Goal: Information Seeking & Learning: Learn about a topic

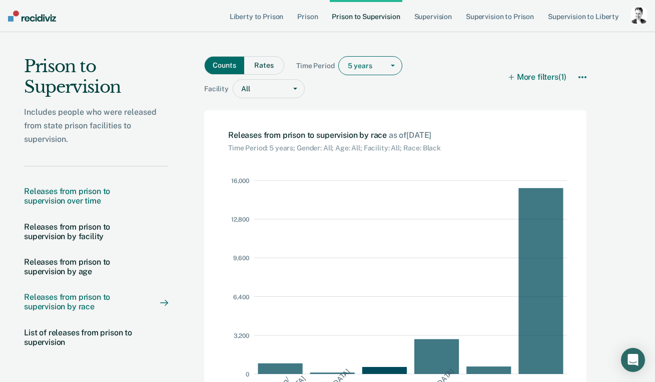
click at [93, 199] on div "Releases from prison to supervision over time" at bounding box center [82, 195] width 116 height 19
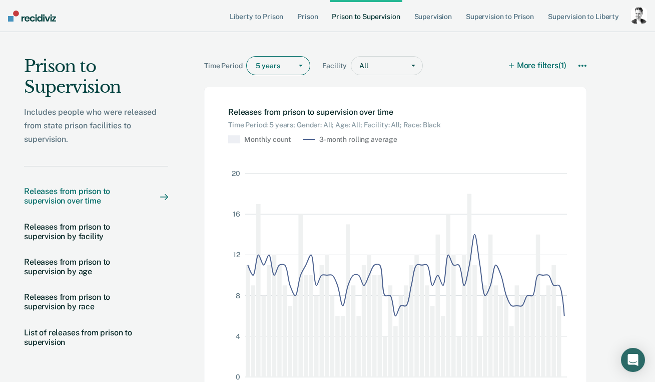
click at [364, 18] on link "Prison to Supervision" at bounding box center [366, 16] width 72 height 32
click at [488, 21] on link "Supervision to Prison" at bounding box center [500, 16] width 72 height 32
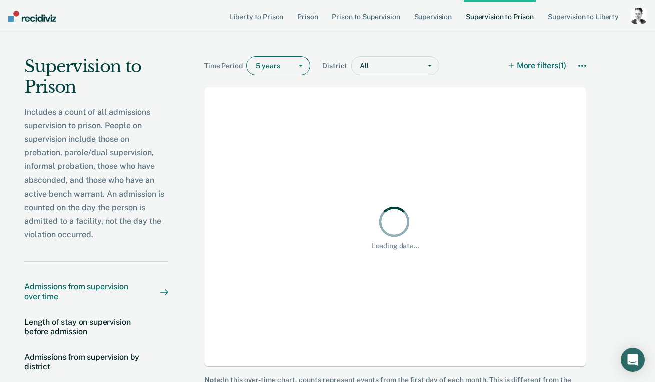
click at [101, 284] on div "Admissions from supervision over time" at bounding box center [82, 290] width 116 height 19
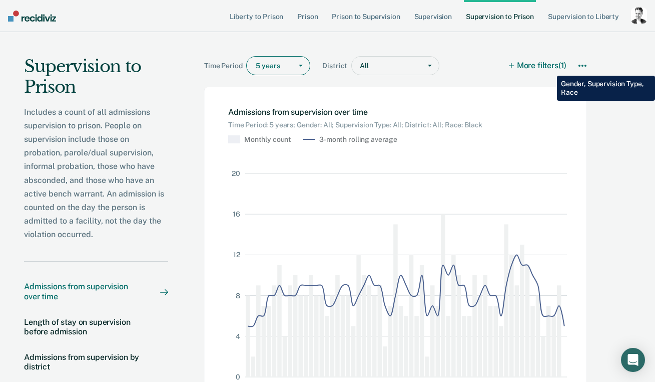
click at [550, 68] on button "More filters (1)" at bounding box center [538, 65] width 57 height 19
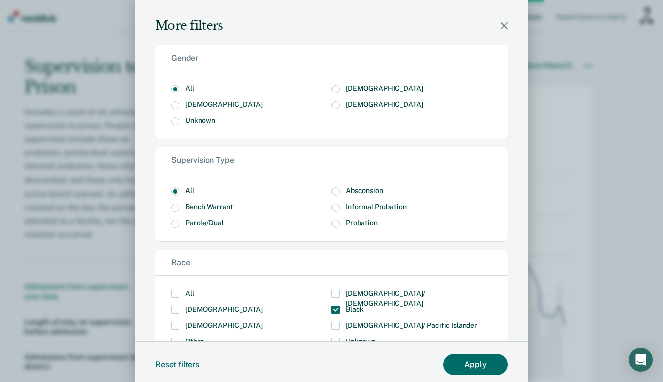
click at [332, 310] on span "Modal" at bounding box center [336, 309] width 8 height 8
click at [364, 305] on input "Black" at bounding box center [364, 305] width 0 height 0
click at [185, 294] on span "All" at bounding box center [189, 293] width 9 height 8
click at [167, 295] on div "All [DEMOGRAPHIC_DATA]/ [DEMOGRAPHIC_DATA] [DEMOGRAPHIC_DATA] [DEMOGRAPHIC_DATA…" at bounding box center [331, 325] width 353 height 100
click at [174, 294] on span "Modal" at bounding box center [175, 293] width 8 height 8
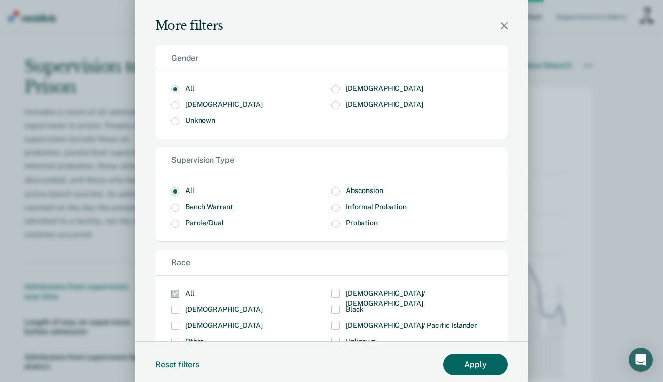
click at [469, 367] on button "Apply" at bounding box center [475, 365] width 65 height 22
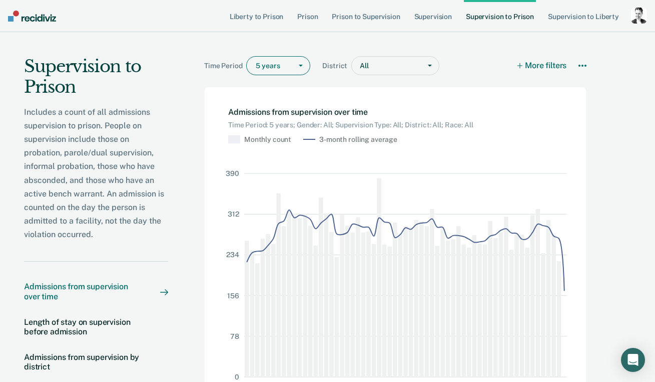
scroll to position [2, 0]
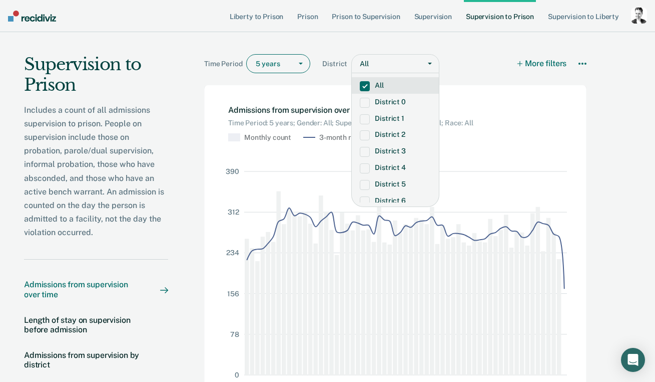
click at [401, 68] on div at bounding box center [393, 64] width 46 height 11
click at [361, 121] on span at bounding box center [365, 119] width 10 height 10
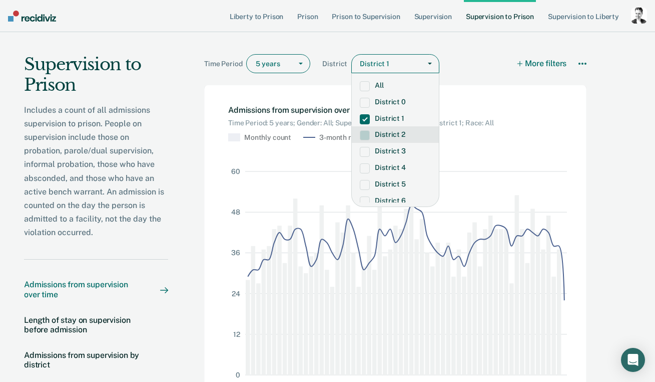
click at [363, 134] on span at bounding box center [365, 135] width 10 height 10
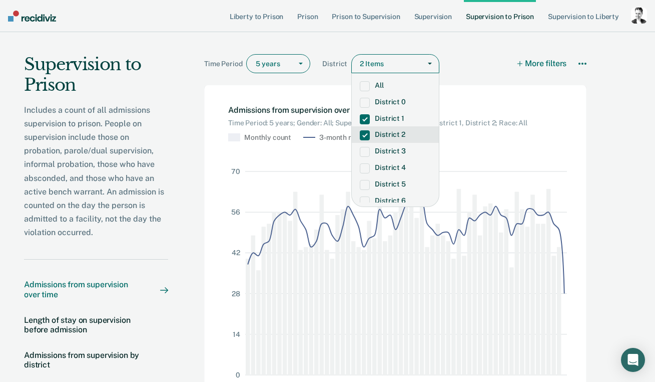
click at [363, 134] on span at bounding box center [365, 135] width 10 height 10
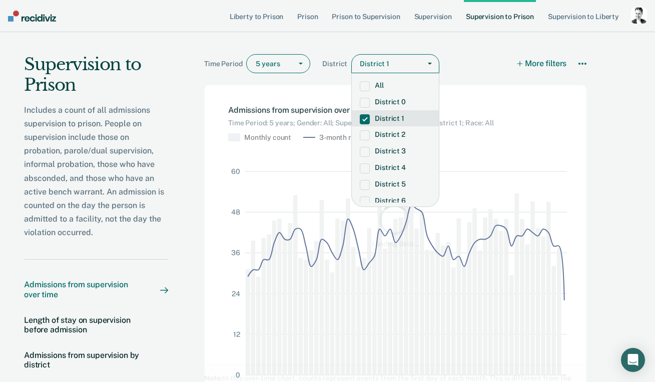
click at [360, 118] on span at bounding box center [365, 119] width 10 height 10
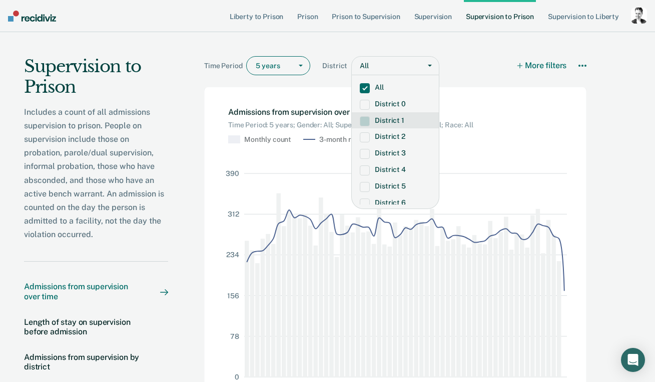
click at [513, 95] on div "Admissions from supervision over time Time Period: 5 years; Gender: All; Superv…" at bounding box center [395, 116] width 383 height 58
click at [584, 65] on icon at bounding box center [583, 66] width 2 height 2
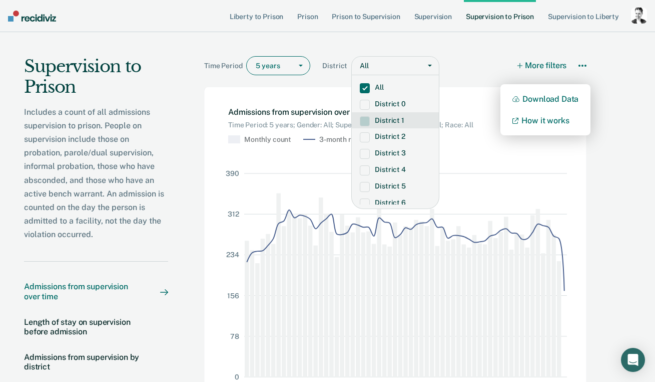
click at [483, 67] on div "Time Period 5 years District option District 1, deselected. District 1, 3 of 12…" at bounding box center [395, 67] width 383 height 23
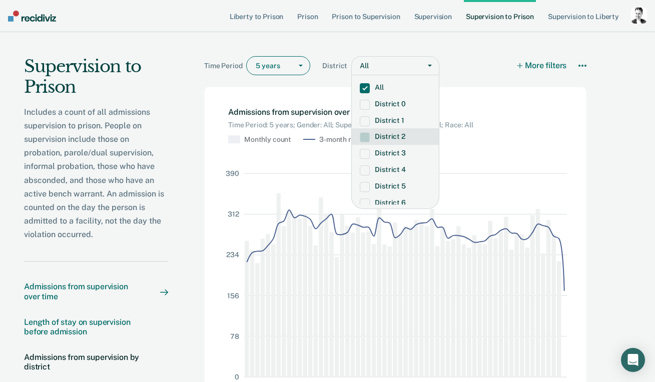
click at [116, 324] on div "Length of stay on supervision before admission" at bounding box center [82, 326] width 116 height 19
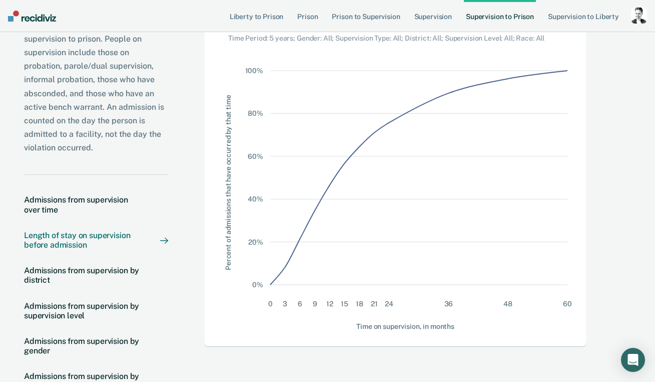
scroll to position [149, 0]
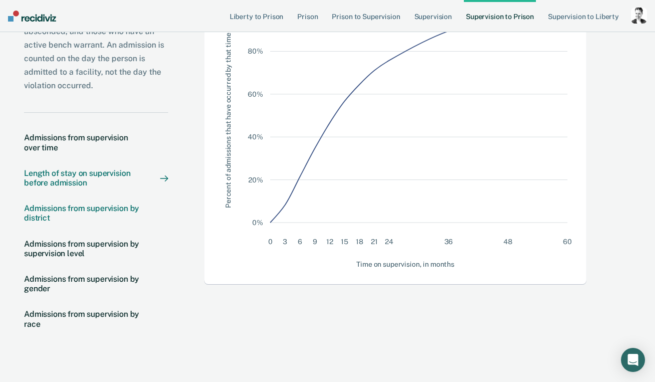
click at [101, 210] on div "Admissions from supervision by district" at bounding box center [82, 212] width 116 height 19
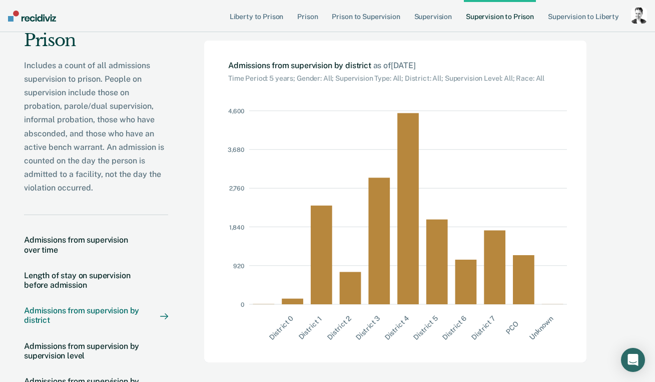
scroll to position [88, 0]
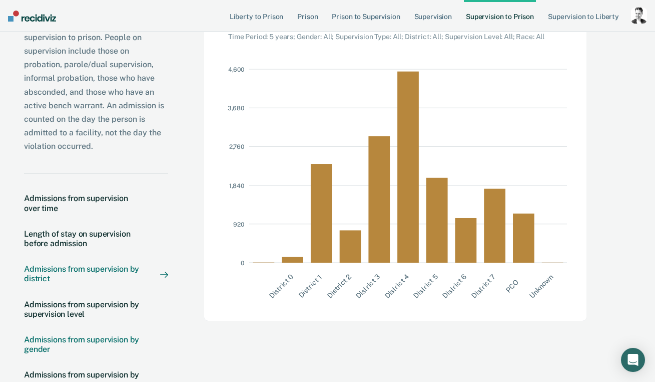
click at [87, 335] on div "Admissions from supervision by gender" at bounding box center [82, 344] width 116 height 19
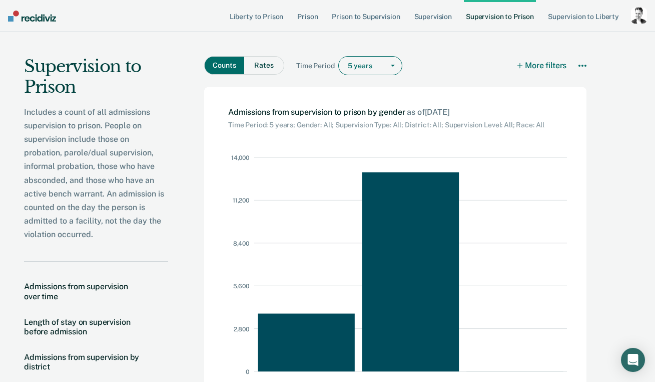
scroll to position [13, 0]
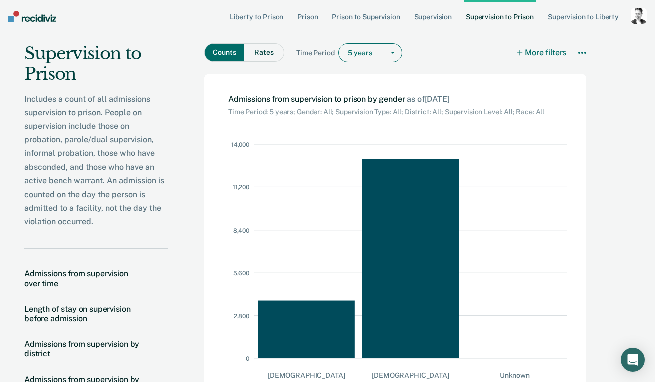
click at [478, 20] on link "Supervision to Prison" at bounding box center [500, 16] width 72 height 32
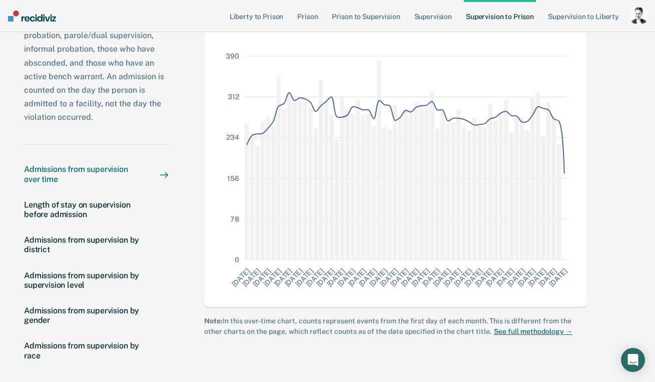
scroll to position [119, 0]
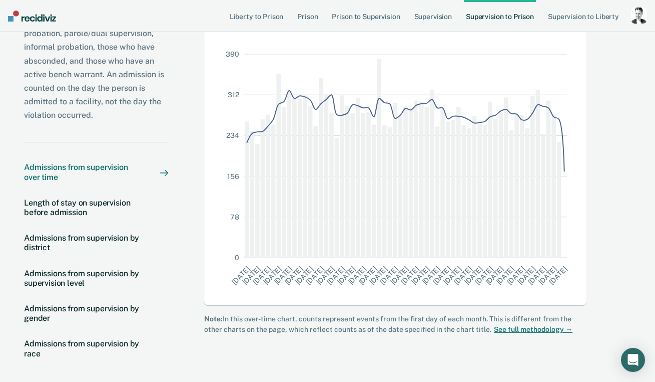
click at [487, 21] on link "Supervision to Prison" at bounding box center [500, 16] width 72 height 32
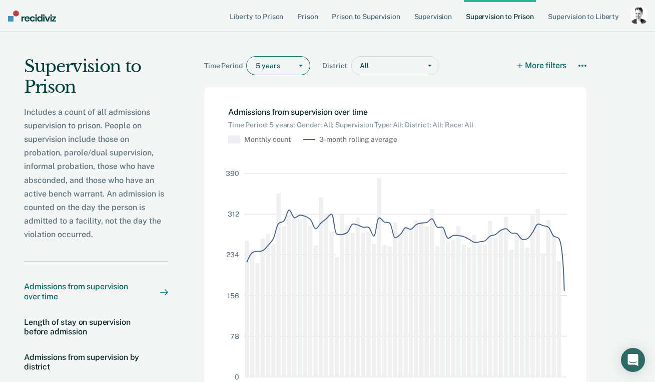
click at [277, 71] on div "5 years" at bounding box center [269, 66] width 45 height 15
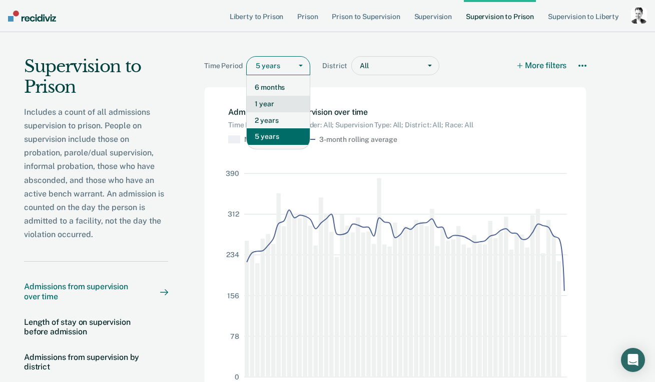
click at [270, 97] on div "1 year" at bounding box center [278, 104] width 63 height 17
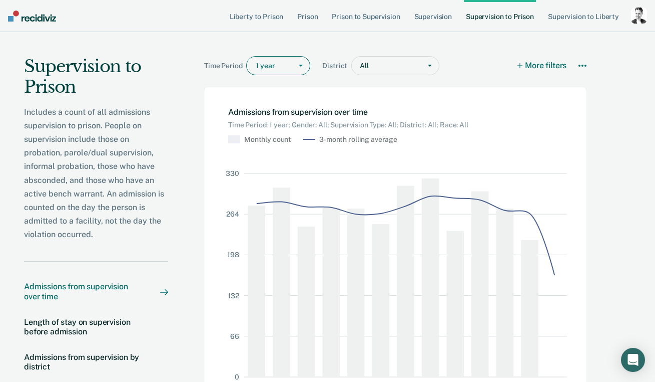
click at [88, 288] on div "Admissions from supervision over time" at bounding box center [82, 290] width 116 height 19
click at [89, 285] on div "Admissions from supervision over time" at bounding box center [82, 290] width 116 height 19
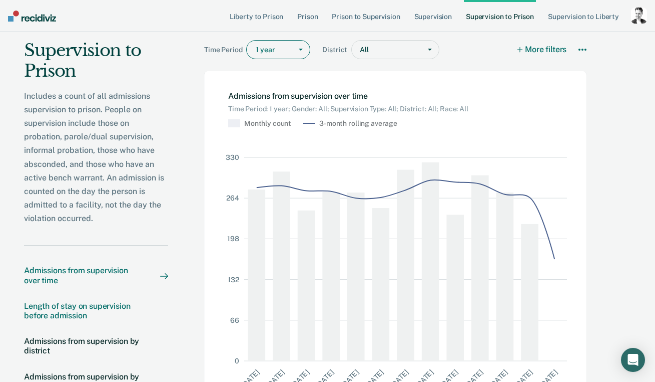
click at [85, 307] on div "Length of stay on supervision before admission" at bounding box center [82, 310] width 116 height 19
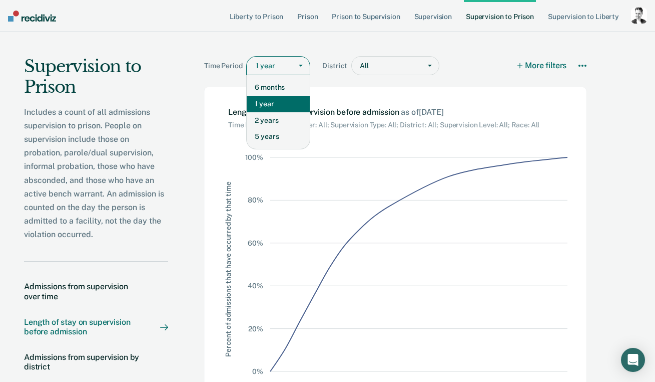
click at [273, 70] on div at bounding box center [271, 66] width 31 height 11
click at [276, 99] on div "1 year" at bounding box center [278, 104] width 63 height 17
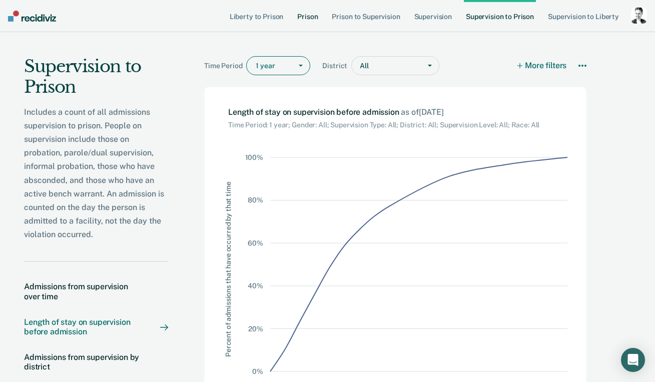
click at [307, 18] on link "Prison" at bounding box center [307, 16] width 25 height 32
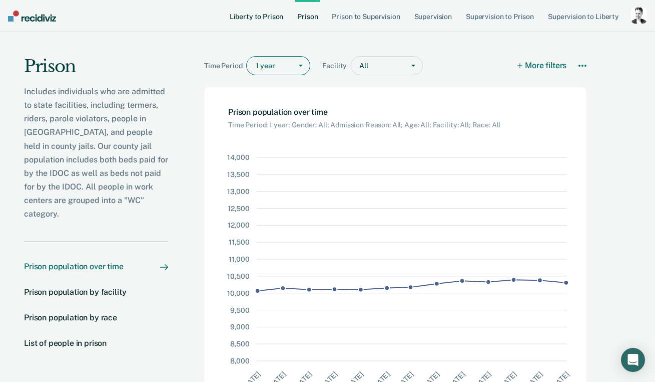
click at [249, 16] on link "Liberty to Prison" at bounding box center [257, 16] width 58 height 32
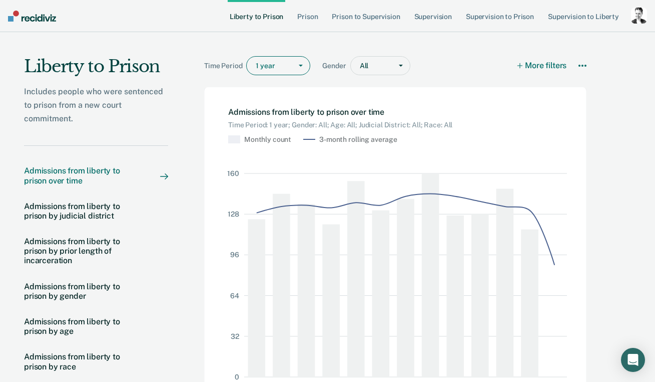
click at [269, 19] on link "Liberty to Prison" at bounding box center [257, 16] width 58 height 32
click at [303, 16] on link "Prison" at bounding box center [307, 16] width 25 height 32
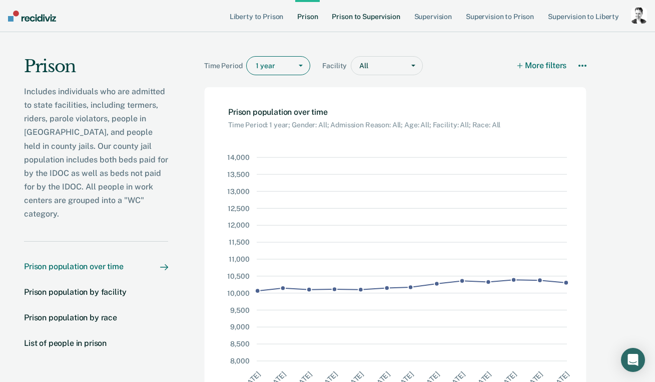
click at [356, 15] on link "Prison to Supervision" at bounding box center [366, 16] width 72 height 32
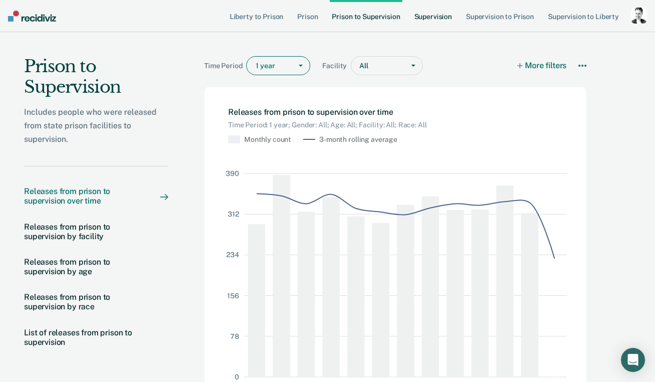
click at [434, 17] on link "Supervision" at bounding box center [434, 16] width 42 height 32
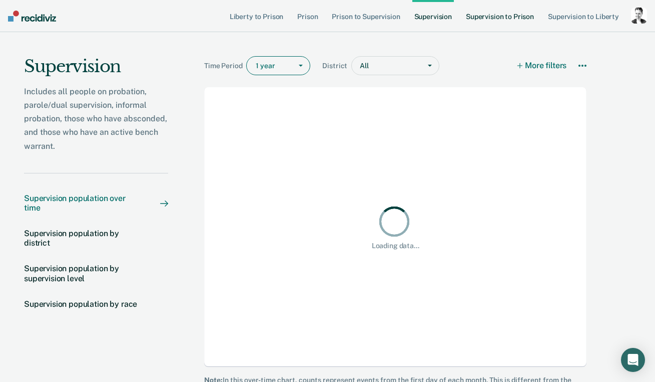
click at [487, 18] on link "Supervision to Prison" at bounding box center [500, 16] width 72 height 32
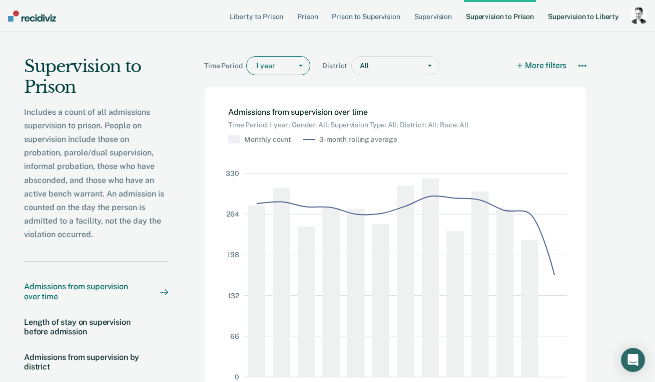
click at [564, 19] on link "Supervision to Liberty" at bounding box center [583, 16] width 75 height 32
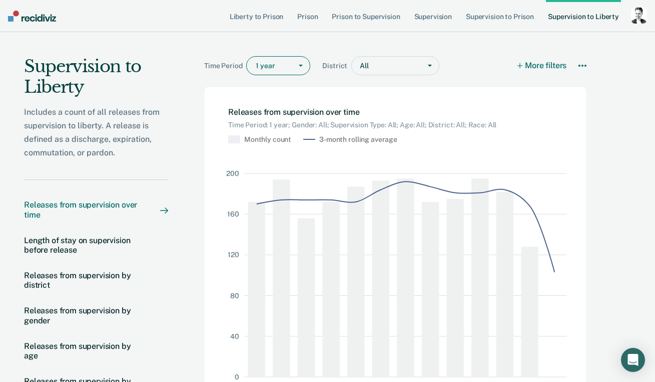
click at [305, 18] on link "Prison" at bounding box center [307, 16] width 25 height 32
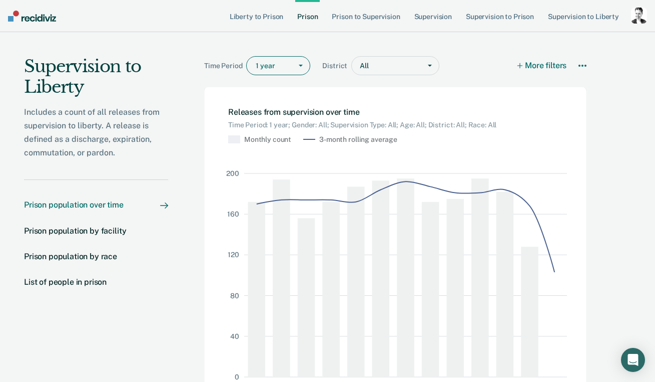
click at [305, 18] on link "Prison" at bounding box center [307, 16] width 25 height 32
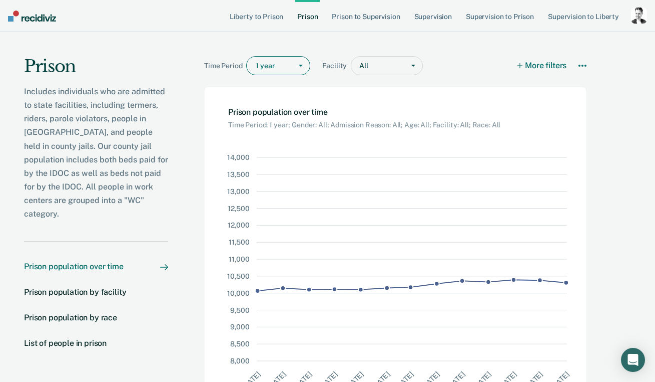
click at [282, 72] on div "1 year" at bounding box center [269, 66] width 45 height 15
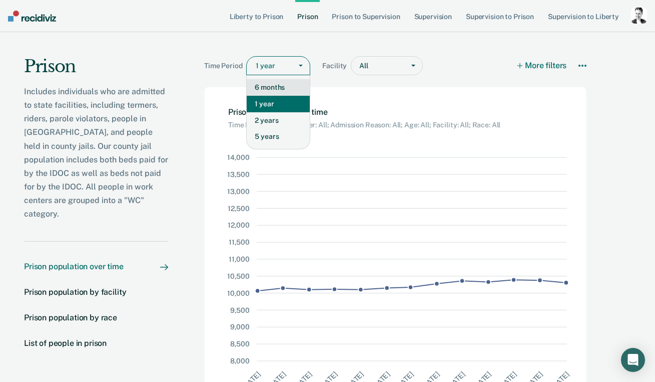
click at [274, 89] on div "6 months" at bounding box center [278, 87] width 63 height 17
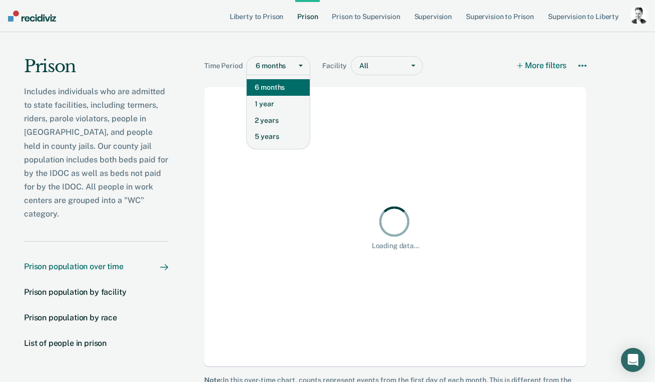
click at [274, 66] on div "6 months" at bounding box center [271, 66] width 31 height 8
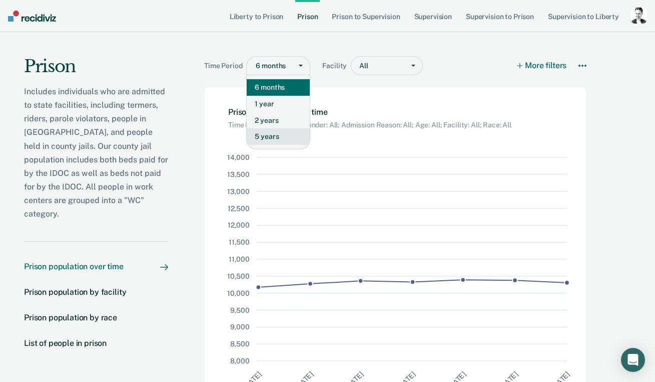
click at [275, 138] on div "5 years" at bounding box center [278, 136] width 63 height 17
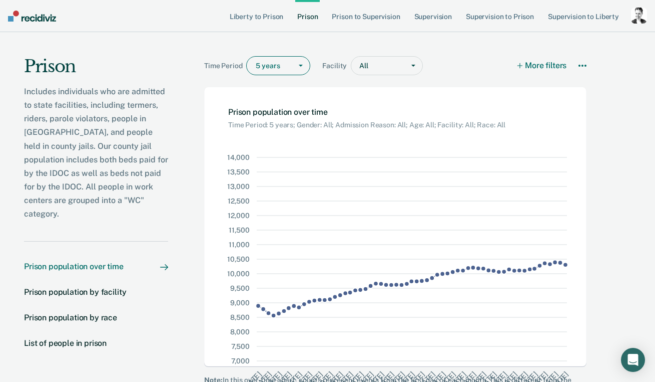
click at [384, 65] on div at bounding box center [385, 66] width 30 height 11
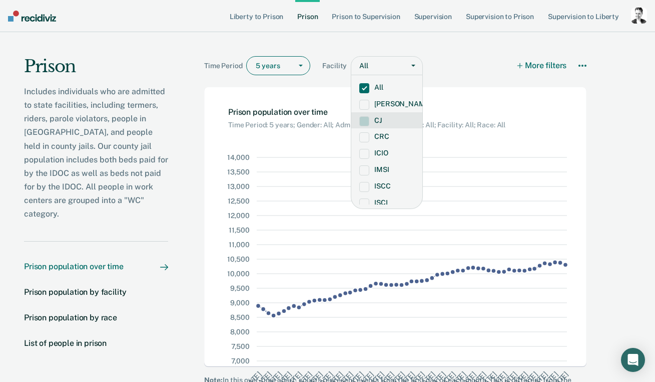
click at [381, 120] on label "CJ" at bounding box center [387, 120] width 55 height 9
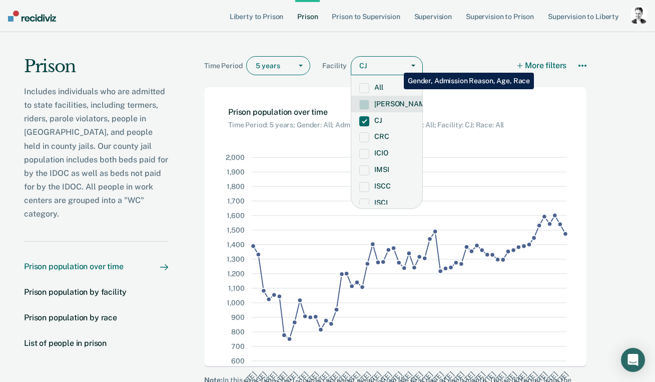
click at [535, 65] on button "More filters" at bounding box center [542, 65] width 49 height 19
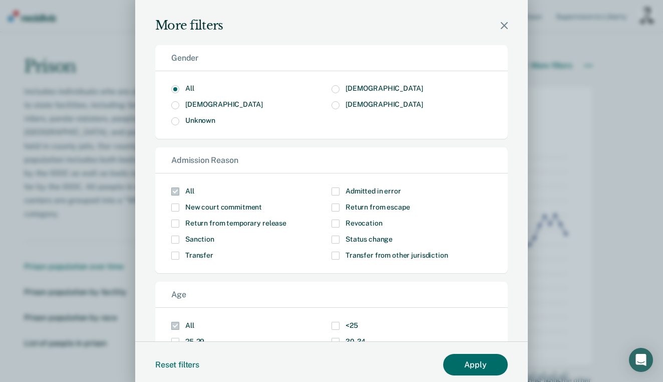
click at [357, 91] on span "[DEMOGRAPHIC_DATA]" at bounding box center [384, 88] width 77 height 8
click at [423, 85] on input "[DEMOGRAPHIC_DATA]" at bounding box center [423, 85] width 0 height 0
click at [332, 224] on span "Modal" at bounding box center [336, 223] width 8 height 8
click at [383, 219] on input "Revocation" at bounding box center [383, 219] width 0 height 0
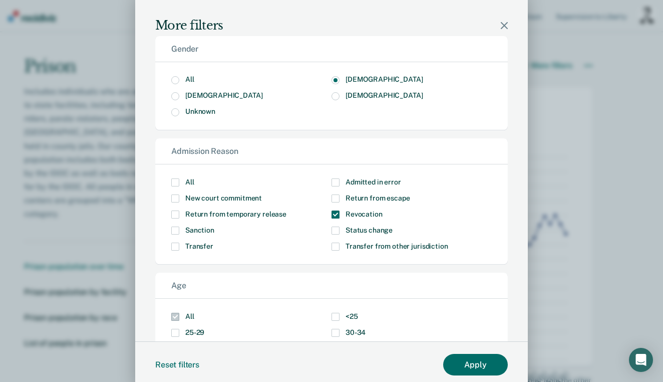
scroll to position [55, 0]
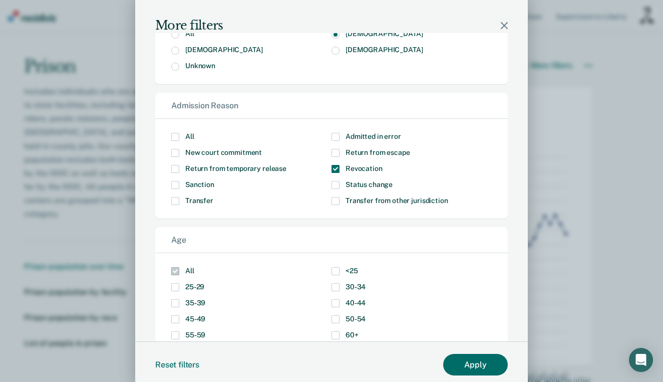
click at [171, 287] on span "Modal" at bounding box center [175, 287] width 8 height 8
click at [204, 283] on input "25-29" at bounding box center [204, 283] width 0 height 0
click at [171, 299] on span "Modal" at bounding box center [175, 303] width 8 height 8
click at [205, 299] on input "35-39" at bounding box center [205, 299] width 0 height 0
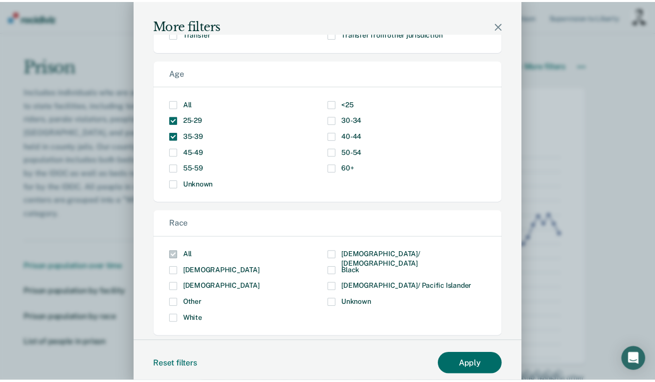
scroll to position [236, 0]
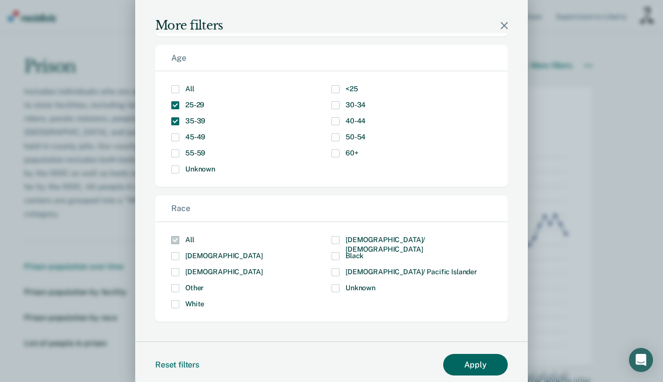
click at [464, 362] on button "Apply" at bounding box center [475, 365] width 65 height 22
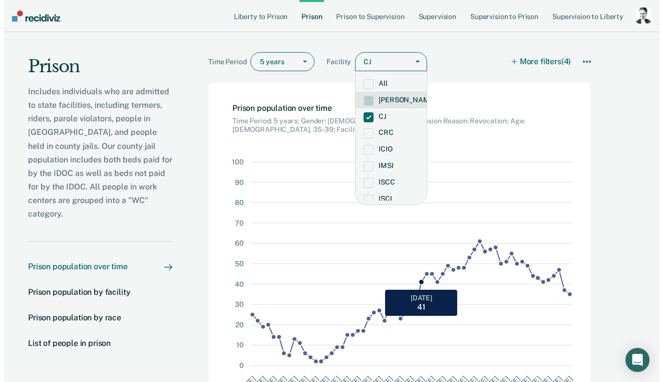
scroll to position [14, 0]
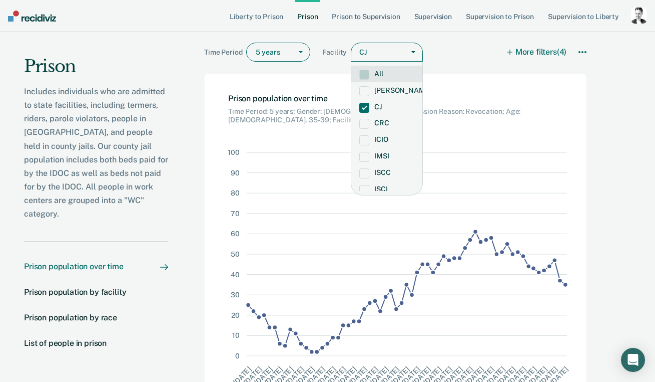
click at [365, 75] on span at bounding box center [365, 75] width 10 height 10
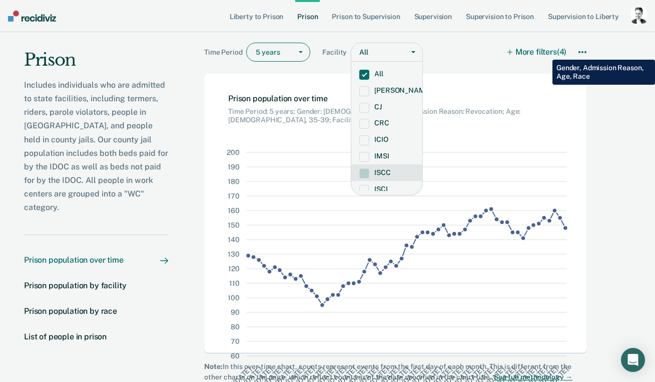
click at [545, 52] on button "More filters (4)" at bounding box center [537, 52] width 59 height 19
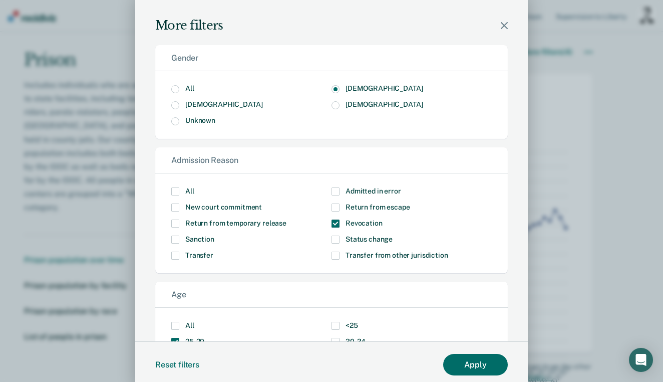
click at [190, 92] on span "All" at bounding box center [189, 88] width 9 height 8
click at [194, 85] on input "All" at bounding box center [194, 85] width 0 height 0
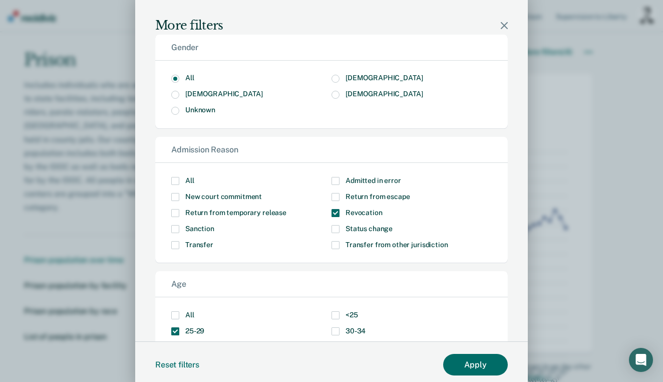
click at [171, 315] on span "Modal" at bounding box center [175, 315] width 8 height 8
click at [194, 311] on input "All" at bounding box center [194, 311] width 0 height 0
click at [332, 213] on span "Modal" at bounding box center [336, 213] width 8 height 8
click at [383, 209] on input "Revocation" at bounding box center [383, 209] width 0 height 0
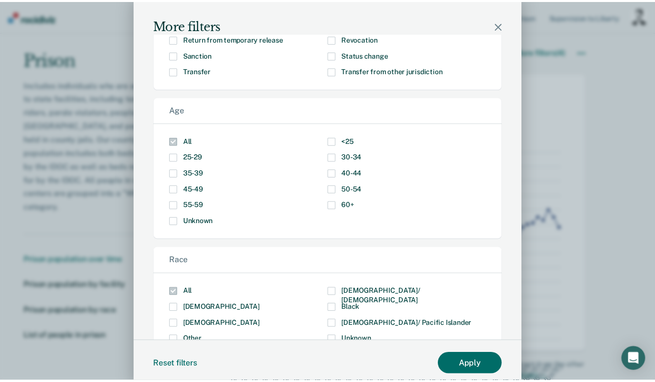
scroll to position [236, 0]
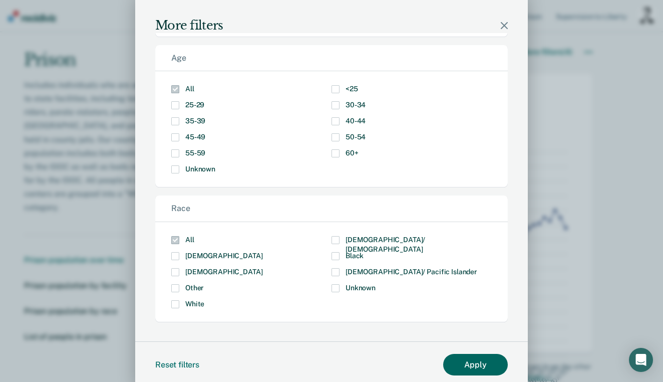
click at [476, 365] on button "Apply" at bounding box center [475, 365] width 65 height 22
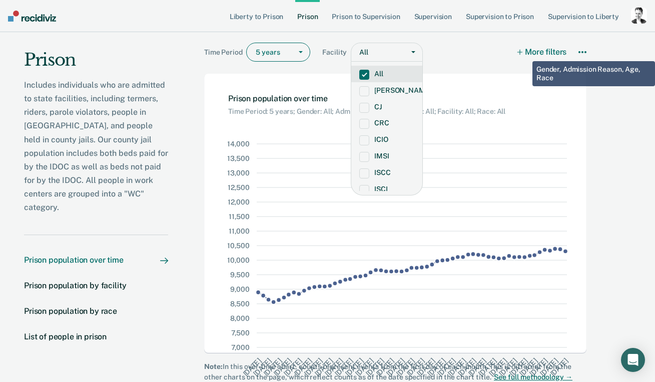
click at [524, 54] on icon "button" at bounding box center [520, 52] width 7 height 7
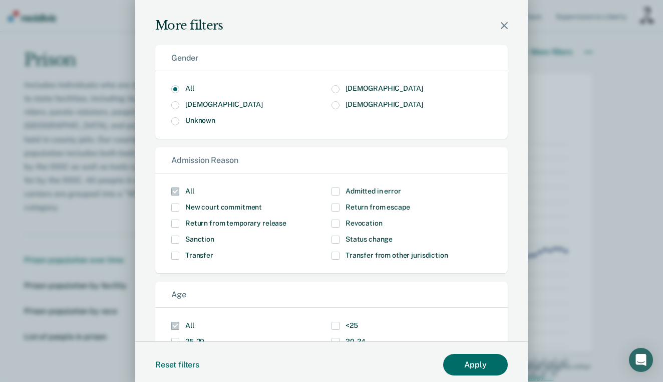
click at [348, 227] on span "Revocation" at bounding box center [364, 223] width 37 height 8
click at [383, 219] on input "Revocation" at bounding box center [383, 219] width 0 height 0
click at [468, 363] on button "Apply" at bounding box center [475, 365] width 65 height 22
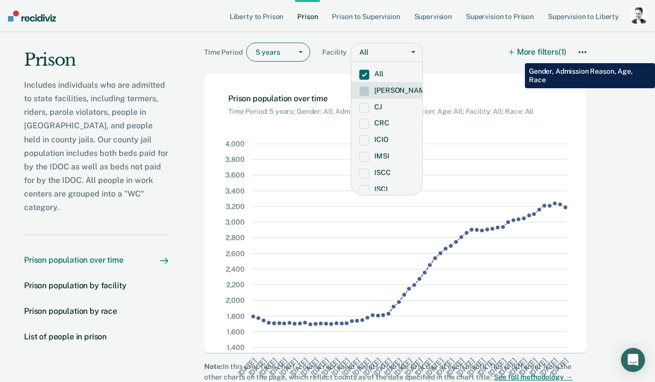
click at [518, 56] on button "More filters (1)" at bounding box center [538, 52] width 57 height 19
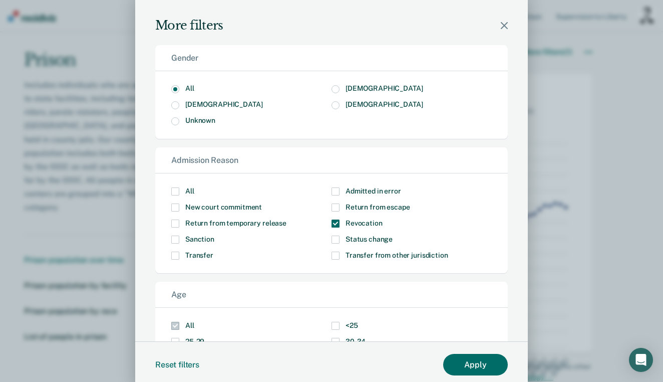
click at [353, 220] on span "Revocation" at bounding box center [364, 223] width 37 height 8
click at [383, 219] on input "Revocation" at bounding box center [383, 219] width 0 height 0
click at [479, 364] on button "Apply" at bounding box center [475, 365] width 65 height 22
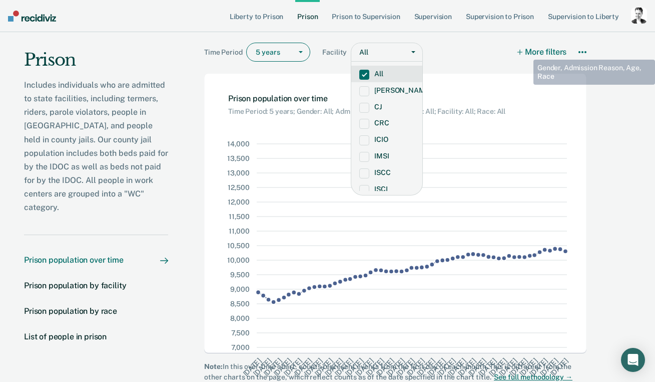
click at [530, 51] on button "More filters" at bounding box center [542, 52] width 49 height 19
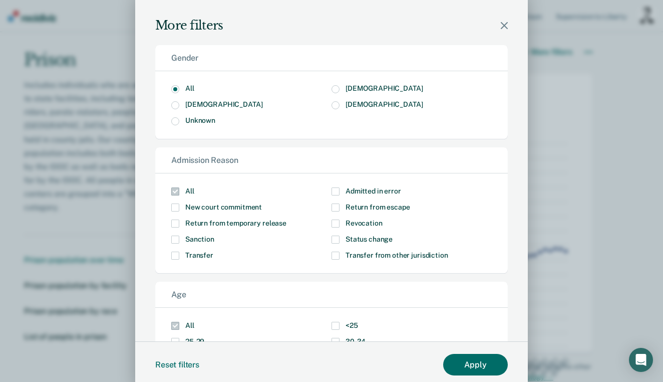
click at [353, 221] on span "Revocation" at bounding box center [364, 223] width 37 height 8
click at [383, 219] on input "Revocation" at bounding box center [383, 219] width 0 height 0
click at [486, 364] on button "Apply" at bounding box center [475, 365] width 65 height 22
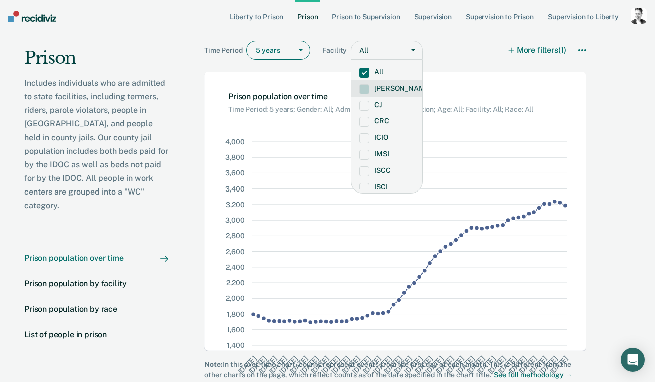
scroll to position [29, 0]
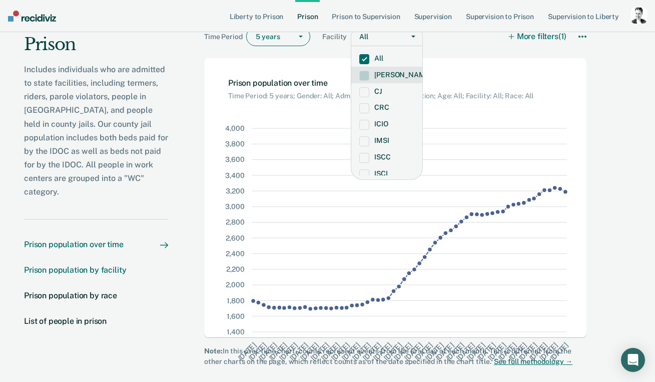
click at [69, 271] on div "Prison population by facility" at bounding box center [75, 269] width 102 height 10
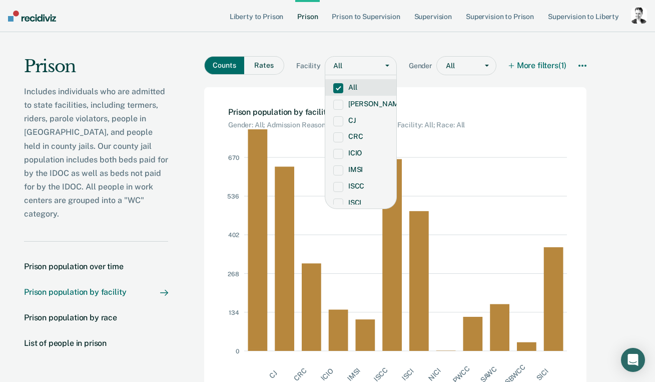
click at [341, 67] on div "All" at bounding box center [351, 66] width 53 height 15
click at [474, 68] on div "All" at bounding box center [457, 66] width 41 height 15
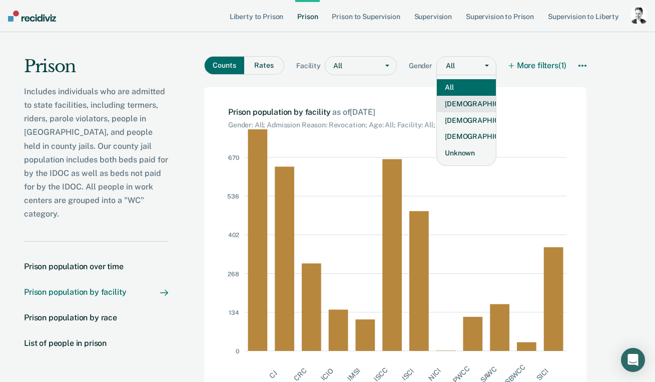
click at [466, 107] on div "[DEMOGRAPHIC_DATA]" at bounding box center [466, 104] width 59 height 17
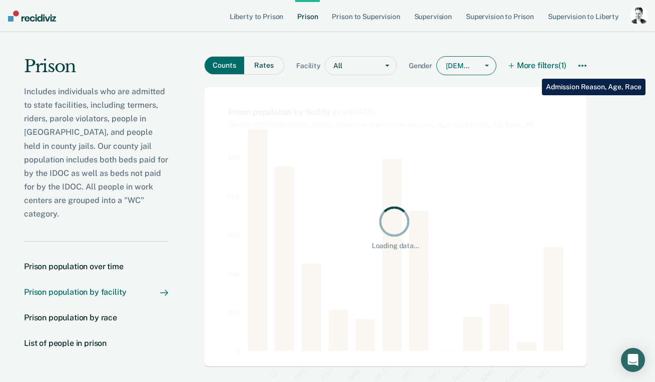
click at [535, 71] on button "More filters (1)" at bounding box center [538, 65] width 57 height 19
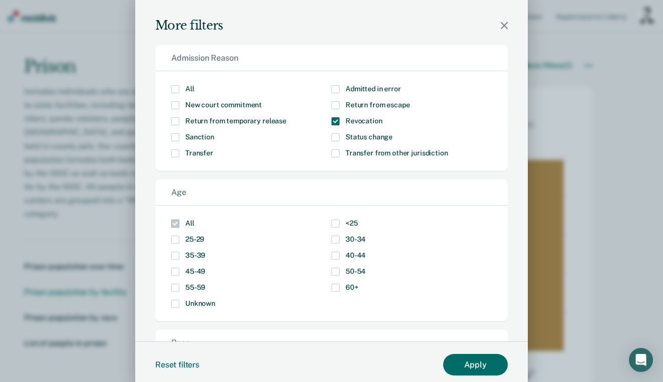
click at [332, 273] on span "Modal" at bounding box center [336, 271] width 8 height 8
click at [366, 267] on input "50-54" at bounding box center [366, 267] width 0 height 0
click at [332, 288] on span "Modal" at bounding box center [336, 287] width 8 height 8
click at [359, 283] on input "60+" at bounding box center [359, 283] width 0 height 0
click at [198, 287] on span "55-59" at bounding box center [195, 287] width 20 height 8
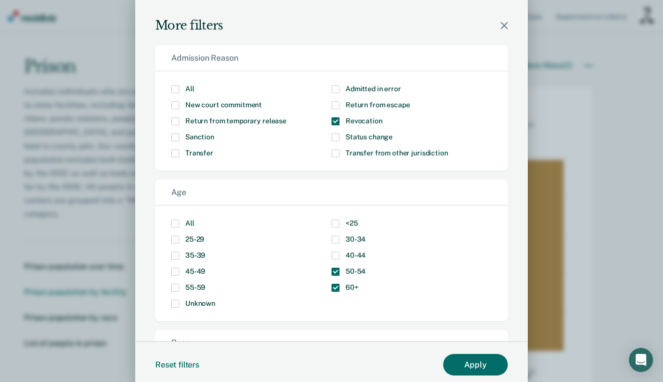
click at [205, 283] on input "55-59" at bounding box center [205, 283] width 0 height 0
click at [332, 123] on span "Modal" at bounding box center [336, 121] width 8 height 8
click at [383, 117] on input "Revocation" at bounding box center [383, 117] width 0 height 0
click at [171, 104] on span "Modal" at bounding box center [175, 105] width 8 height 8
click at [262, 101] on input "New court commitment" at bounding box center [262, 101] width 0 height 0
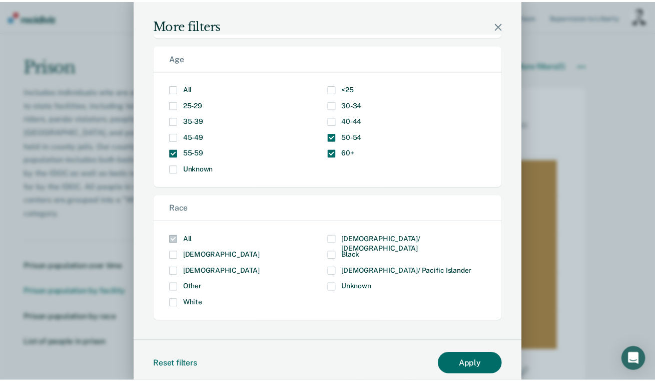
scroll to position [6, 0]
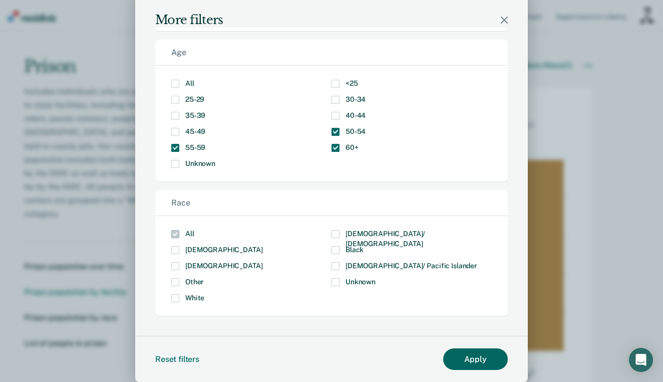
click at [463, 356] on button "Apply" at bounding box center [475, 359] width 65 height 22
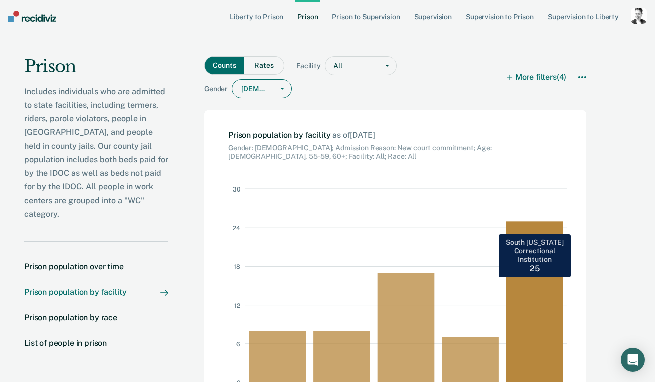
click at [537, 290] on rect at bounding box center [539, 285] width 65 height 193
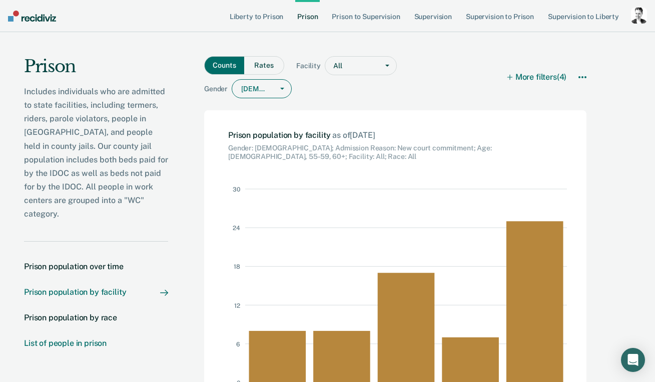
click at [85, 338] on div "List of people in prison" at bounding box center [65, 343] width 83 height 10
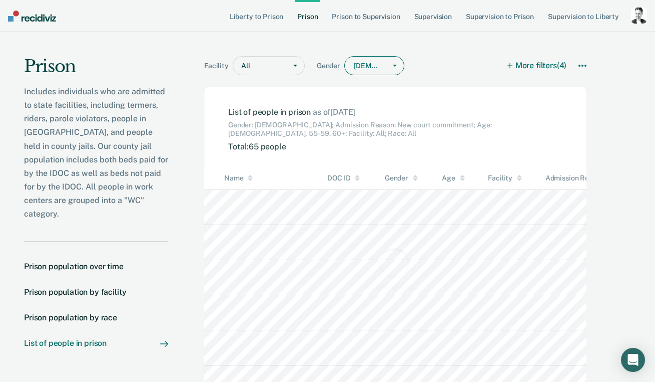
scroll to position [253, 543]
click at [118, 287] on div "Prison population by facility" at bounding box center [75, 292] width 102 height 10
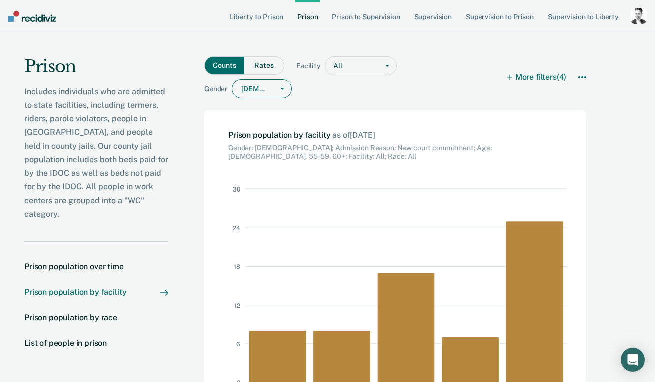
click at [345, 65] on div at bounding box center [358, 66] width 30 height 11
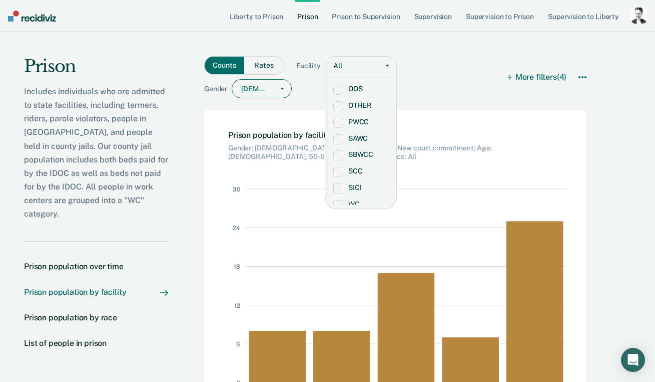
scroll to position [147, 0]
click at [369, 185] on div "SICI" at bounding box center [360, 186] width 71 height 17
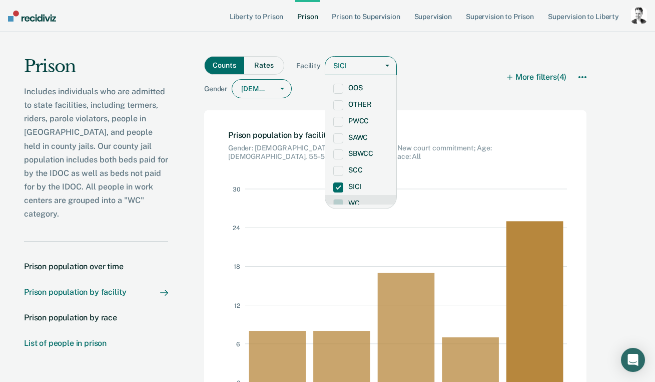
click at [96, 338] on div "List of people in prison" at bounding box center [65, 343] width 83 height 10
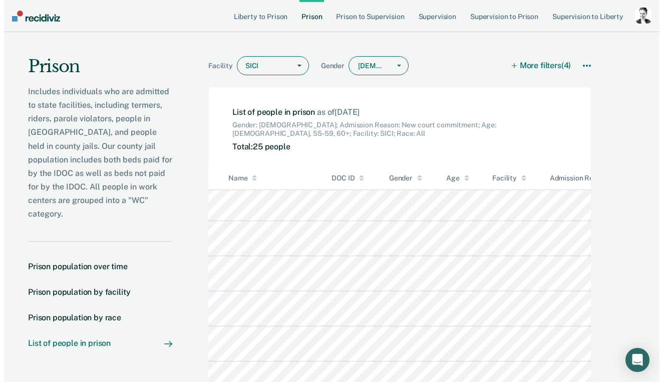
scroll to position [586, 0]
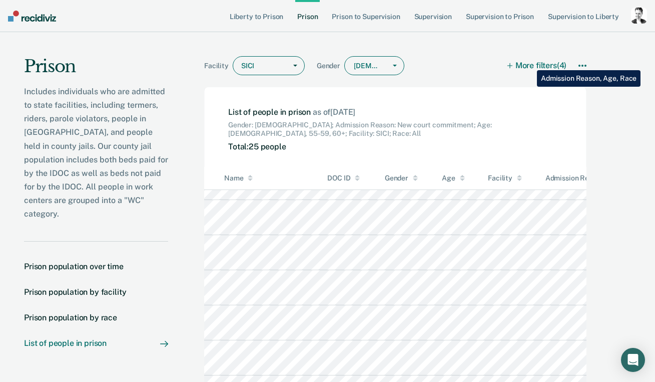
click at [530, 63] on button "More filters (4)" at bounding box center [537, 65] width 59 height 19
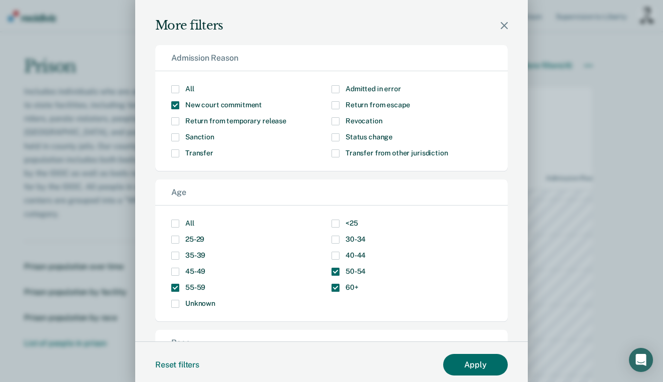
click at [189, 91] on span "All" at bounding box center [189, 89] width 9 height 8
click at [194, 85] on input "All" at bounding box center [194, 85] width 0 height 0
click at [181, 219] on label "All" at bounding box center [251, 223] width 160 height 8
click at [194, 219] on input "All" at bounding box center [194, 219] width 0 height 0
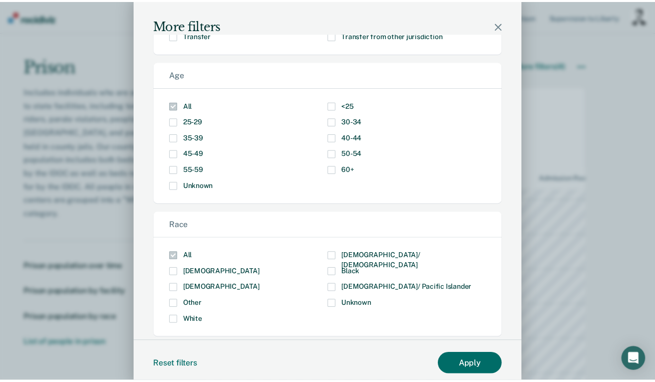
scroll to position [0, 0]
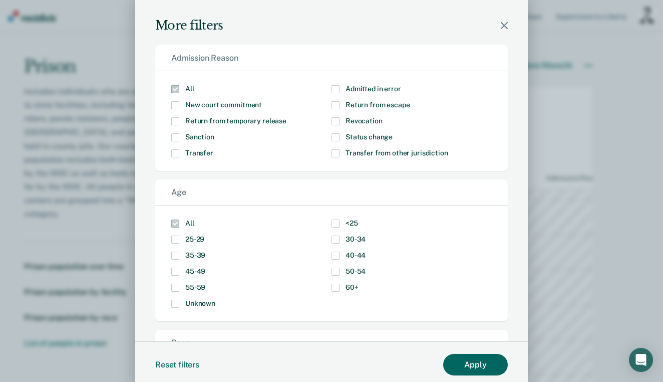
click at [471, 365] on button "Apply" at bounding box center [475, 365] width 65 height 22
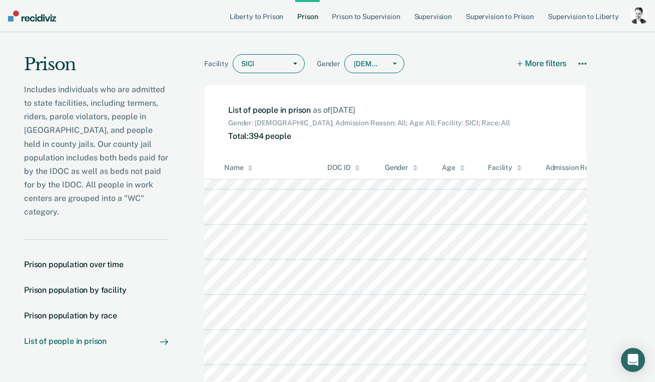
scroll to position [4, 0]
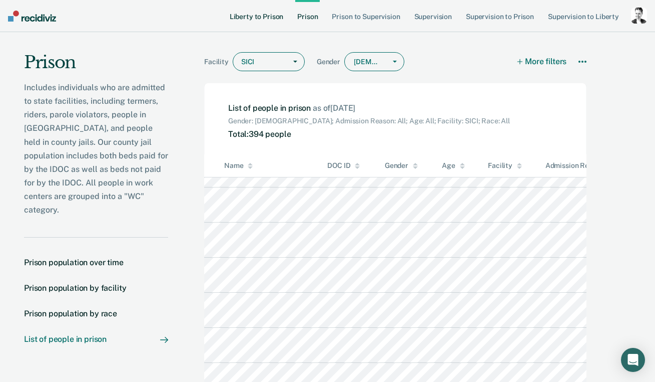
click at [256, 14] on link "Liberty to Prison" at bounding box center [257, 16] width 58 height 32
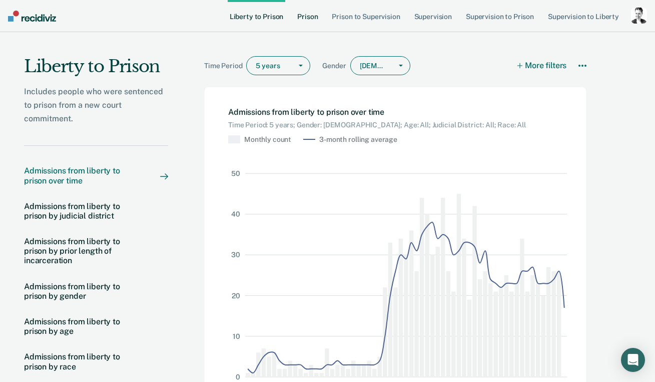
click at [312, 17] on link "Prison" at bounding box center [307, 16] width 25 height 32
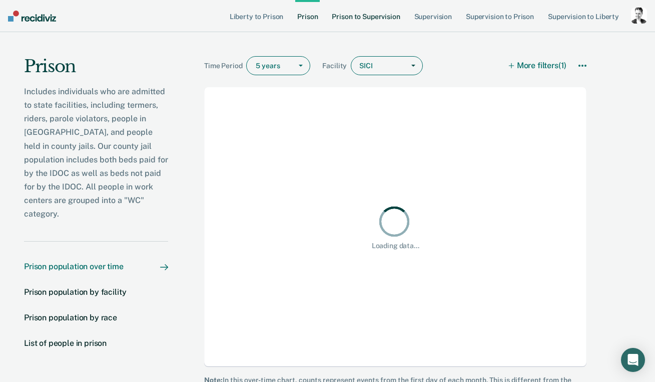
click at [372, 16] on link "Prison to Supervision" at bounding box center [366, 16] width 72 height 32
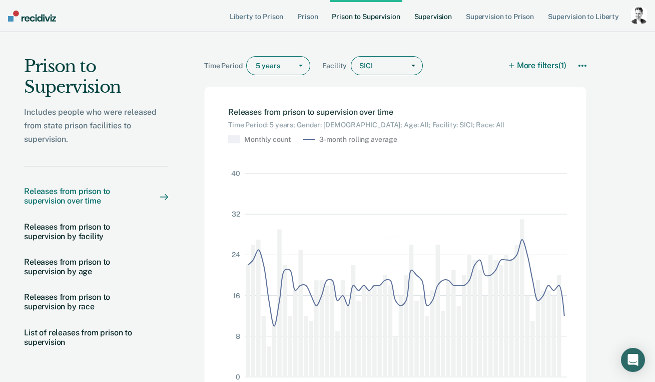
click at [438, 16] on link "Supervision" at bounding box center [434, 16] width 42 height 32
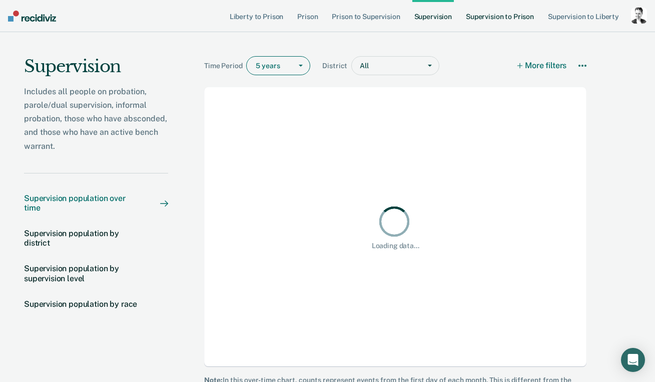
click at [500, 16] on link "Supervision to Prison" at bounding box center [500, 16] width 72 height 32
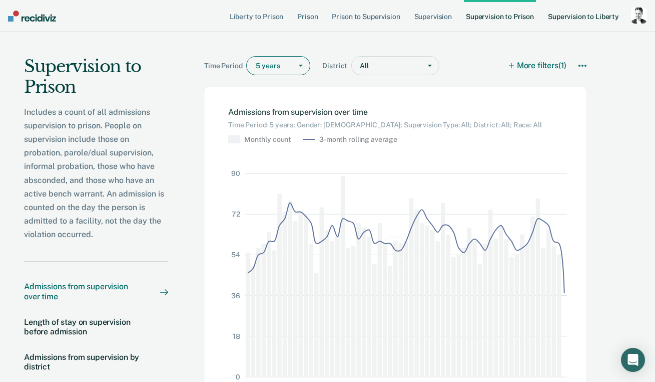
click at [575, 15] on link "Supervision to Liberty" at bounding box center [583, 16] width 75 height 32
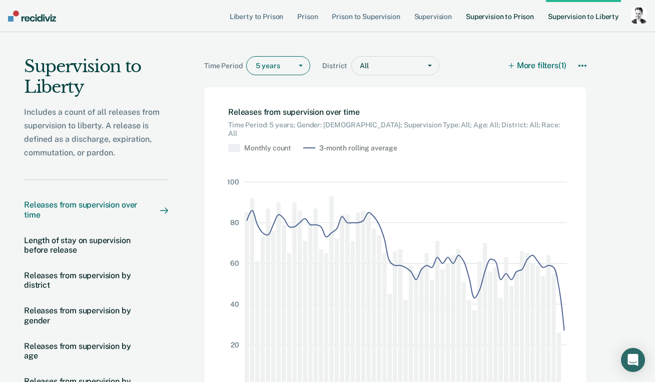
click at [473, 19] on link "Supervision to Prison" at bounding box center [500, 16] width 72 height 32
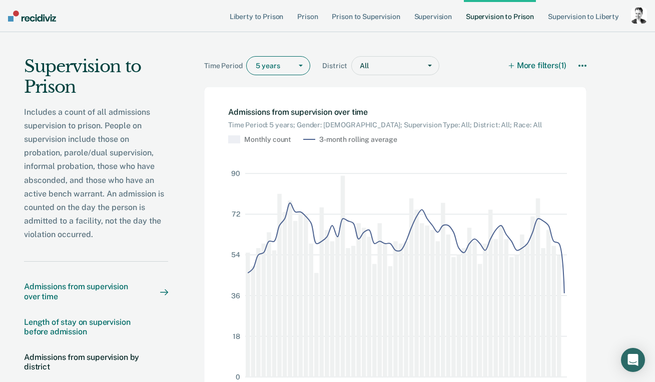
click at [73, 331] on div "Length of stay on supervision before admission" at bounding box center [82, 326] width 116 height 19
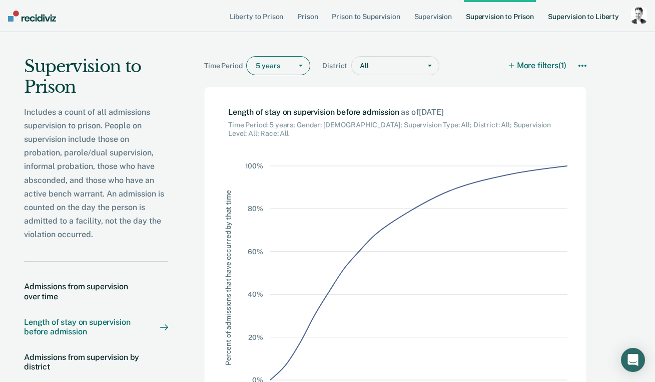
click at [576, 17] on link "Supervision to Liberty" at bounding box center [583, 16] width 75 height 32
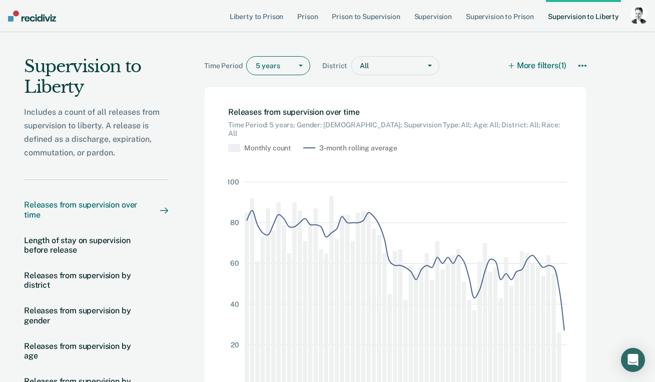
scroll to position [15, 0]
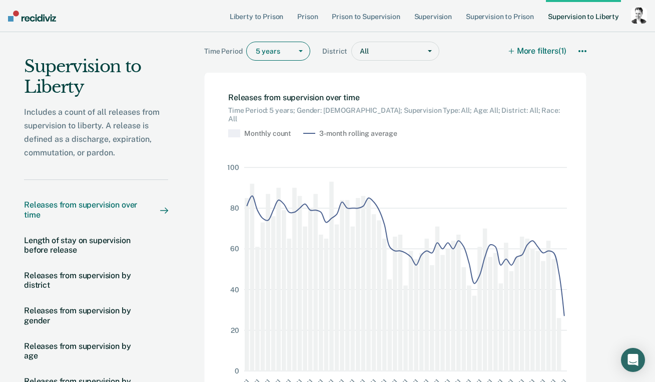
click at [290, 57] on div "5 years" at bounding box center [269, 51] width 45 height 15
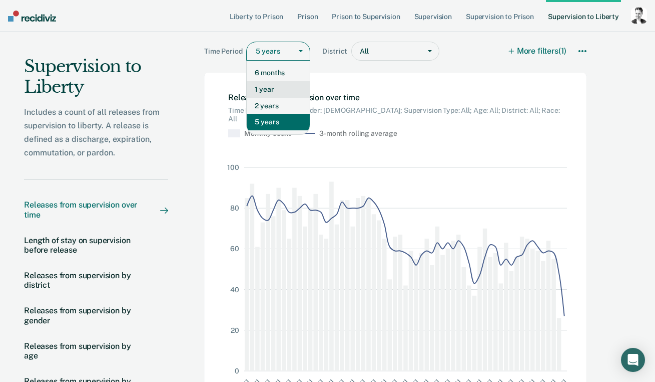
click at [273, 92] on div "1 year" at bounding box center [278, 89] width 63 height 17
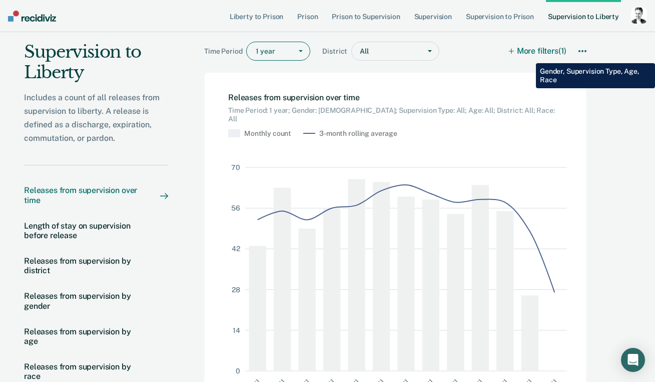
click at [529, 56] on button "More filters (1)" at bounding box center [538, 51] width 57 height 19
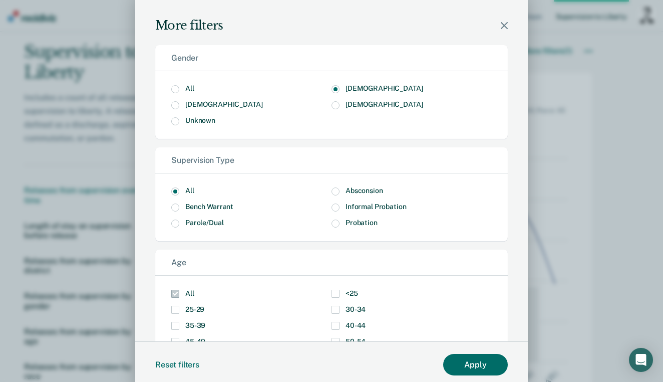
click at [185, 87] on span "All" at bounding box center [189, 88] width 9 height 8
click at [194, 85] on input "All" at bounding box center [194, 85] width 0 height 0
click at [464, 370] on button "Apply" at bounding box center [475, 365] width 65 height 22
click at [464, 370] on icon "0 14 28 42 56 70 Sep '[DATE] Nov '[DATE] Jan '[DATE] Mar '[DATE] May '[DATE] [D…" at bounding box center [408, 270] width 368 height 279
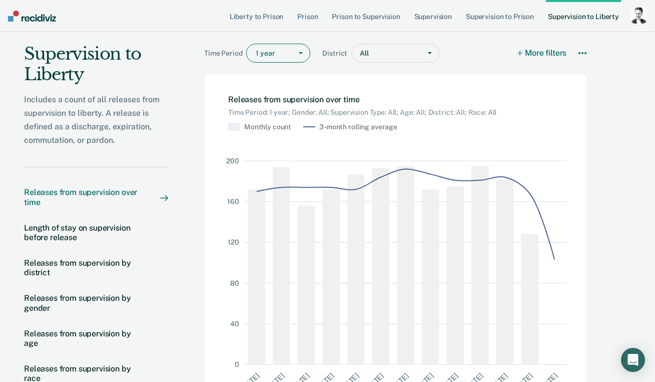
scroll to position [26, 0]
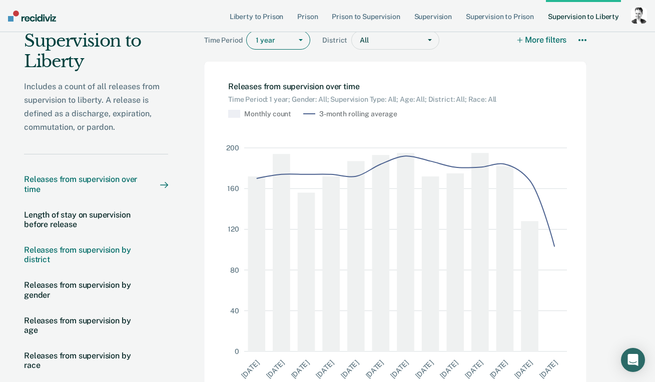
click at [92, 246] on div "Releases from supervision by district" at bounding box center [82, 254] width 116 height 19
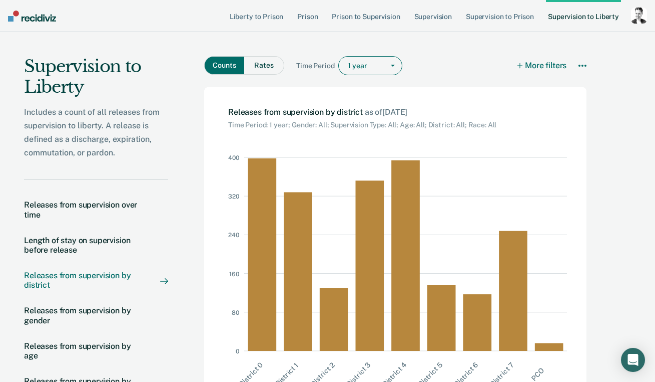
click at [264, 72] on button "Rates" at bounding box center [264, 65] width 40 height 19
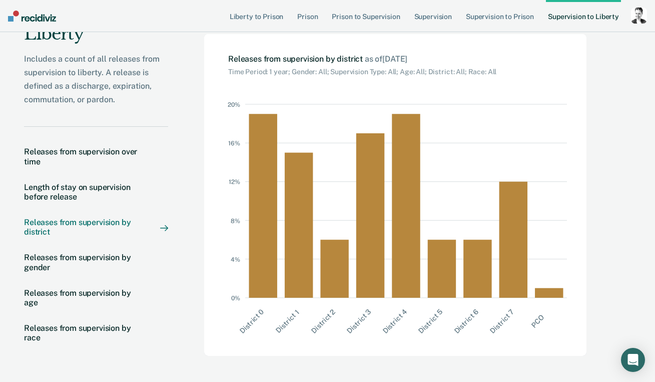
scroll to position [55, 0]
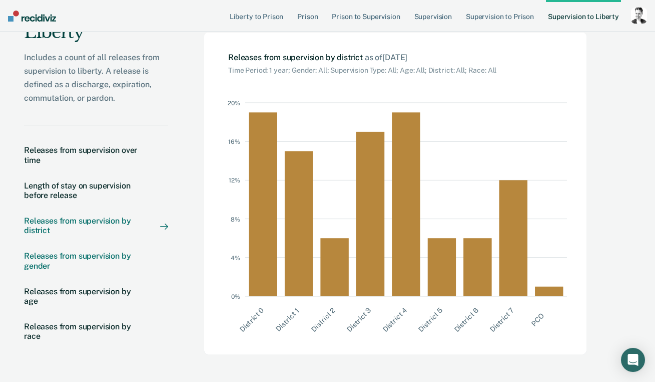
click at [104, 258] on div "Releases from supervision by gender" at bounding box center [82, 260] width 116 height 19
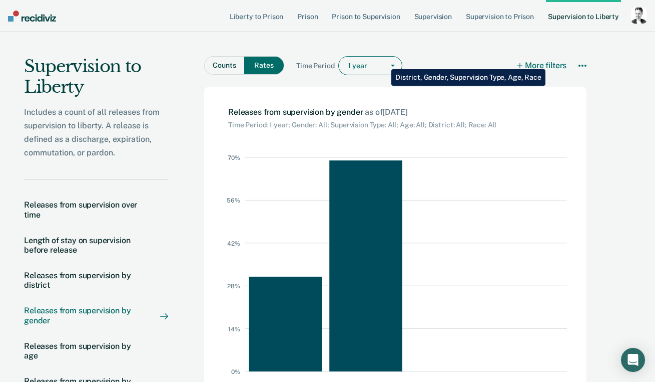
click at [544, 62] on button "More filters" at bounding box center [542, 65] width 49 height 19
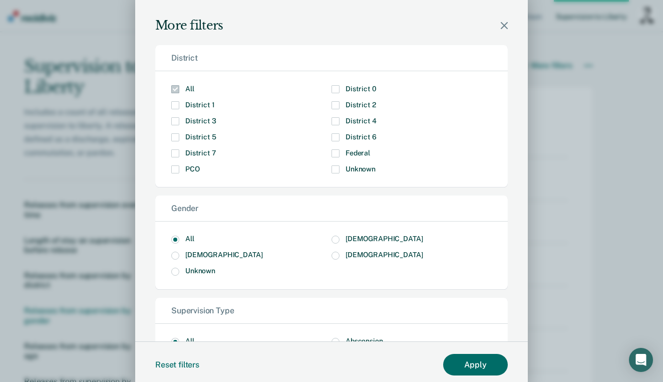
click at [501, 27] on icon "Modal" at bounding box center [504, 25] width 7 height 7
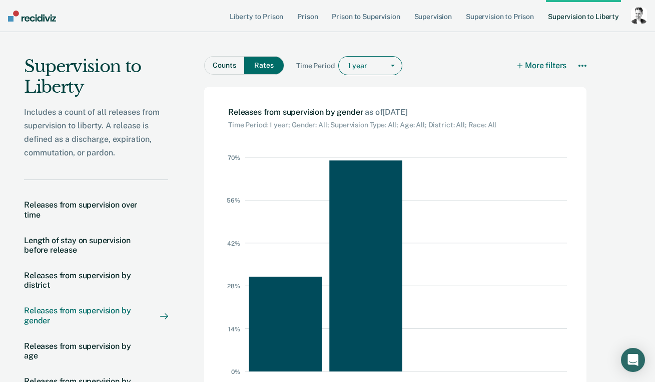
scroll to position [11, 0]
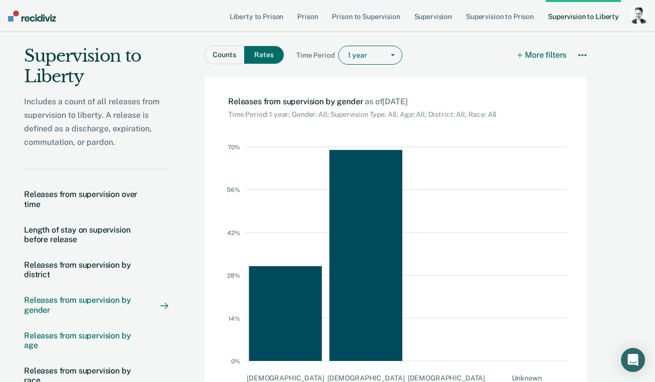
click at [83, 334] on div "Releases from supervision by age" at bounding box center [82, 340] width 116 height 19
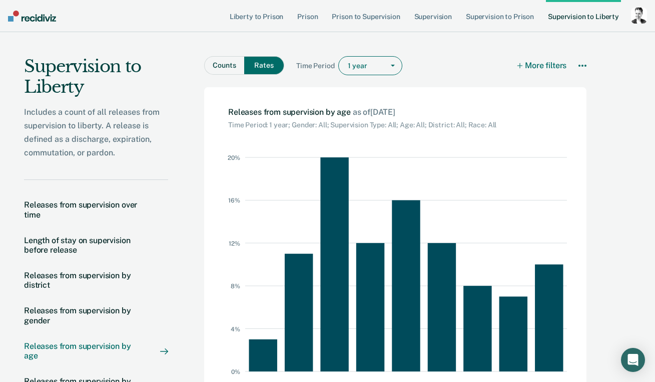
click at [227, 70] on button "Counts" at bounding box center [224, 65] width 40 height 19
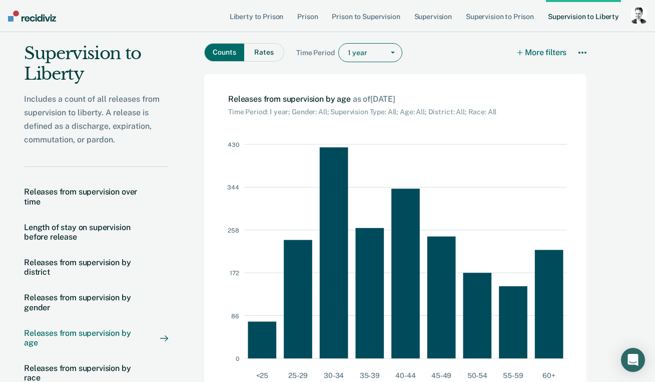
scroll to position [68, 0]
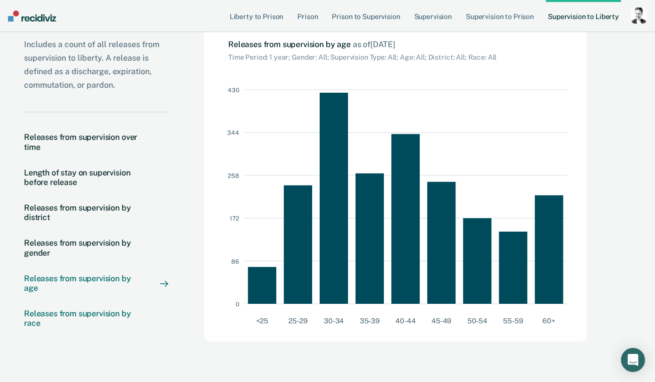
click at [120, 314] on div "Releases from supervision by race" at bounding box center [82, 317] width 116 height 19
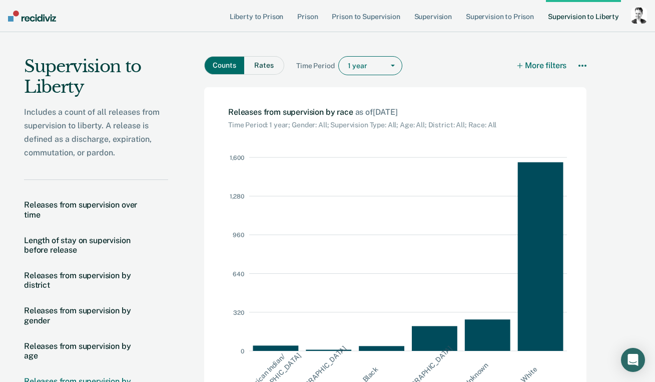
click at [271, 65] on button "Rates" at bounding box center [264, 65] width 40 height 19
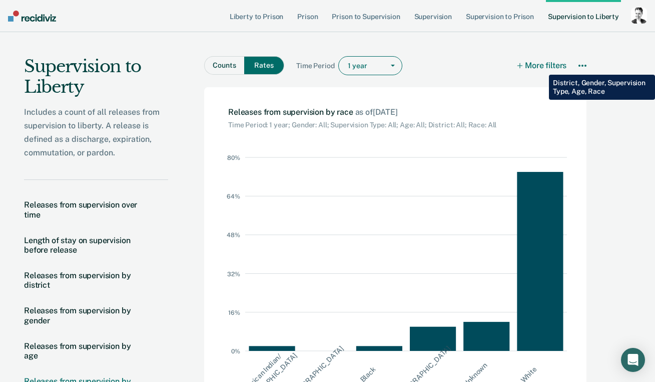
click at [542, 67] on button "More filters" at bounding box center [542, 65] width 49 height 19
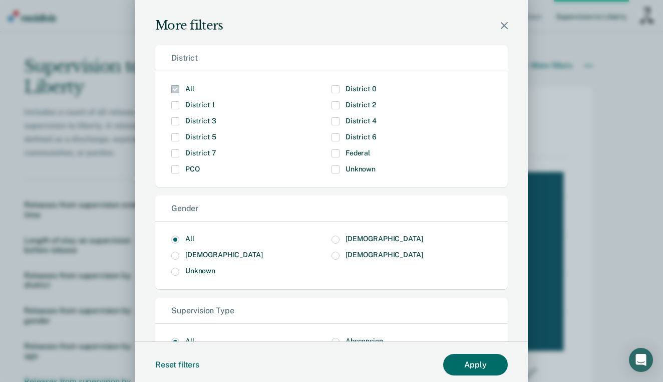
click at [501, 28] on icon "Modal" at bounding box center [504, 25] width 7 height 7
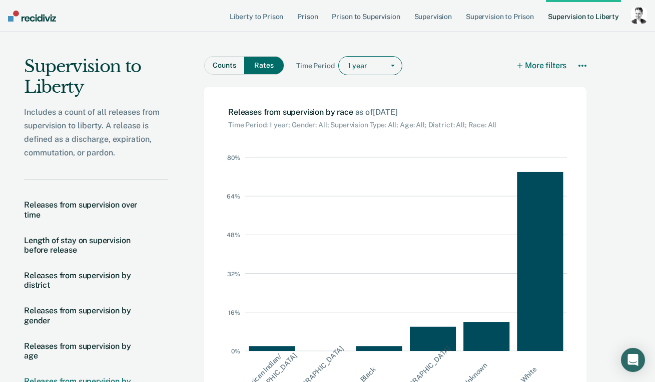
click at [225, 71] on button "Counts" at bounding box center [224, 65] width 40 height 19
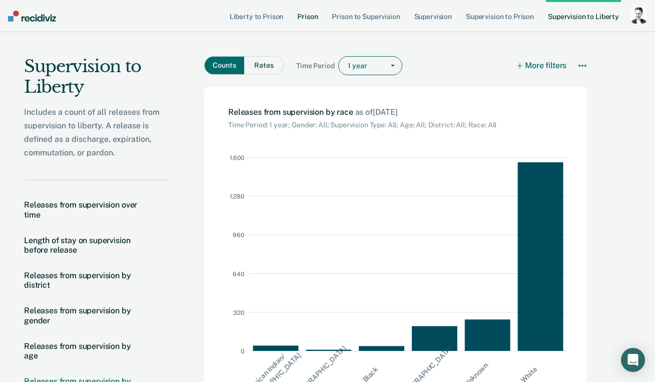
click at [308, 16] on link "Prison" at bounding box center [307, 16] width 25 height 32
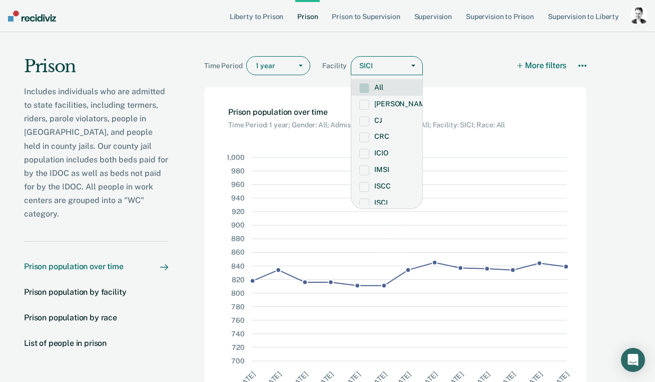
click at [356, 65] on div "SICI" at bounding box center [378, 66] width 53 height 15
click at [377, 90] on label "All" at bounding box center [387, 87] width 55 height 9
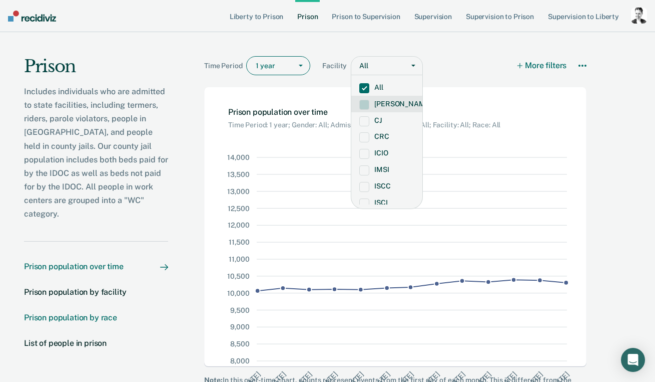
click at [82, 312] on div "Prison population by race" at bounding box center [70, 317] width 93 height 10
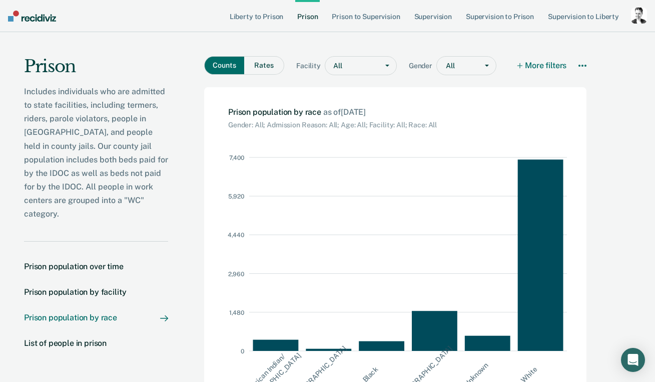
click at [268, 70] on button "Rates" at bounding box center [264, 65] width 40 height 19
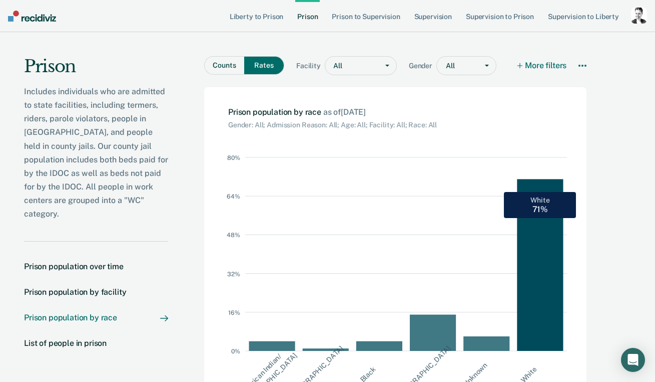
click at [549, 236] on rect at bounding box center [544, 253] width 54 height 193
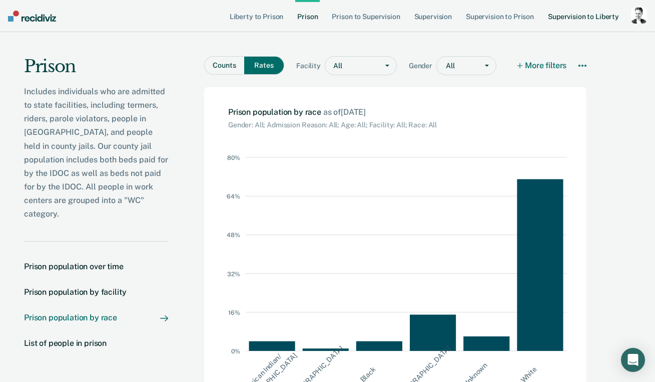
click at [556, 17] on link "Supervision to Liberty" at bounding box center [583, 16] width 75 height 32
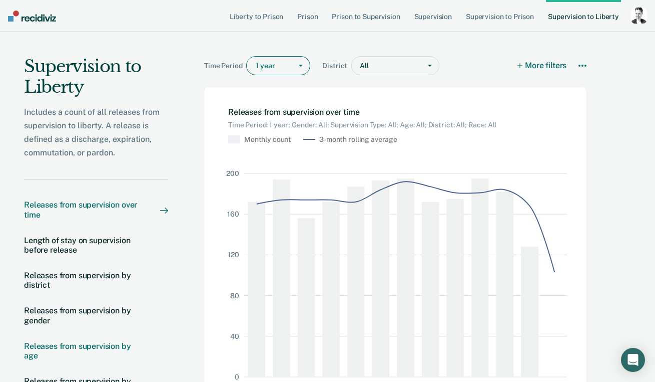
click at [77, 346] on div "Releases from supervision by age" at bounding box center [82, 350] width 116 height 19
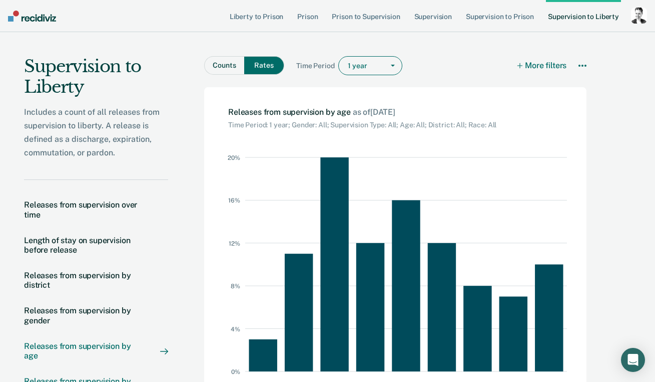
click at [74, 377] on div "Releases from supervision by race" at bounding box center [82, 385] width 116 height 19
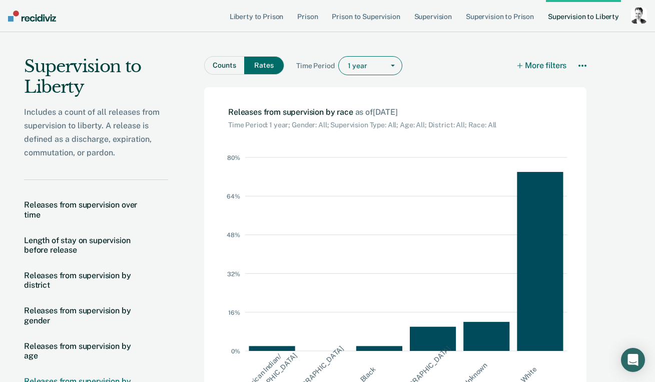
click at [311, 16] on link "Prison" at bounding box center [307, 16] width 25 height 32
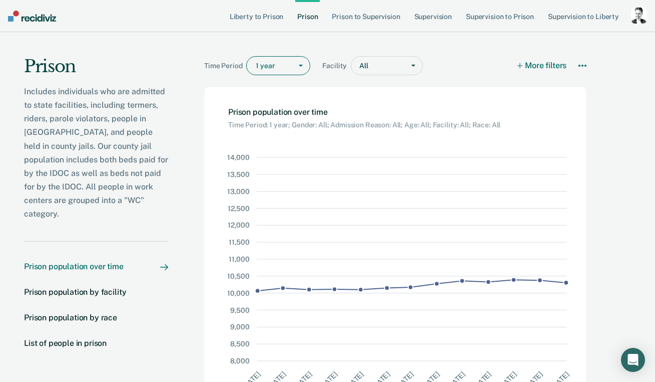
click at [592, 63] on div "Time Period 1 year Facility All More filters Download Data How it works Prison …" at bounding box center [397, 242] width 459 height 421
click at [587, 66] on icon at bounding box center [586, 66] width 2 height 2
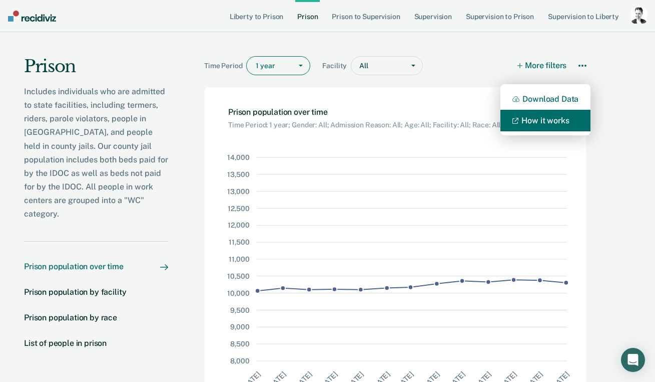
click at [565, 117] on link "How it works" at bounding box center [546, 121] width 90 height 22
click at [416, 50] on div "Time Period 1 year Facility All More filters Download Data How it works" at bounding box center [395, 59] width 383 height 55
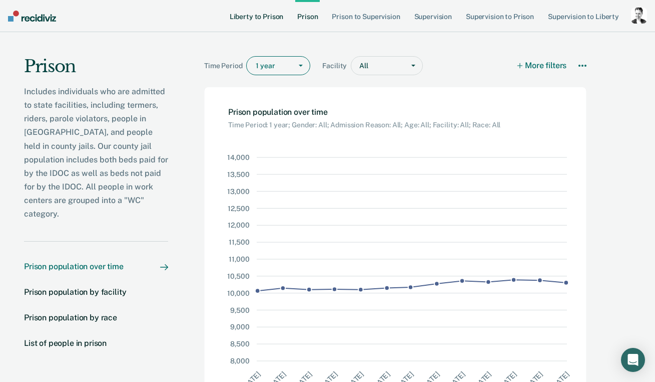
click at [242, 18] on link "Liberty to Prison" at bounding box center [257, 16] width 58 height 32
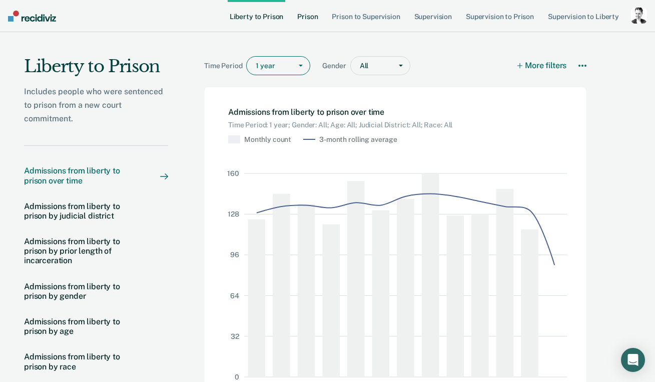
click at [315, 18] on link "Prison" at bounding box center [307, 16] width 25 height 32
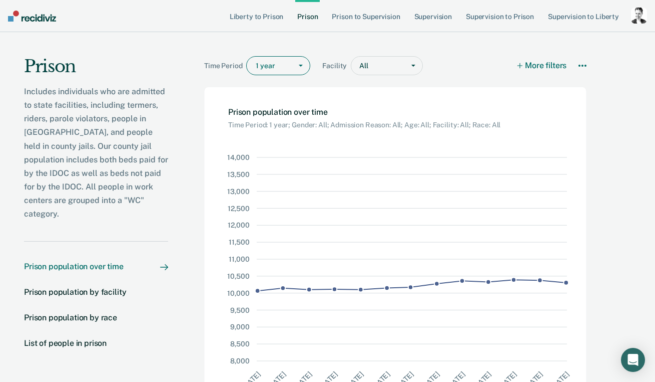
click at [303, 17] on link "Prison" at bounding box center [307, 16] width 25 height 32
click at [369, 21] on link "Prison to Supervision" at bounding box center [366, 16] width 72 height 32
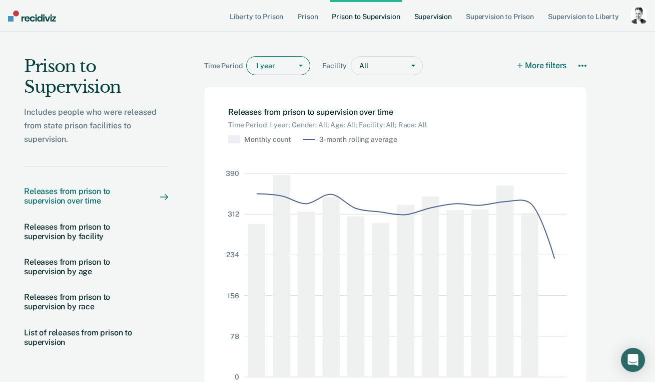
click at [433, 15] on link "Supervision" at bounding box center [434, 16] width 42 height 32
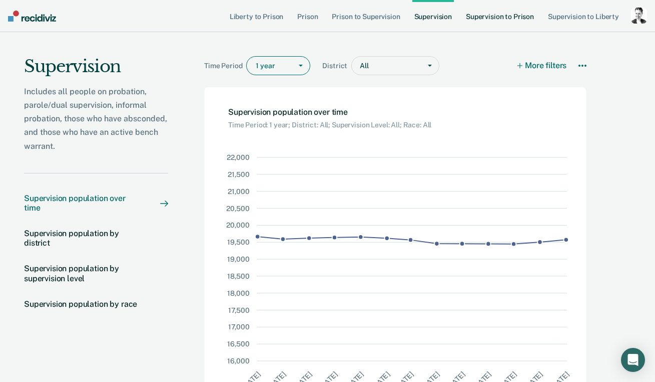
click at [489, 17] on link "Supervision to Prison" at bounding box center [500, 16] width 72 height 32
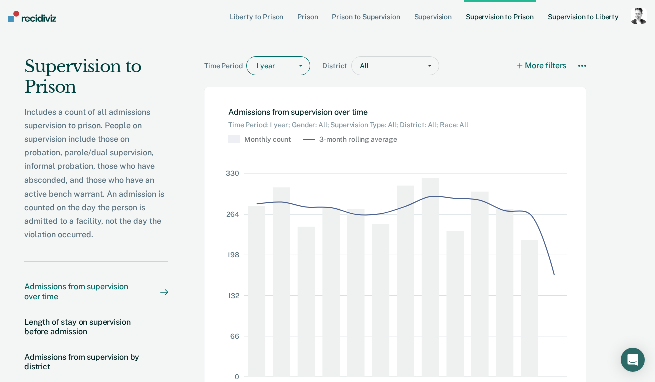
click at [566, 18] on link "Supervision to Liberty" at bounding box center [583, 16] width 75 height 32
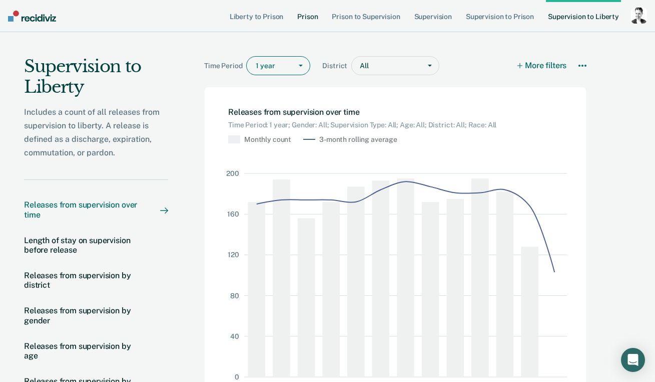
click at [314, 18] on link "Prison" at bounding box center [307, 16] width 25 height 32
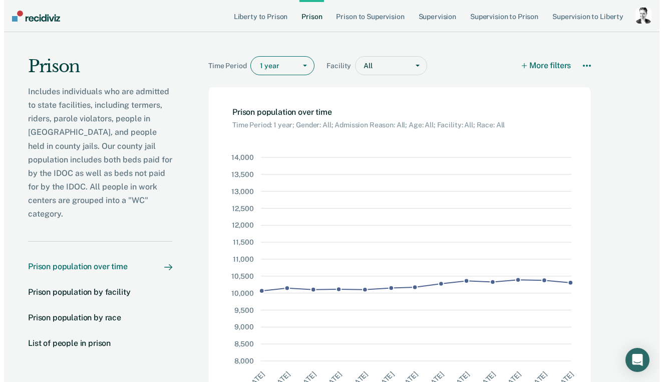
scroll to position [9, 0]
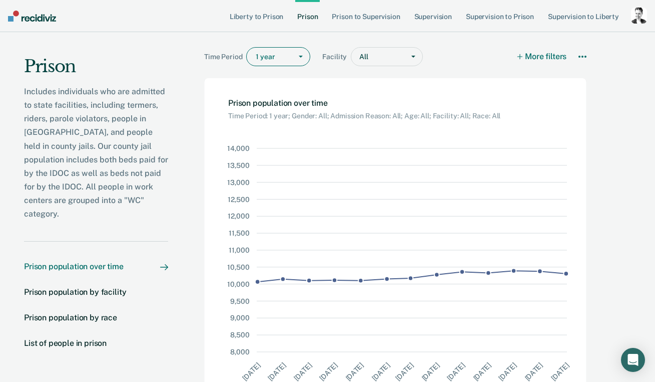
click at [277, 56] on div at bounding box center [271, 57] width 31 height 11
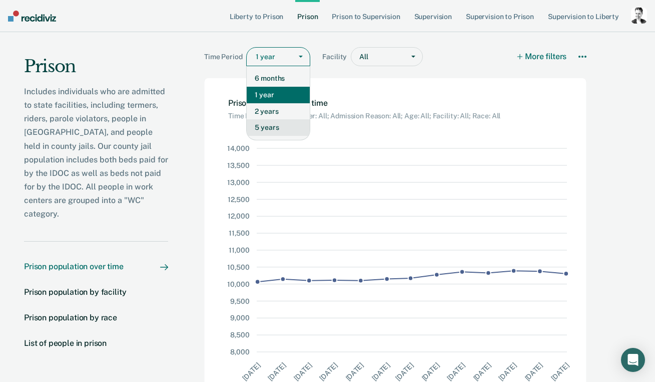
click at [280, 121] on div "5 years" at bounding box center [278, 127] width 63 height 17
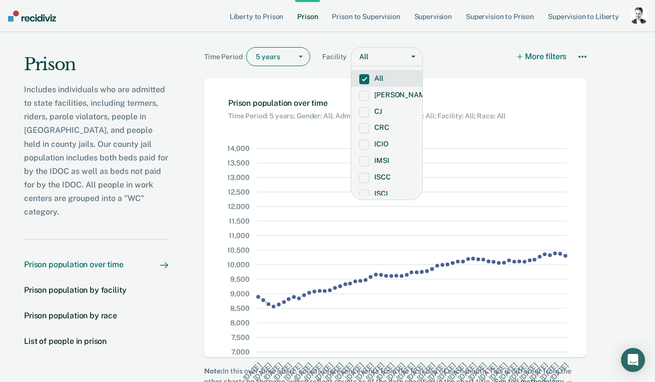
click at [367, 57] on div "All" at bounding box center [378, 57] width 53 height 15
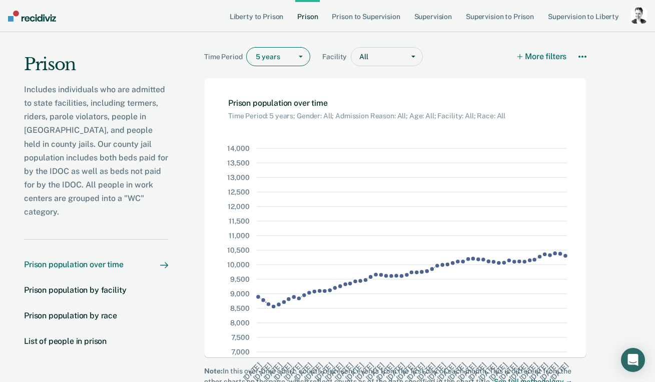
click at [459, 59] on div "Time Period 5 years Facility All More filters Download Data How it works" at bounding box center [395, 58] width 383 height 23
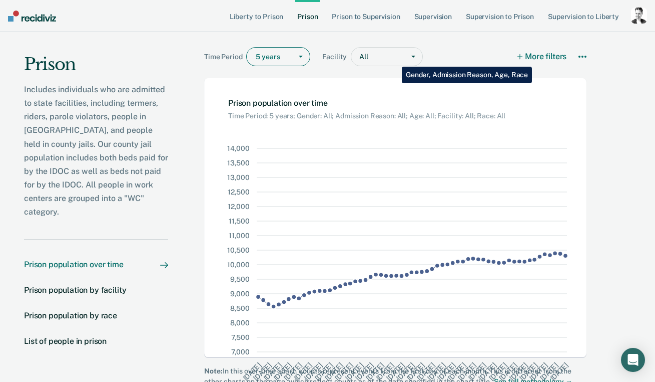
click at [533, 59] on button "More filters" at bounding box center [542, 56] width 49 height 19
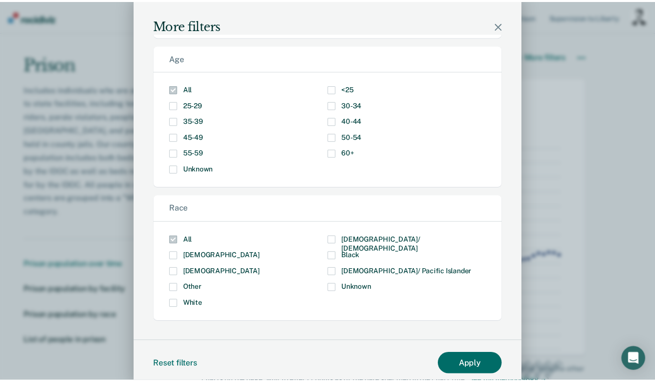
scroll to position [6, 0]
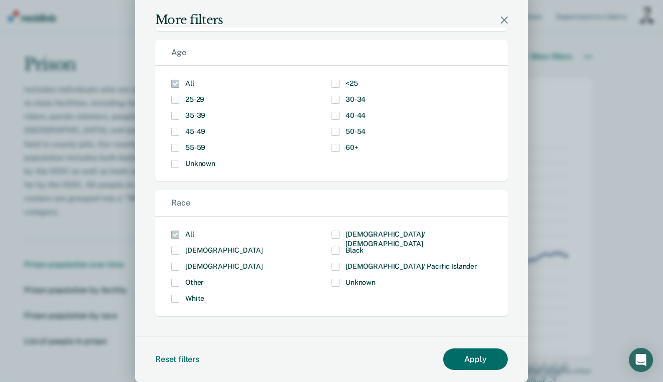
click at [502, 20] on icon "Modal" at bounding box center [504, 20] width 7 height 7
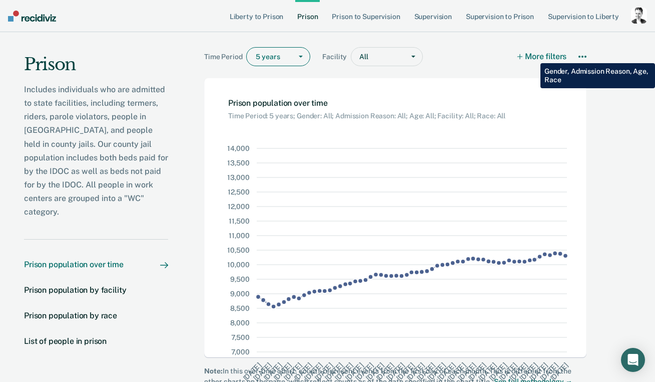
click at [533, 56] on button "More filters" at bounding box center [542, 56] width 49 height 19
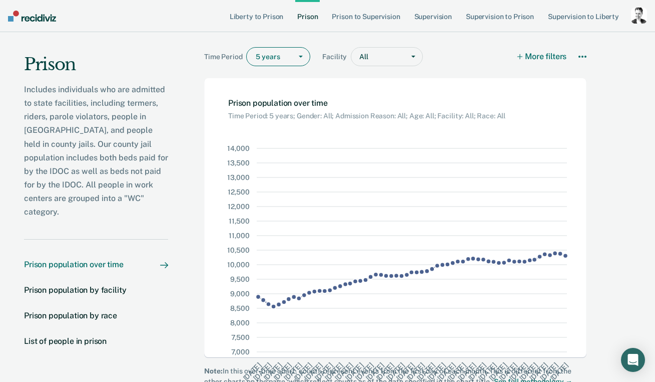
click at [390, 59] on div at bounding box center [385, 57] width 30 height 11
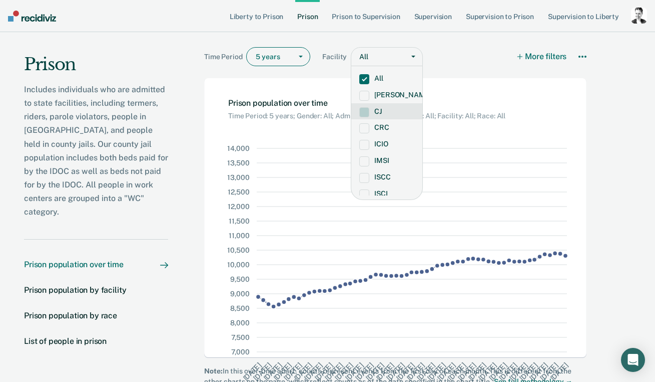
click at [391, 106] on div "CJ" at bounding box center [387, 111] width 71 height 17
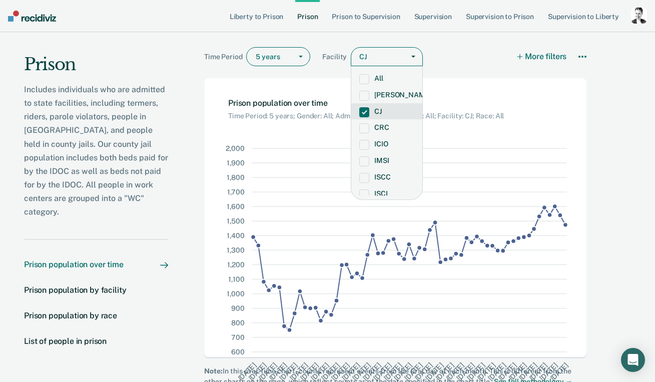
click at [391, 106] on div "CJ" at bounding box center [387, 111] width 71 height 17
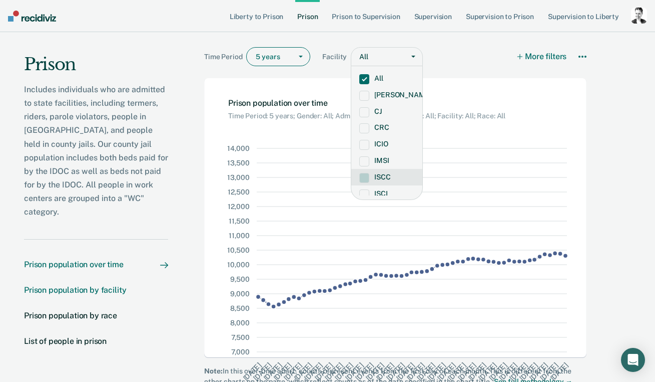
click at [115, 284] on div "Prison population by facility" at bounding box center [75, 289] width 102 height 10
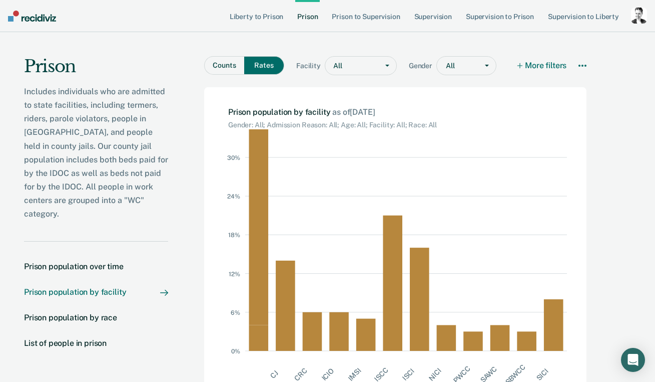
click at [118, 258] on nav "Prison population over time Prison population by facility Prison population by …" at bounding box center [96, 310] width 144 height 139
click at [118, 245] on nav "Prison population over time Prison population by facility Prison population by …" at bounding box center [96, 310] width 144 height 139
click at [117, 261] on div "Prison population over time" at bounding box center [74, 266] width 100 height 10
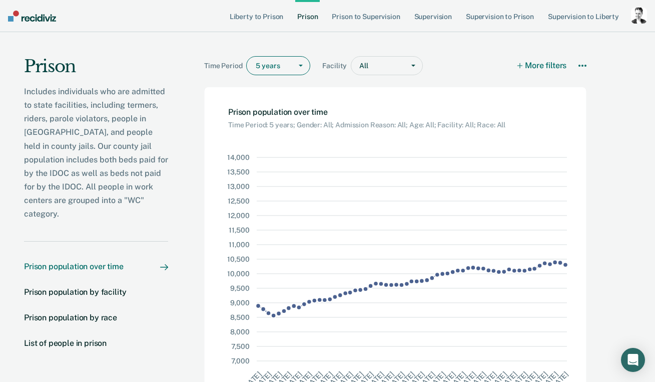
click at [266, 69] on div "5 years" at bounding box center [271, 66] width 31 height 8
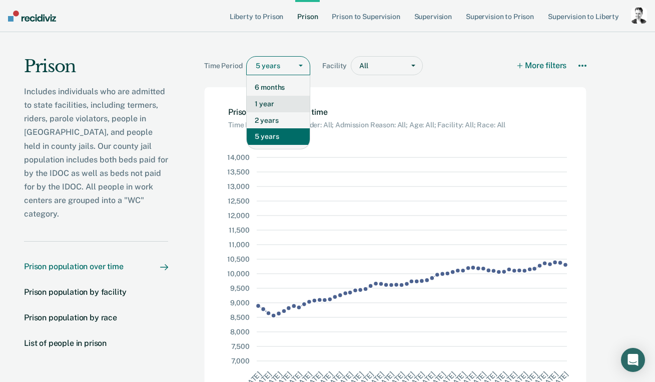
click at [275, 102] on div "1 year" at bounding box center [278, 104] width 63 height 17
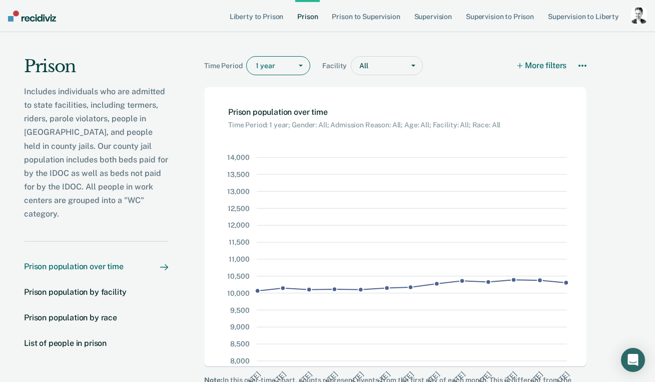
click at [267, 70] on div at bounding box center [271, 66] width 31 height 11
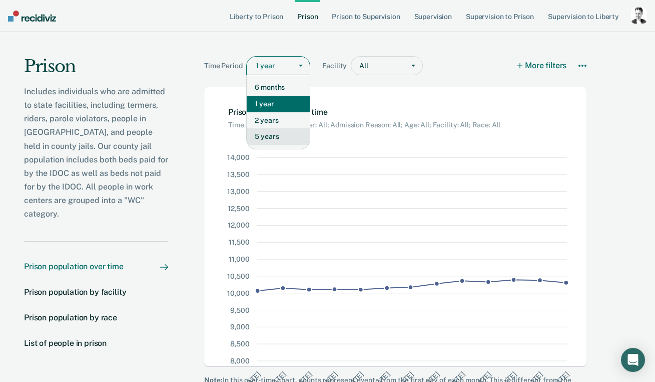
click at [273, 134] on div "5 years" at bounding box center [278, 136] width 63 height 17
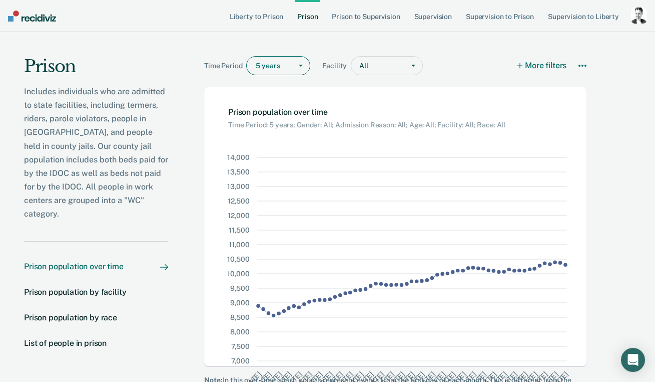
click at [378, 70] on div at bounding box center [385, 66] width 30 height 11
click at [538, 68] on button "More filters" at bounding box center [542, 65] width 49 height 19
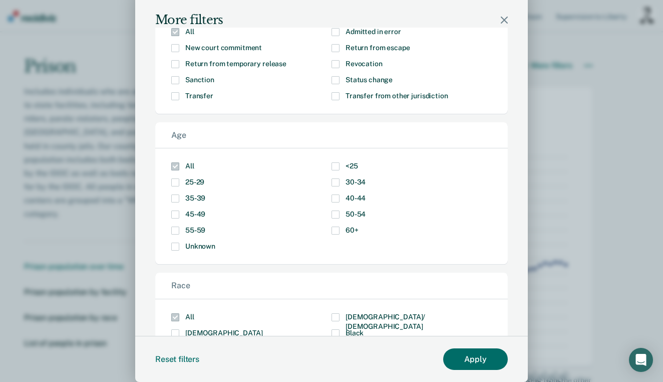
scroll to position [63, 0]
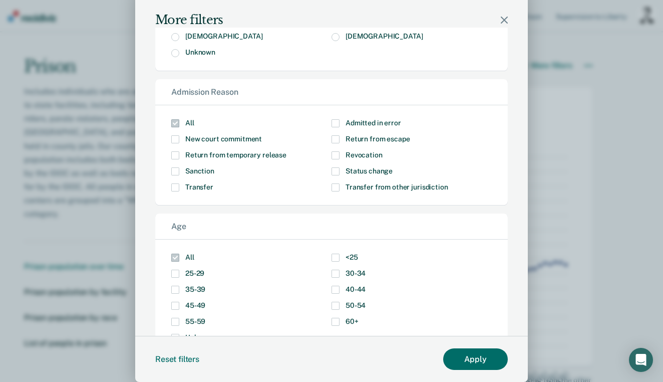
click at [332, 154] on span "Modal" at bounding box center [336, 155] width 8 height 8
click at [383, 151] on input "Revocation" at bounding box center [383, 151] width 0 height 0
click at [465, 359] on button "Apply" at bounding box center [475, 359] width 65 height 22
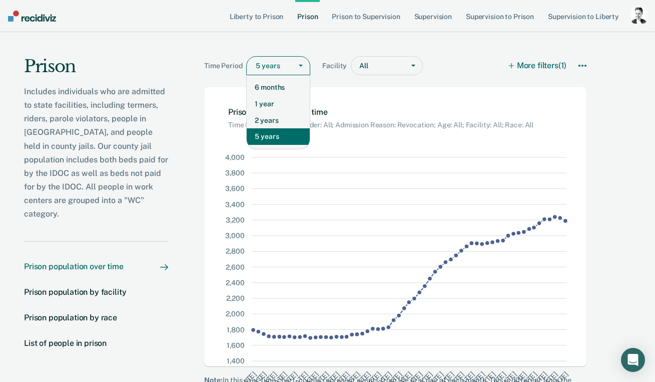
click at [266, 70] on div at bounding box center [271, 66] width 31 height 11
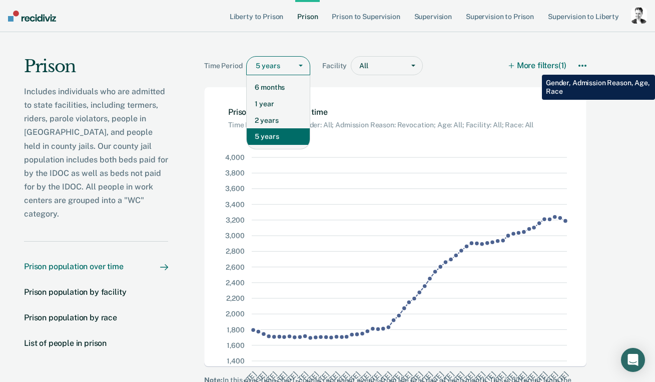
click at [535, 67] on button "More filters (1)" at bounding box center [538, 65] width 57 height 19
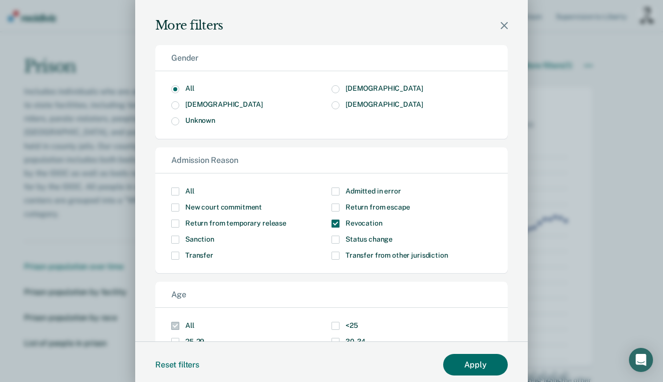
click at [334, 219] on label "Revocation" at bounding box center [412, 223] width 160 height 8
click at [383, 219] on input "Revocation" at bounding box center [383, 219] width 0 height 0
click at [468, 365] on button "Apply" at bounding box center [475, 365] width 65 height 22
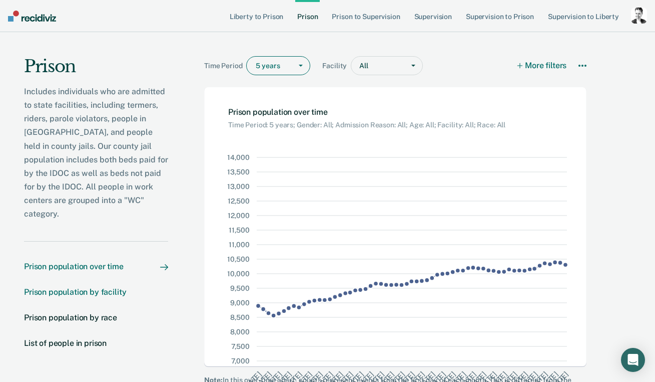
click at [101, 287] on div "Prison population by facility" at bounding box center [75, 292] width 102 height 10
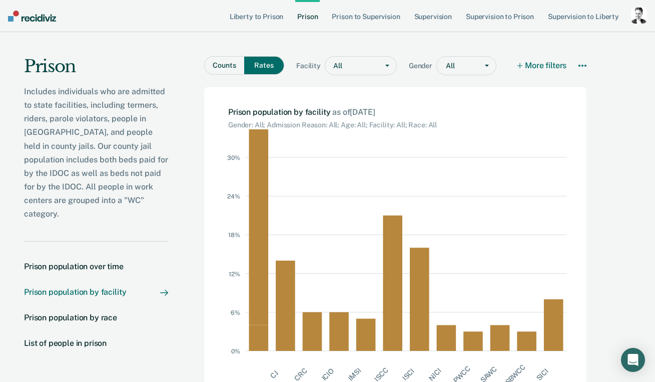
click at [471, 69] on div at bounding box center [459, 66] width 27 height 11
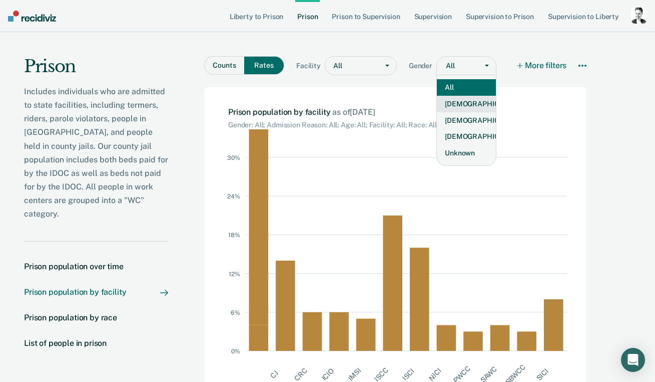
click at [468, 101] on div "[DEMOGRAPHIC_DATA]" at bounding box center [466, 104] width 59 height 17
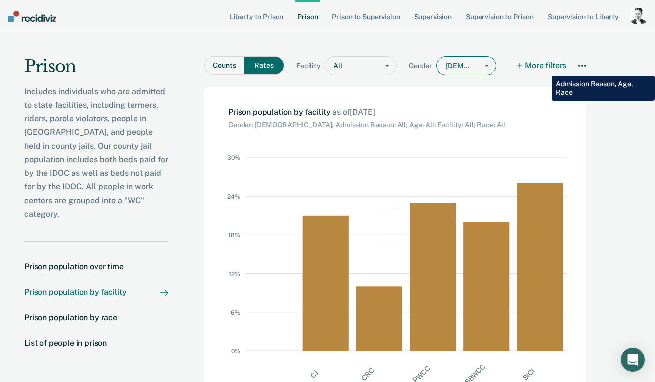
click at [545, 68] on button "More filters" at bounding box center [542, 65] width 49 height 19
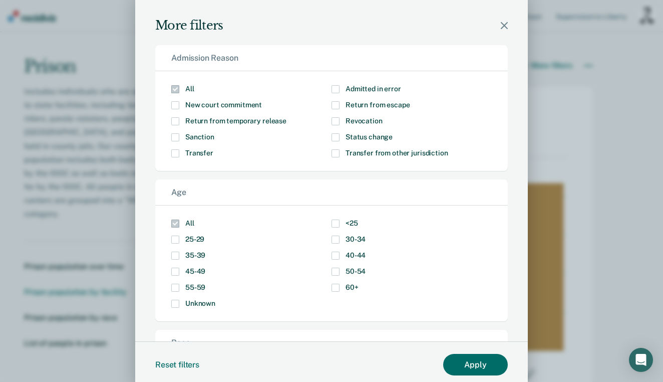
click at [195, 272] on span "45-49" at bounding box center [195, 271] width 20 height 8
click at [205, 267] on input "45-49" at bounding box center [205, 267] width 0 height 0
click at [191, 268] on span "45-49" at bounding box center [195, 271] width 20 height 8
click at [205, 267] on input "45-49" at bounding box center [205, 267] width 0 height 0
click at [332, 271] on span "Modal" at bounding box center [336, 271] width 8 height 8
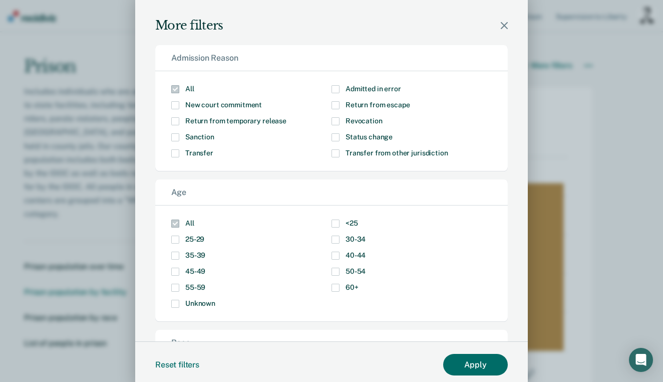
click at [366, 267] on input "50-54" at bounding box center [366, 267] width 0 height 0
click at [193, 287] on span "55-59" at bounding box center [195, 287] width 20 height 8
click at [205, 283] on input "55-59" at bounding box center [205, 283] width 0 height 0
click at [332, 290] on span "Modal" at bounding box center [336, 287] width 8 height 8
click at [359, 283] on input "60+" at bounding box center [359, 283] width 0 height 0
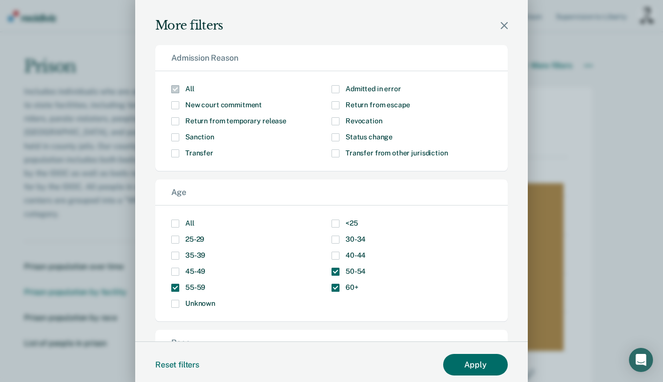
click at [173, 106] on span "Modal" at bounding box center [175, 105] width 8 height 8
click at [262, 101] on input "New court commitment" at bounding box center [262, 101] width 0 height 0
click at [467, 367] on button "Apply" at bounding box center [475, 365] width 65 height 22
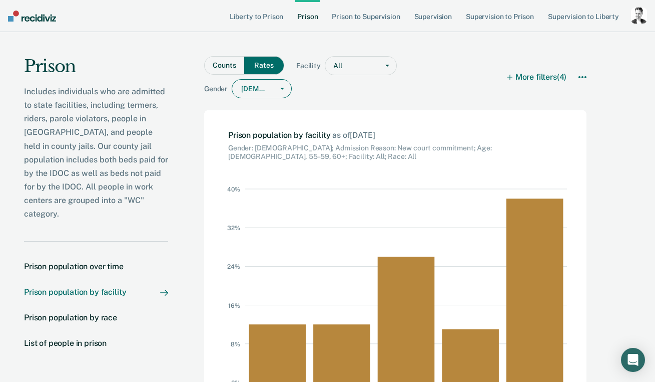
click at [358, 68] on div at bounding box center [358, 66] width 30 height 11
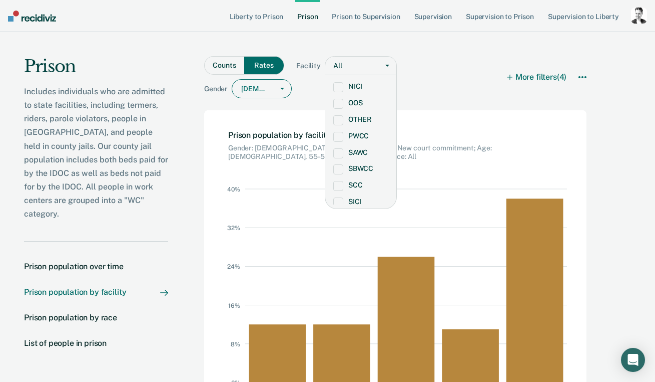
scroll to position [147, 0]
click at [371, 185] on div "SICI" at bounding box center [360, 186] width 71 height 17
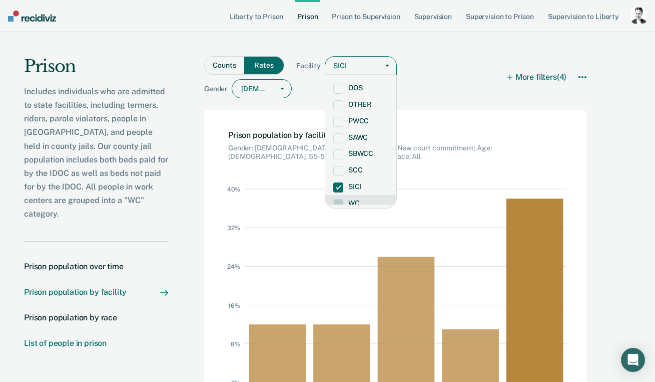
click at [106, 338] on div "List of people in prison" at bounding box center [65, 343] width 83 height 10
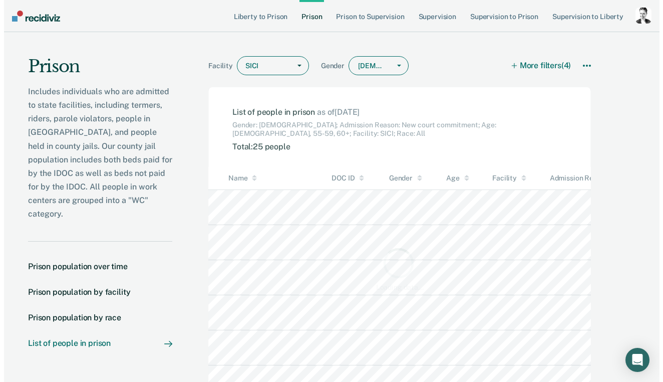
scroll to position [253, 543]
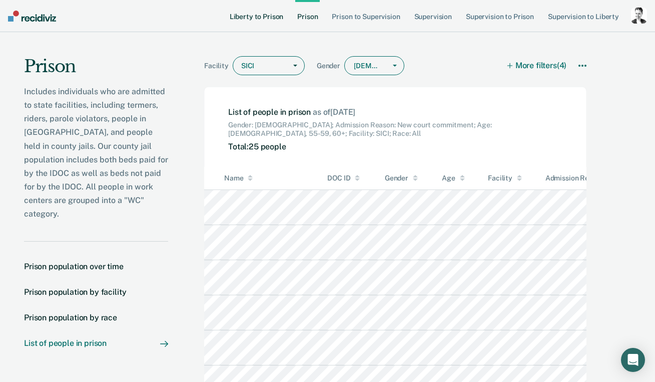
click at [272, 18] on link "Liberty to Prison" at bounding box center [257, 16] width 58 height 32
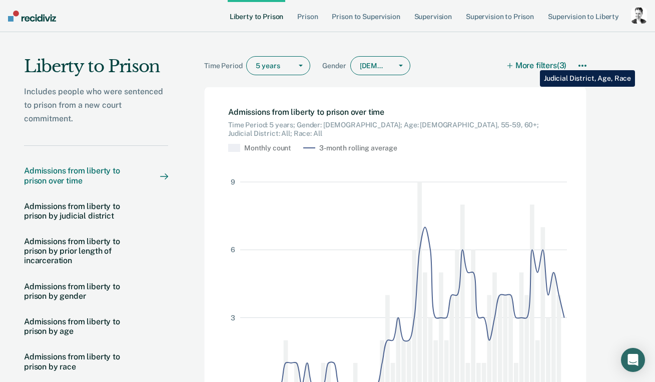
click at [533, 63] on button "More filters (3)" at bounding box center [537, 65] width 59 height 19
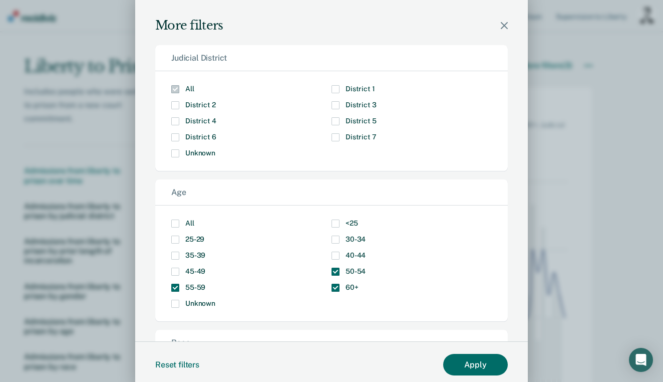
click at [180, 222] on label "All" at bounding box center [251, 223] width 160 height 8
click at [194, 219] on input "All" at bounding box center [194, 219] width 0 height 0
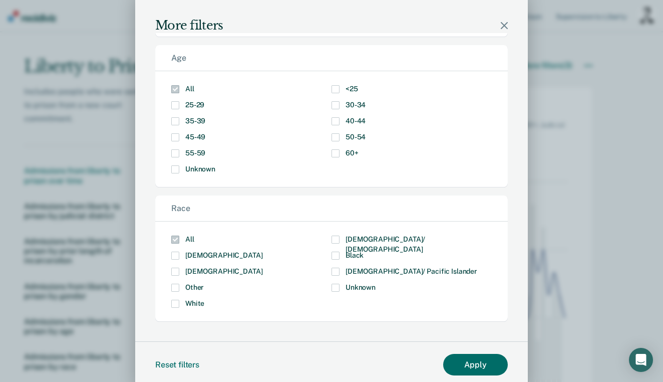
click at [171, 235] on span "Modal" at bounding box center [175, 239] width 8 height 8
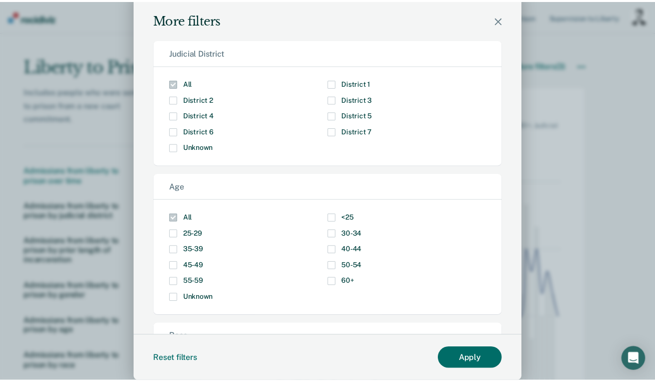
scroll to position [0, 0]
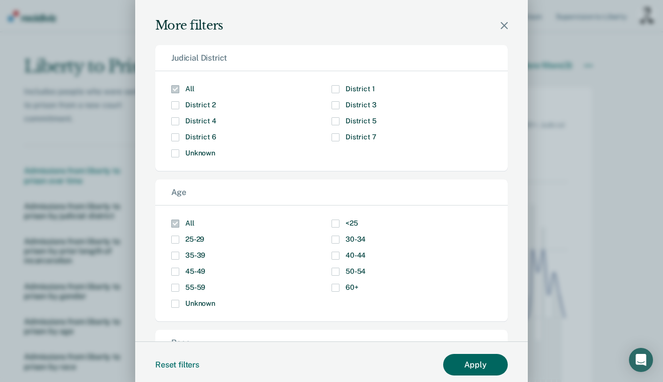
click at [477, 366] on button "Apply" at bounding box center [475, 365] width 65 height 22
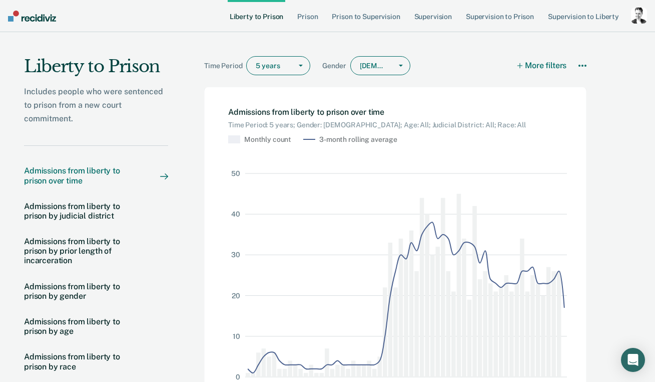
click at [385, 69] on div at bounding box center [373, 66] width 27 height 11
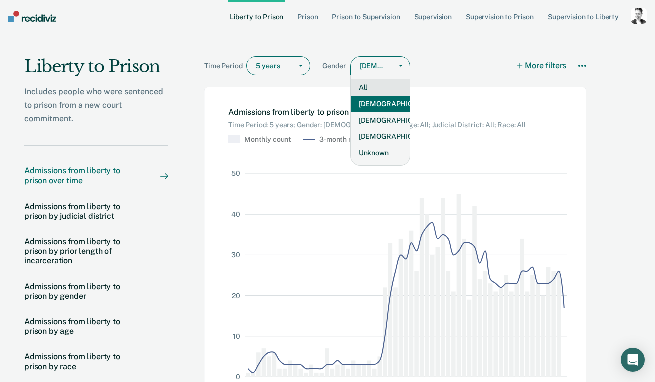
click at [367, 88] on div "All" at bounding box center [380, 87] width 59 height 17
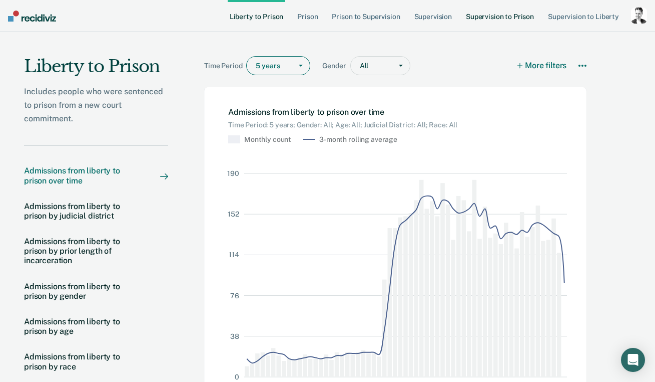
click at [510, 19] on link "Supervision to Prison" at bounding box center [500, 16] width 72 height 32
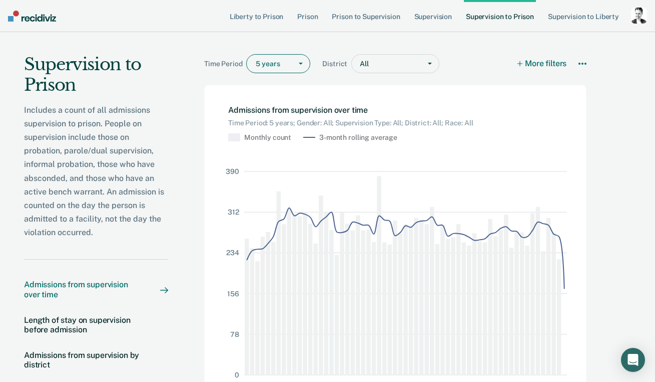
scroll to position [6, 0]
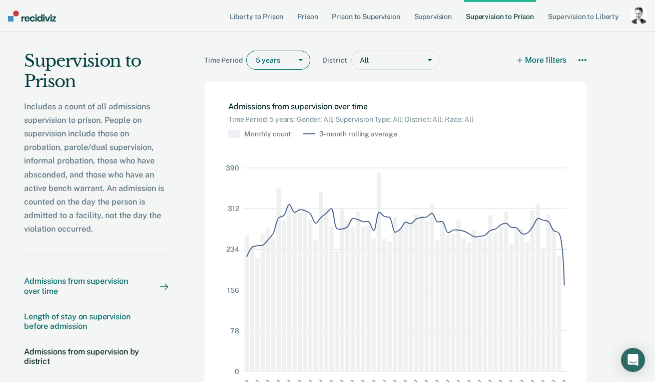
click at [88, 323] on div "Length of stay on supervision before admission" at bounding box center [82, 320] width 116 height 19
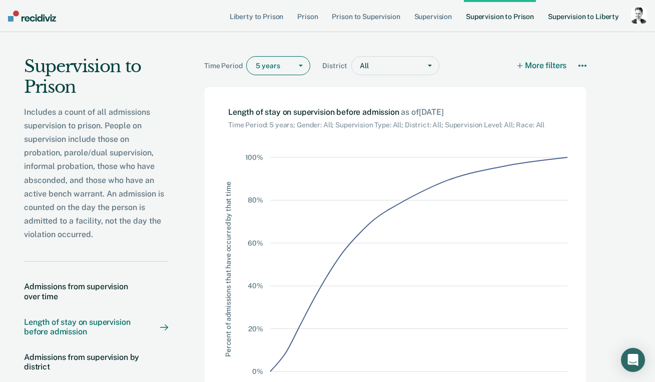
click at [561, 15] on link "Supervision to Liberty" at bounding box center [583, 16] width 75 height 32
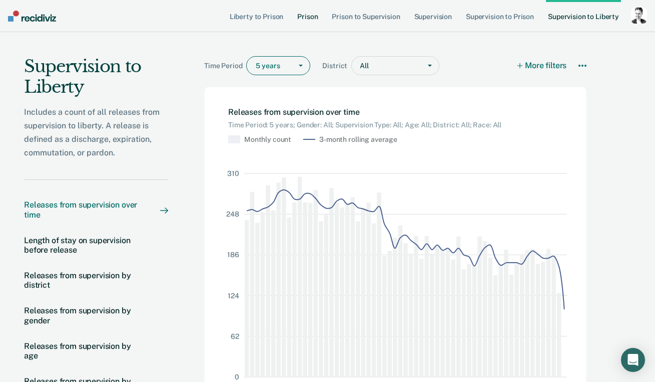
click at [304, 17] on link "Prison" at bounding box center [307, 16] width 25 height 32
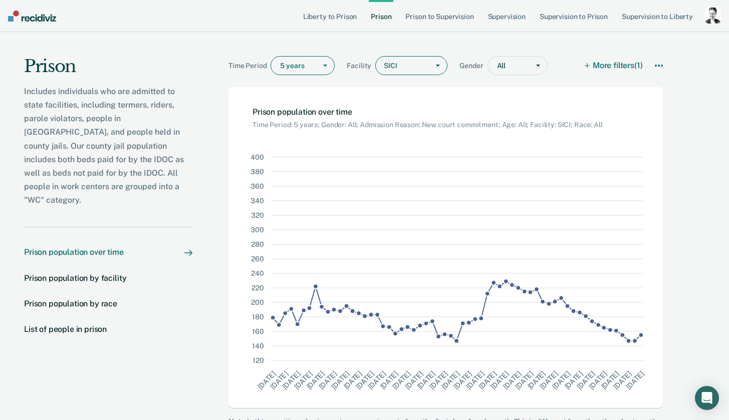
click at [148, 229] on nav "Prison population over time Prison population by facility Prison population by …" at bounding box center [108, 296] width 168 height 139
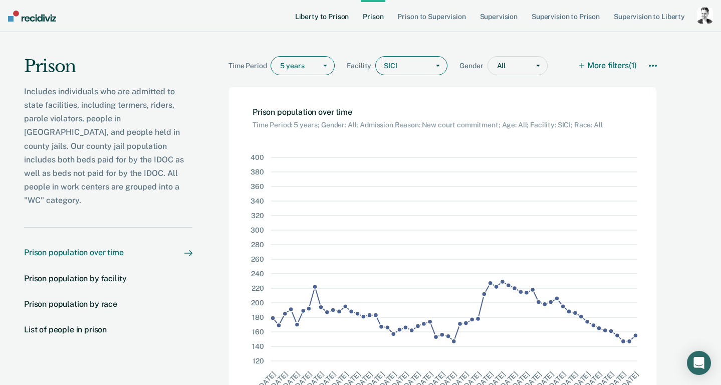
click at [322, 16] on link "Liberty to Prison" at bounding box center [322, 16] width 58 height 32
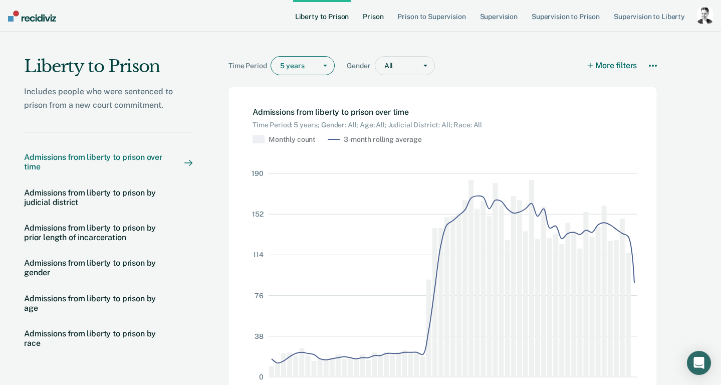
click at [375, 18] on link "Prison" at bounding box center [373, 16] width 25 height 32
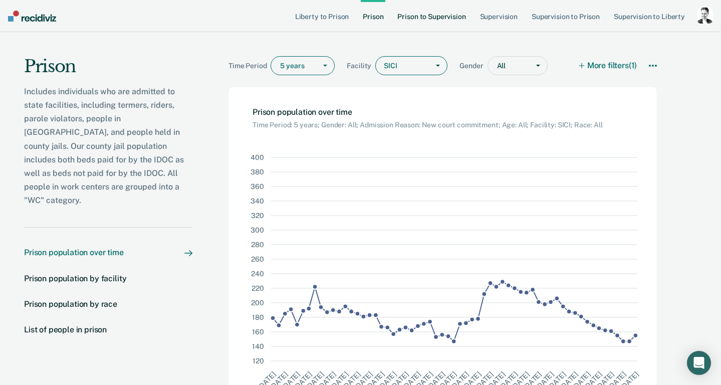
click at [421, 18] on link "Prison to Supervision" at bounding box center [431, 16] width 72 height 32
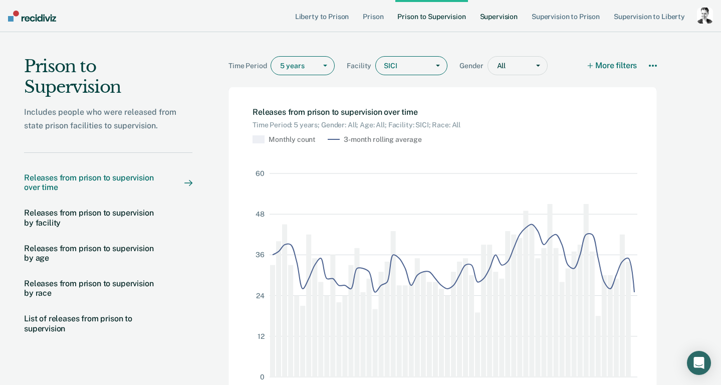
click at [489, 19] on link "Supervision" at bounding box center [499, 16] width 42 height 32
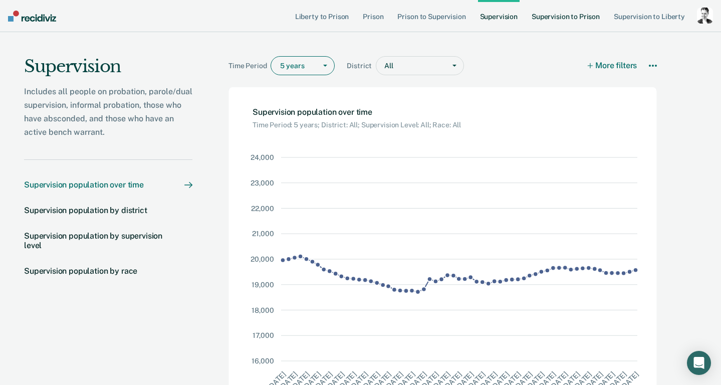
click at [558, 20] on link "Supervision to Prison" at bounding box center [565, 16] width 72 height 32
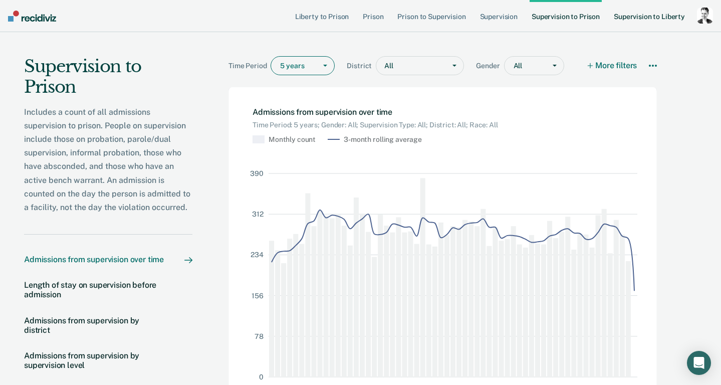
click at [646, 20] on link "Supervision to Liberty" at bounding box center [648, 16] width 75 height 32
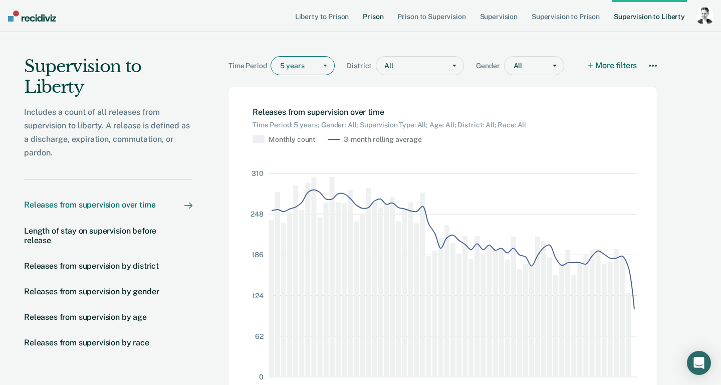
click at [381, 15] on link "Prison" at bounding box center [373, 16] width 25 height 32
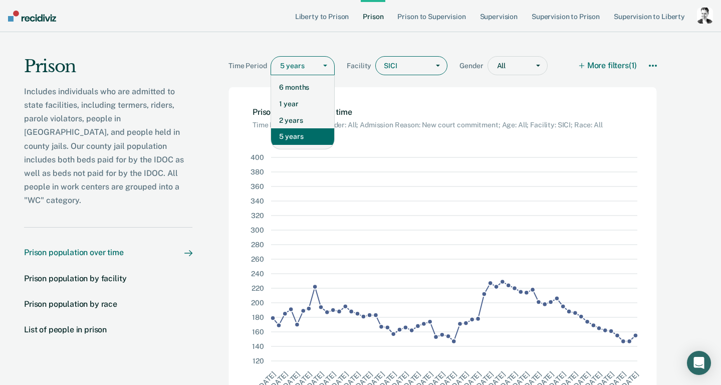
click at [304, 71] on div "5 years" at bounding box center [293, 66] width 45 height 15
click at [290, 108] on div "1 year" at bounding box center [302, 104] width 63 height 17
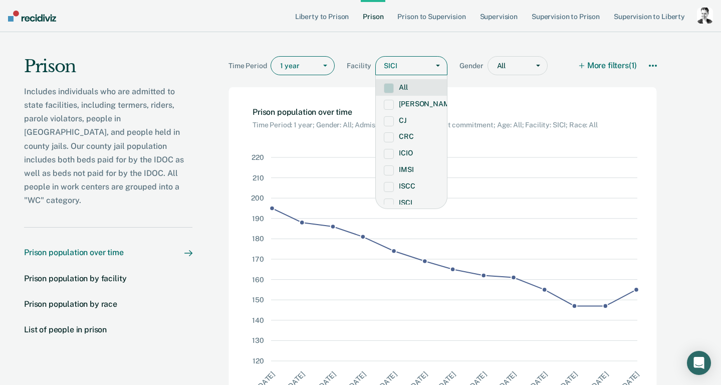
click at [410, 65] on div at bounding box center [411, 66] width 26 height 11
click at [401, 90] on label "All" at bounding box center [411, 87] width 55 height 9
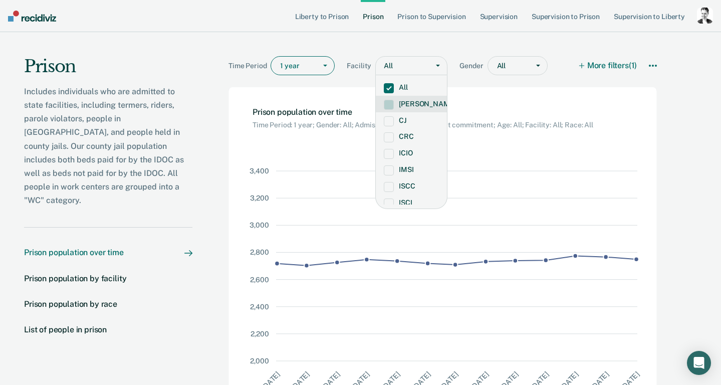
click at [397, 46] on div "Time Period 1 year Facility option All, selected. [PERSON_NAME], 2 of 17. 17 re…" at bounding box center [442, 59] width 428 height 55
click at [304, 75] on div "Time Period 1 year" at bounding box center [287, 67] width 118 height 23
click at [306, 71] on div "1 year" at bounding box center [293, 66] width 45 height 15
click at [296, 103] on div "1 year" at bounding box center [302, 104] width 63 height 17
click at [300, 69] on div at bounding box center [295, 66] width 31 height 11
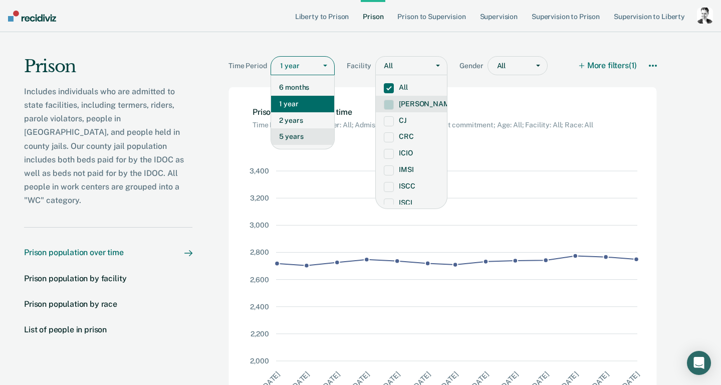
click at [292, 131] on div "5 years" at bounding box center [302, 136] width 63 height 17
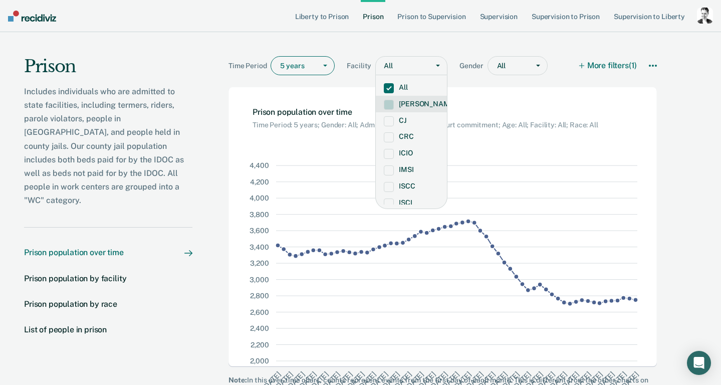
click at [422, 38] on div "Time Period option 5 years, selected. 5 years Facility option All, selected. [P…" at bounding box center [442, 59] width 428 height 55
click at [609, 124] on div "Prison population over time Time Period: 5 years; Gender: All; Admission Reason…" at bounding box center [442, 108] width 428 height 42
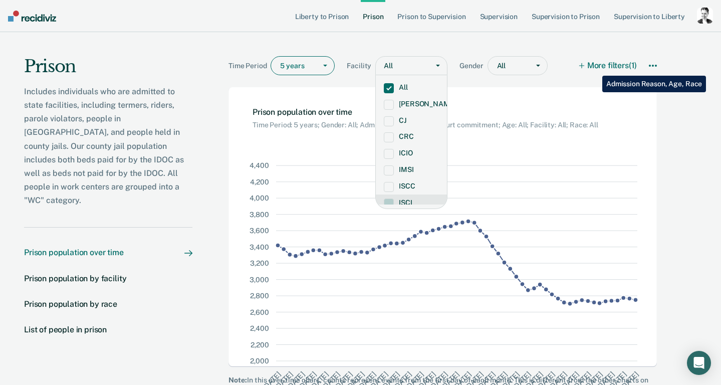
click at [594, 68] on button "More filters (1)" at bounding box center [607, 65] width 57 height 19
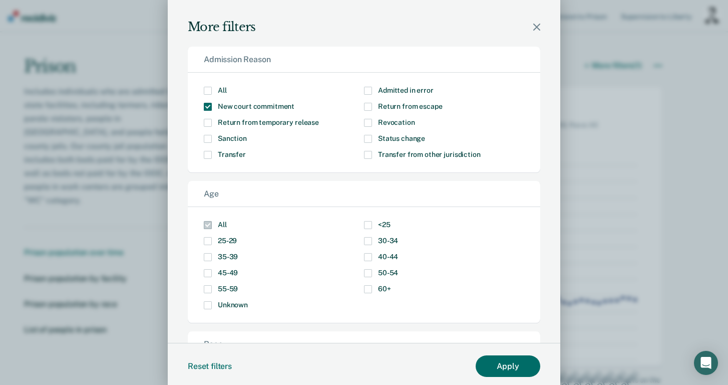
click at [263, 108] on span "New court commitment" at bounding box center [256, 106] width 77 height 8
click at [294, 103] on input "New court commitment" at bounding box center [294, 103] width 0 height 0
click at [502, 369] on button "Apply" at bounding box center [508, 366] width 65 height 22
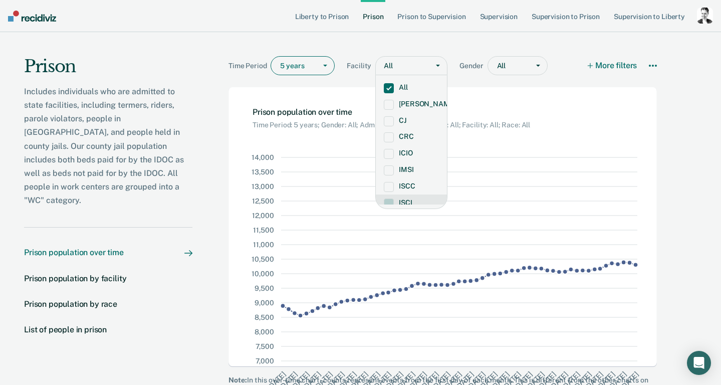
click at [655, 117] on div "Time Period 5 years Facility option All, selected. [DEMOGRAPHIC_DATA], 8 of 17.…" at bounding box center [444, 221] width 504 height 379
click at [397, 87] on label "All" at bounding box center [411, 87] width 55 height 9
click at [460, 94] on div "Prison population over time Time Period: 5 years; Gender: All; Admission Reason…" at bounding box center [442, 108] width 428 height 42
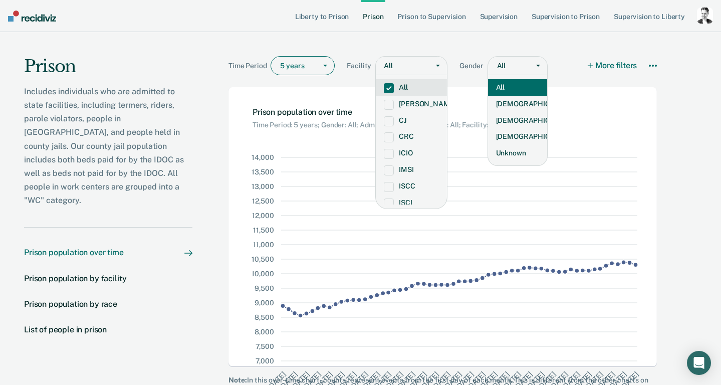
click at [498, 66] on div "All" at bounding box center [510, 66] width 27 height 8
click at [600, 64] on button "More filters" at bounding box center [612, 65] width 49 height 19
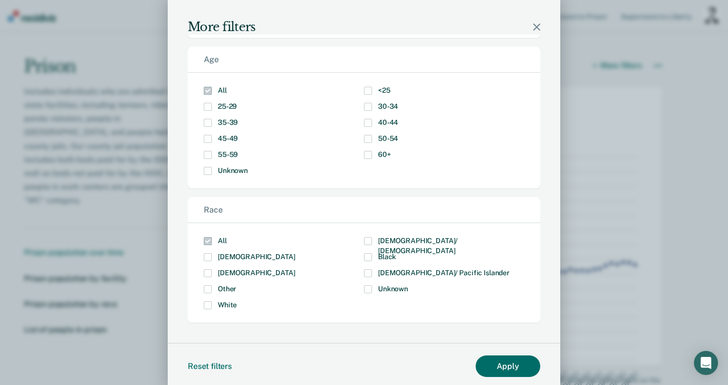
scroll to position [4, 0]
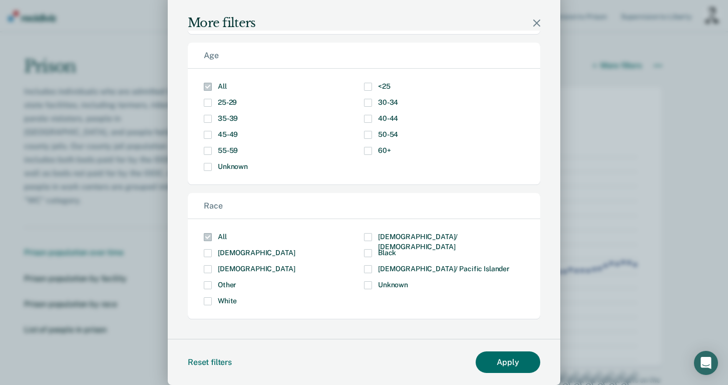
click at [535, 24] on icon "Modal" at bounding box center [536, 23] width 7 height 7
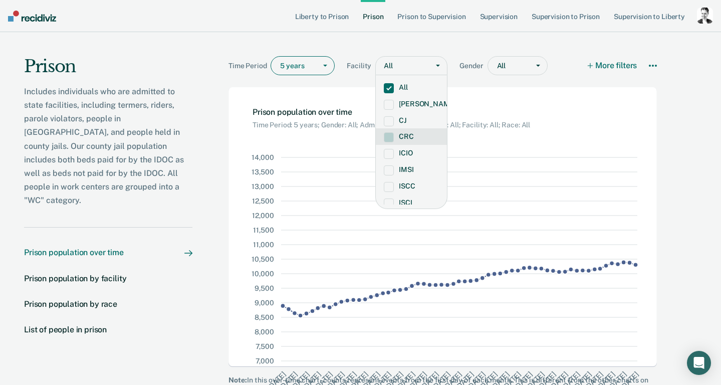
click at [535, 101] on div "Prison population over time Time Period: 5 years; Gender: All; Admission Reason…" at bounding box center [442, 108] width 428 height 42
click at [606, 64] on button "More filters" at bounding box center [612, 65] width 49 height 19
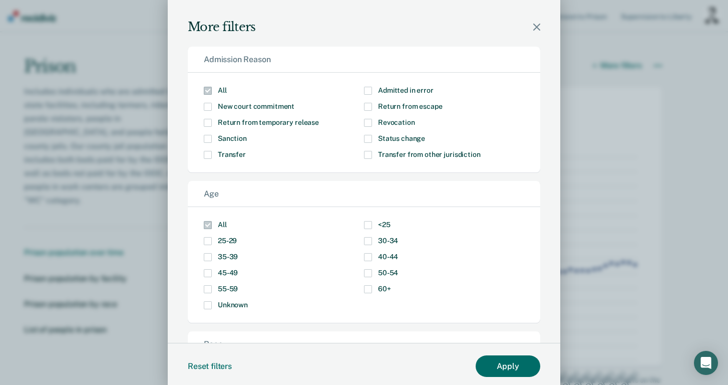
click at [366, 121] on label "Revocation" at bounding box center [444, 123] width 160 height 8
click at [415, 119] on input "Revocation" at bounding box center [415, 119] width 0 height 0
click at [496, 363] on button "Apply" at bounding box center [508, 366] width 65 height 22
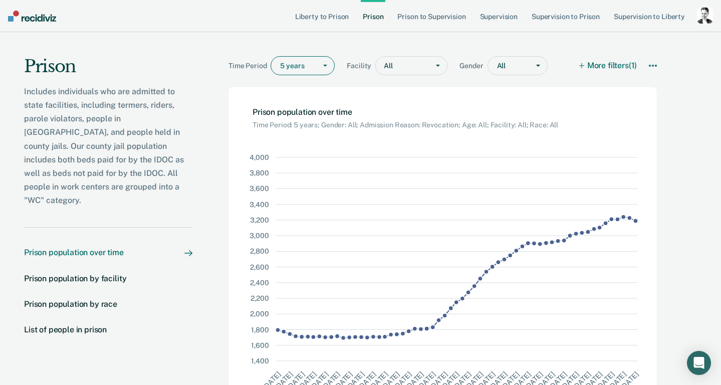
click at [436, 63] on div at bounding box center [438, 66] width 18 height 18
click at [603, 64] on button "More filters (1)" at bounding box center [607, 65] width 57 height 19
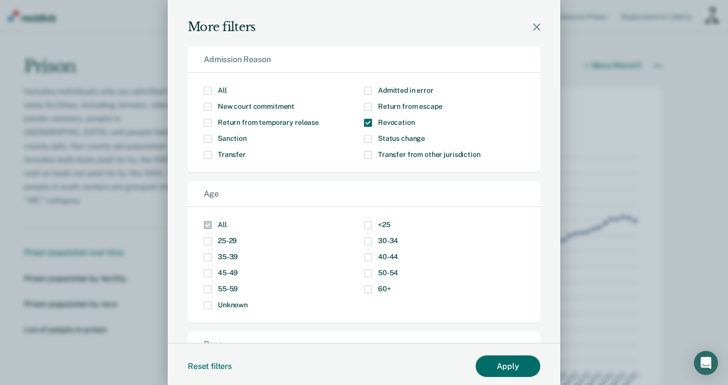
click at [404, 123] on span "Revocation" at bounding box center [396, 122] width 37 height 8
click at [415, 119] on input "Revocation" at bounding box center [415, 119] width 0 height 0
click at [511, 370] on button "Apply" at bounding box center [508, 366] width 65 height 22
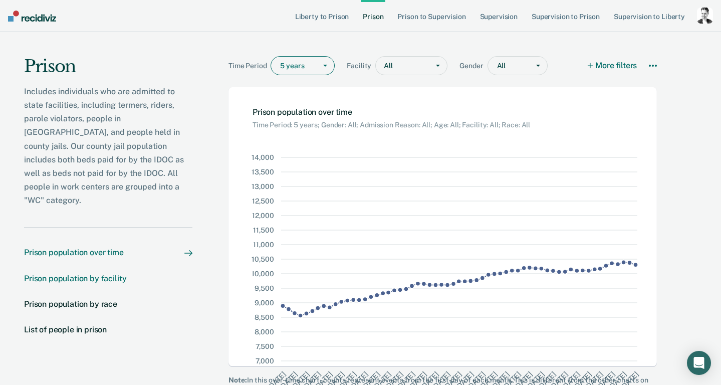
click at [120, 273] on div "Prison population by facility" at bounding box center [75, 278] width 102 height 10
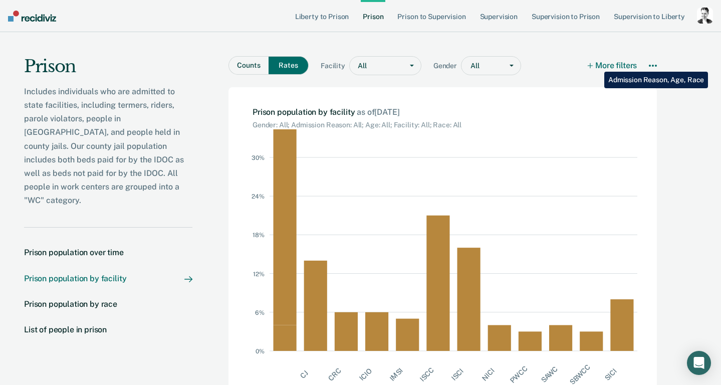
click at [593, 64] on icon "button" at bounding box center [589, 65] width 7 height 7
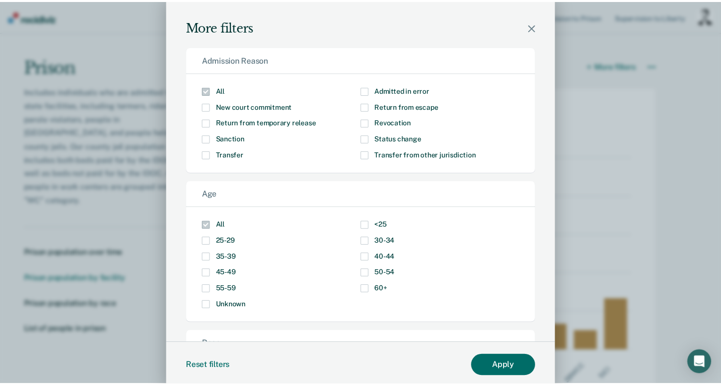
scroll to position [79, 0]
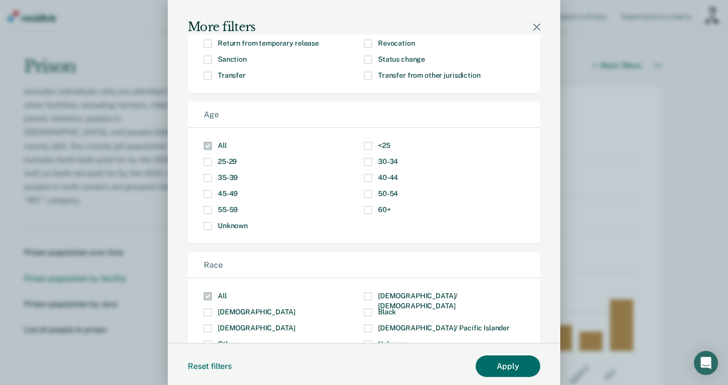
click at [533, 28] on icon "Modal" at bounding box center [536, 27] width 7 height 7
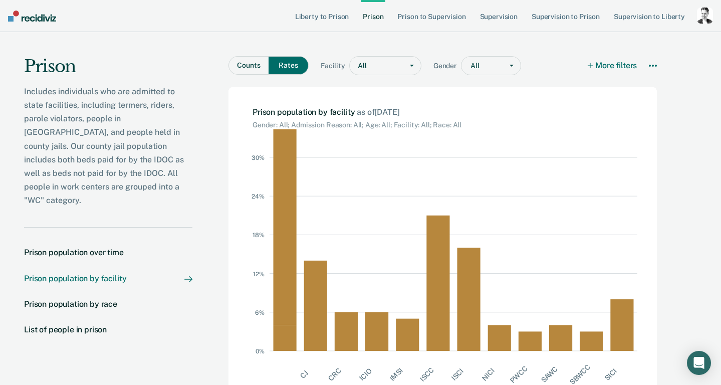
click at [489, 64] on div at bounding box center [483, 66] width 27 height 11
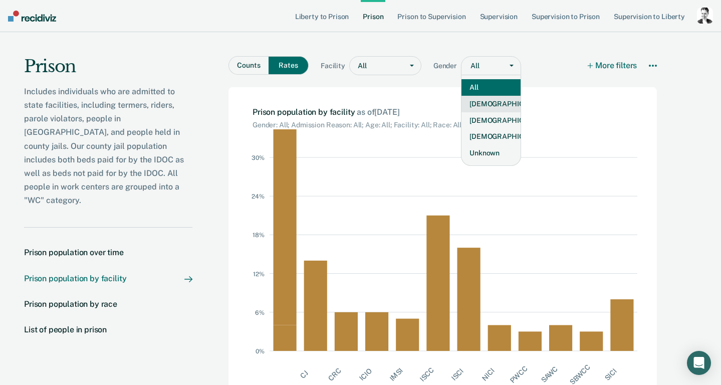
click at [480, 106] on div "[DEMOGRAPHIC_DATA]" at bounding box center [490, 104] width 59 height 17
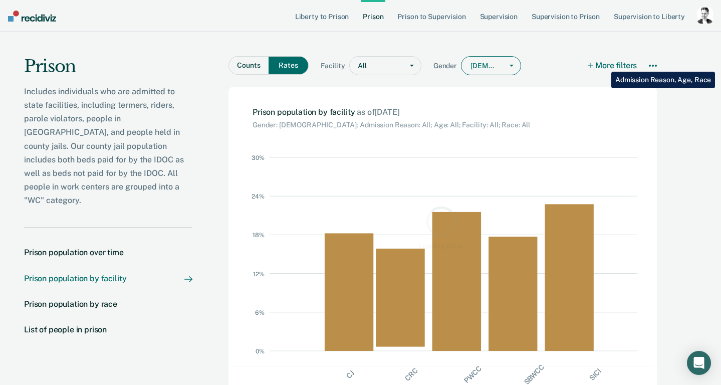
click at [603, 64] on button "More filters" at bounding box center [612, 65] width 49 height 19
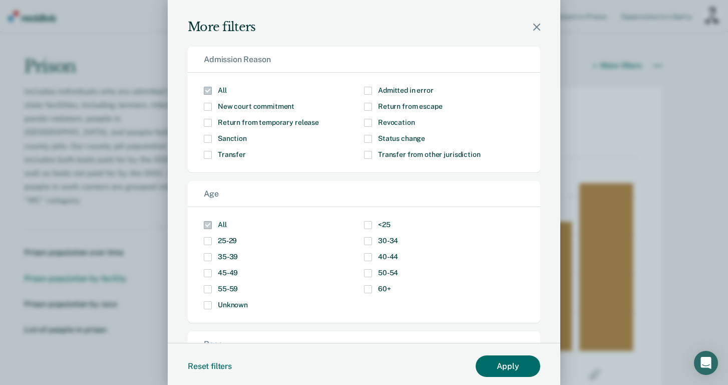
click at [229, 274] on span "45-49" at bounding box center [228, 272] width 20 height 8
click at [238, 269] on input "45-49" at bounding box center [238, 269] width 0 height 0
click at [226, 288] on span "55-59" at bounding box center [228, 288] width 20 height 8
click at [238, 285] on input "55-59" at bounding box center [238, 285] width 0 height 0
click at [364, 270] on span "Modal" at bounding box center [368, 273] width 8 height 8
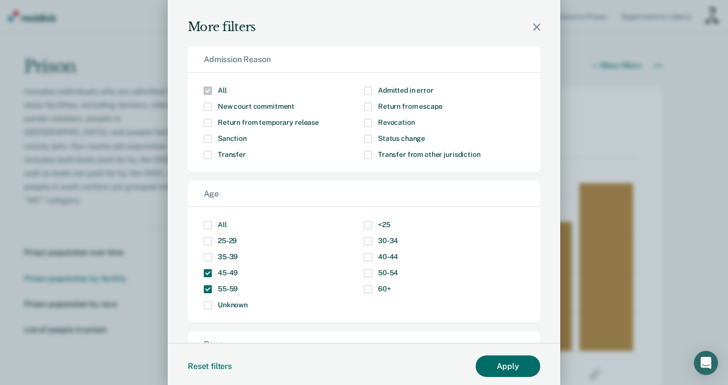
click at [398, 269] on input "50-54" at bounding box center [398, 269] width 0 height 0
click at [491, 364] on button "Apply" at bounding box center [508, 366] width 65 height 22
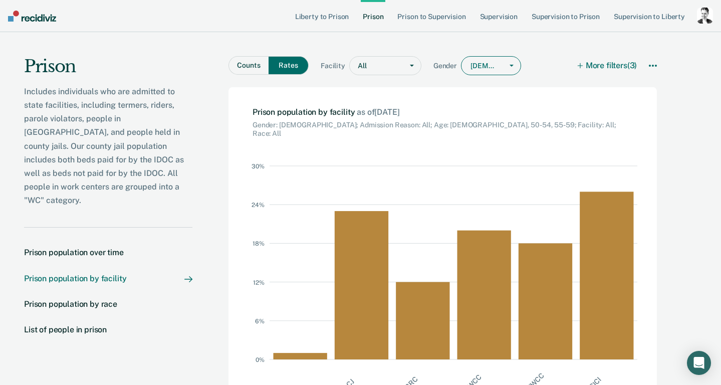
click at [248, 71] on button "Counts" at bounding box center [248, 65] width 40 height 19
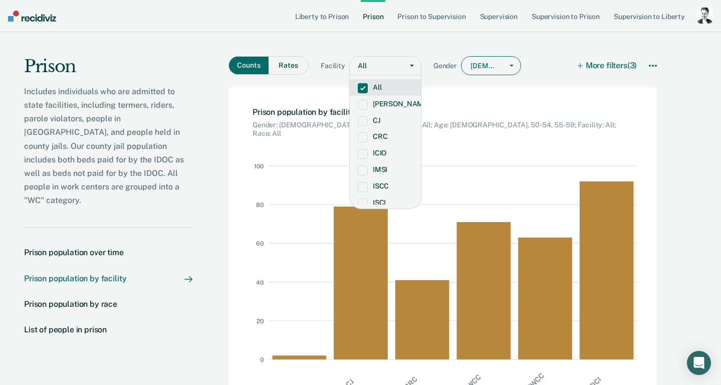
click at [371, 68] on div at bounding box center [382, 66] width 30 height 11
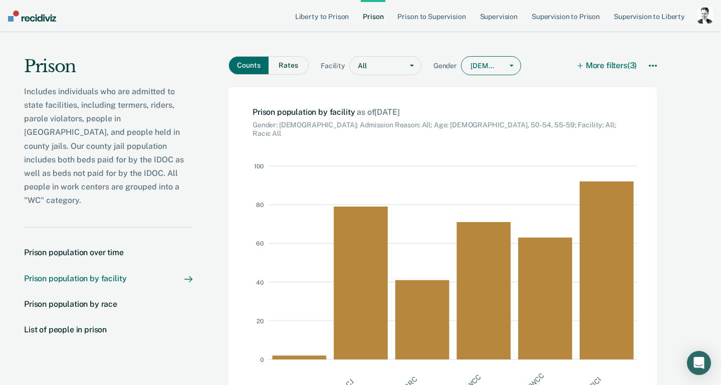
click at [371, 68] on div at bounding box center [382, 66] width 30 height 11
click at [592, 65] on button "More filters (3)" at bounding box center [607, 65] width 59 height 19
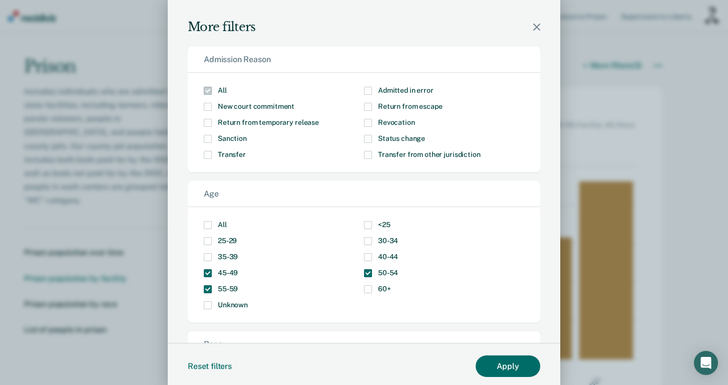
click at [263, 103] on span "New court commitment" at bounding box center [256, 106] width 77 height 8
click at [294, 103] on input "New court commitment" at bounding box center [294, 103] width 0 height 0
click at [495, 365] on button "Apply" at bounding box center [508, 366] width 65 height 22
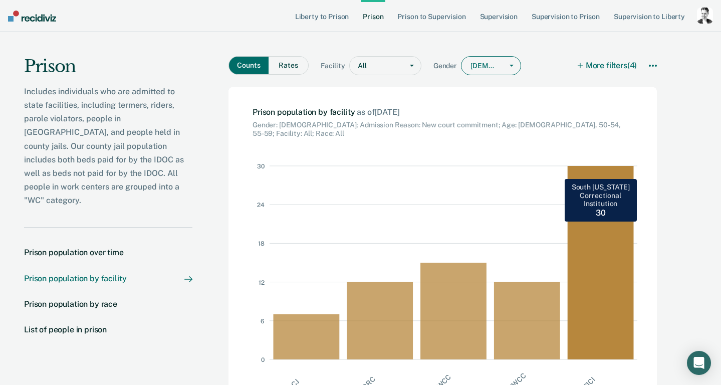
scroll to position [2, 0]
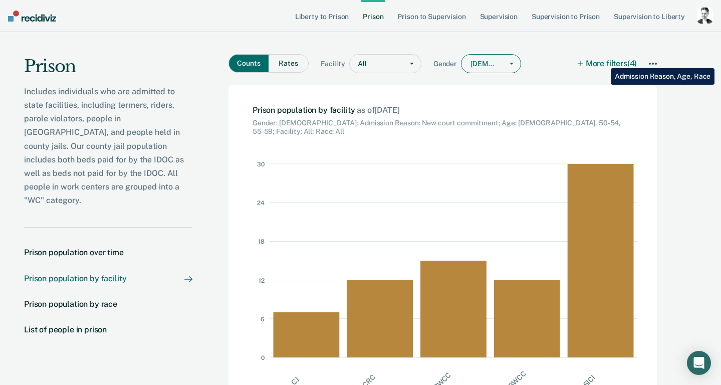
click at [603, 61] on button "More filters (4)" at bounding box center [607, 63] width 59 height 19
click at [391, 61] on div at bounding box center [382, 64] width 30 height 11
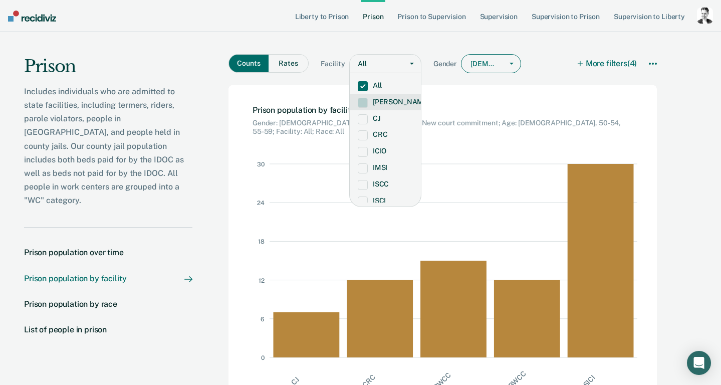
scroll to position [147, 0]
click at [387, 181] on label "SICI" at bounding box center [385, 184] width 55 height 9
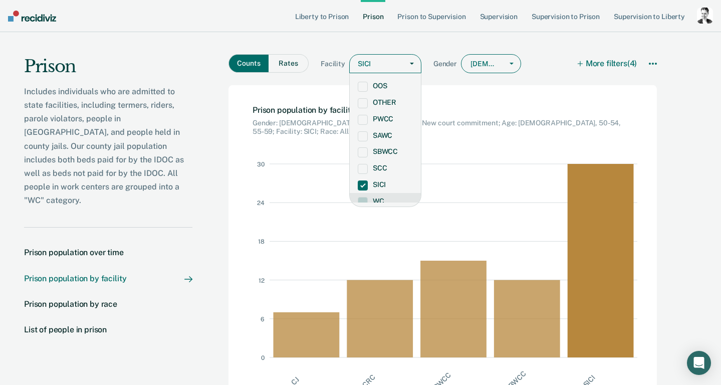
scroll to position [16, 0]
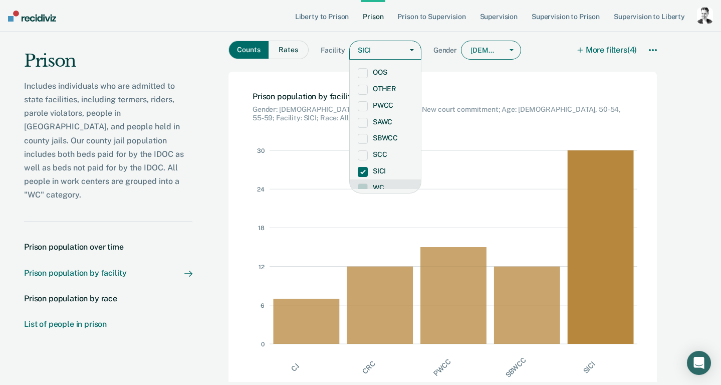
click at [84, 319] on div "List of people in prison" at bounding box center [65, 324] width 83 height 10
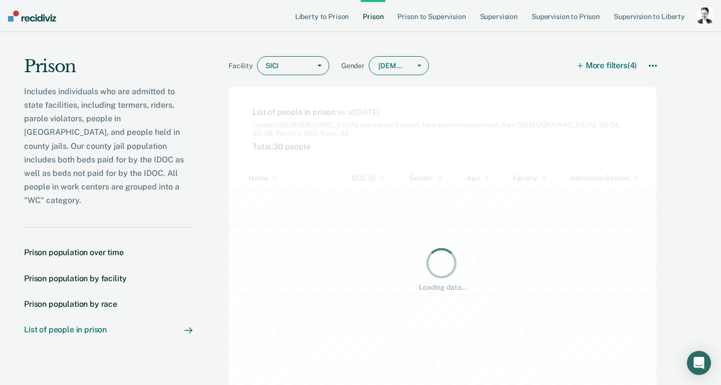
scroll to position [253, 543]
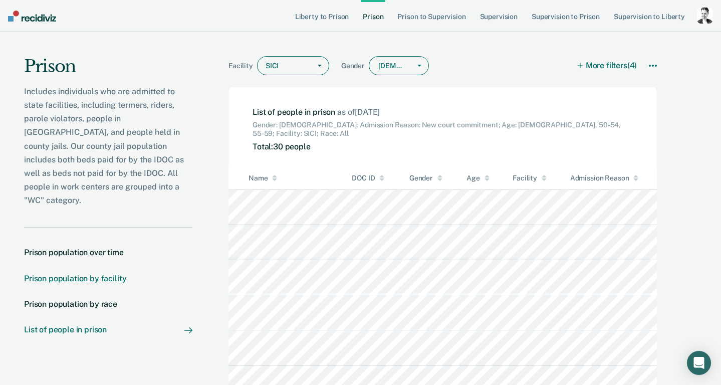
click at [110, 273] on div "Prison population by facility" at bounding box center [75, 278] width 102 height 10
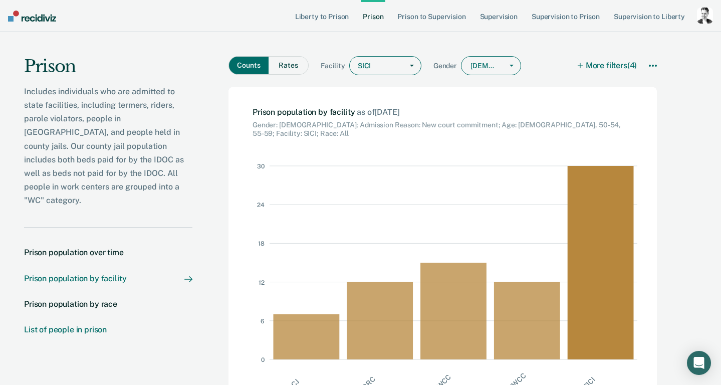
click at [78, 324] on div "List of people in prison" at bounding box center [65, 329] width 83 height 10
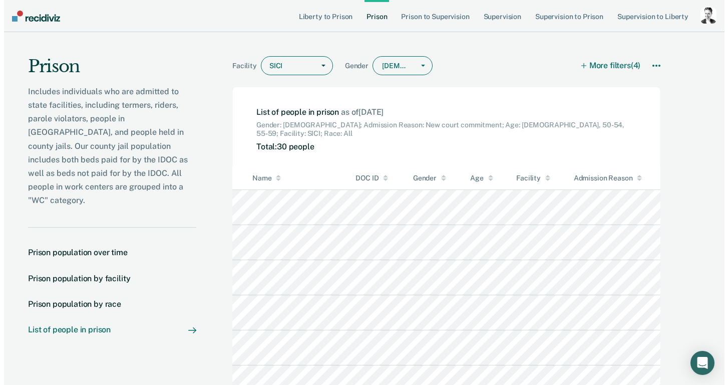
scroll to position [253, 543]
click at [93, 299] on div "Prison population by race" at bounding box center [70, 304] width 93 height 10
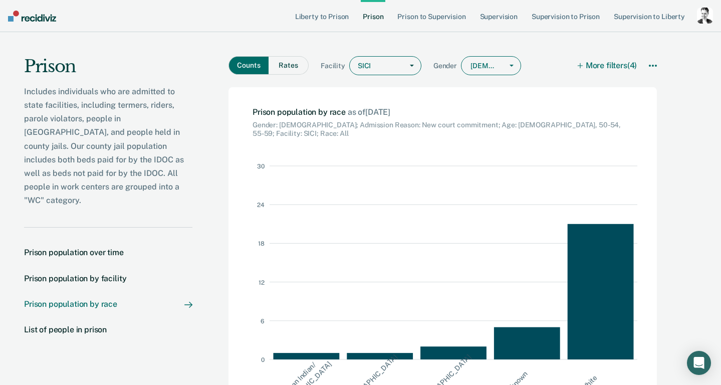
click at [380, 69] on div at bounding box center [385, 66] width 26 height 11
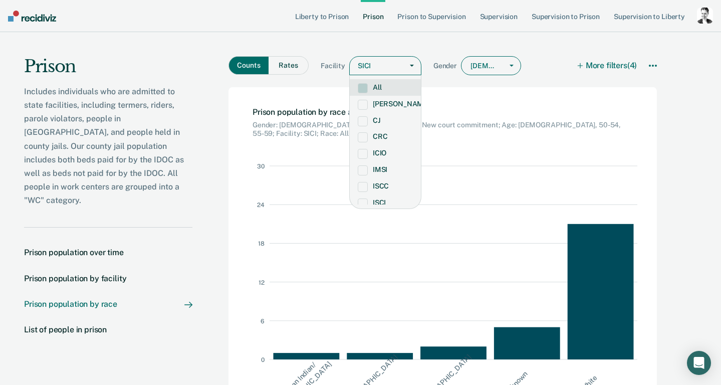
click at [373, 86] on label "All" at bounding box center [385, 87] width 55 height 9
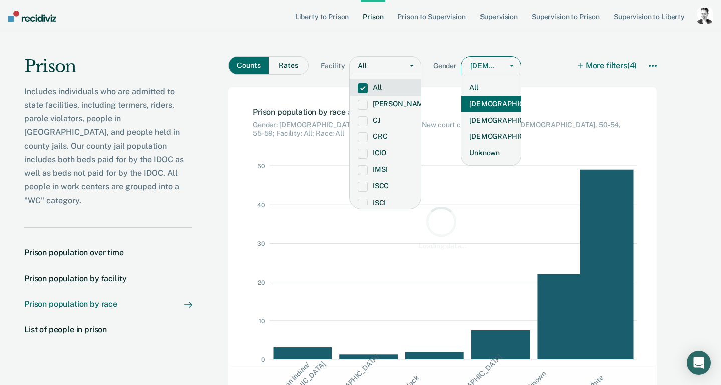
click at [488, 62] on div "[DEMOGRAPHIC_DATA]" at bounding box center [483, 66] width 27 height 8
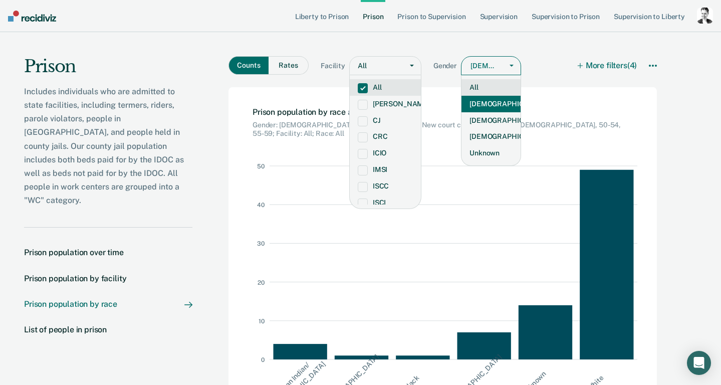
click at [475, 89] on div "All" at bounding box center [490, 87] width 59 height 17
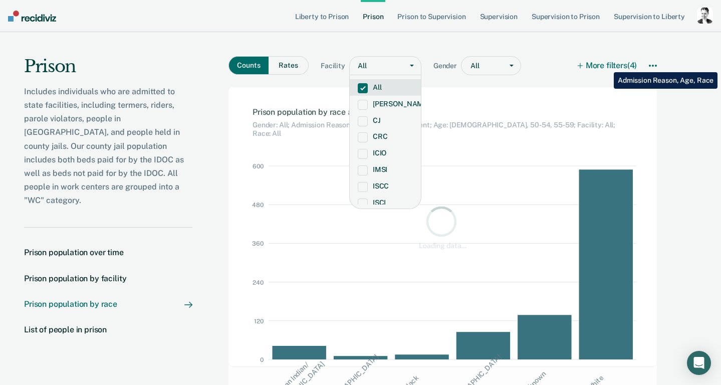
click at [606, 65] on button "More filters (4)" at bounding box center [607, 65] width 59 height 19
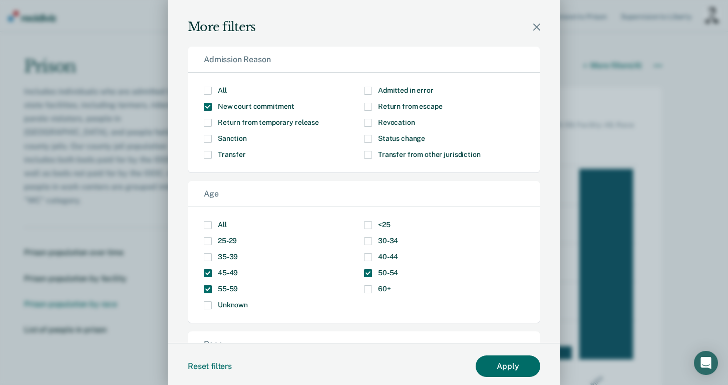
click at [218, 90] on span "All" at bounding box center [222, 90] width 9 height 8
click at [227, 87] on input "All" at bounding box center [227, 87] width 0 height 0
click at [213, 223] on label "All" at bounding box center [284, 225] width 160 height 8
click at [227, 221] on input "All" at bounding box center [227, 221] width 0 height 0
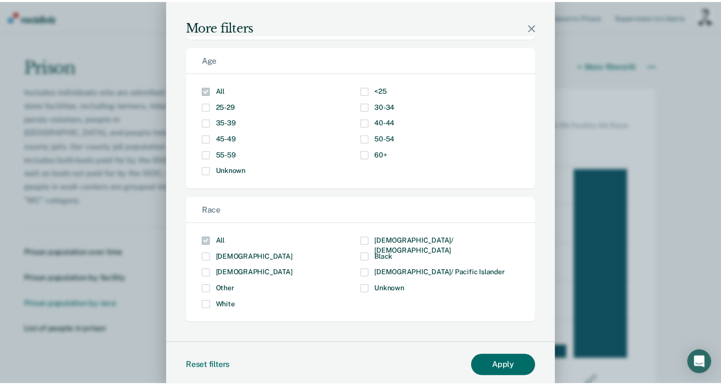
scroll to position [4, 0]
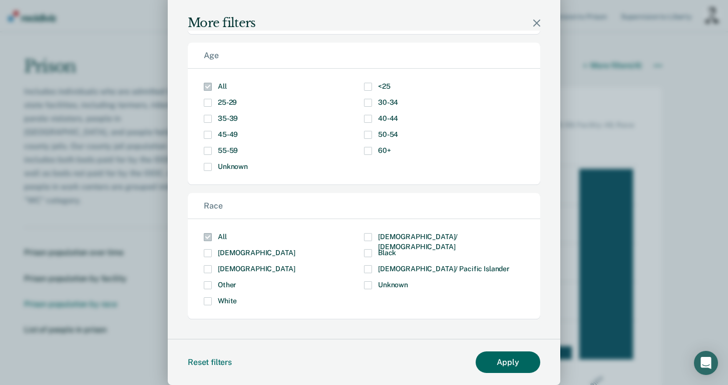
click at [499, 359] on button "Apply" at bounding box center [508, 362] width 65 height 22
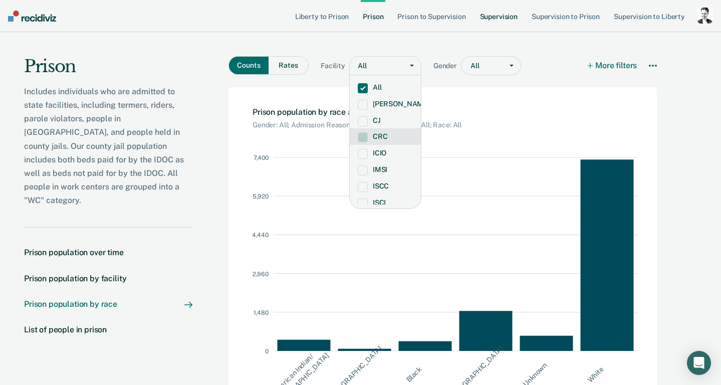
click at [519, 32] on link "Supervision" at bounding box center [499, 16] width 42 height 32
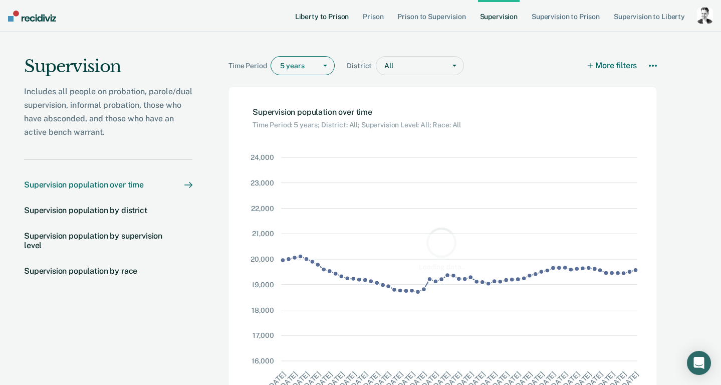
click at [337, 16] on link "Liberty to Prison" at bounding box center [322, 16] width 58 height 32
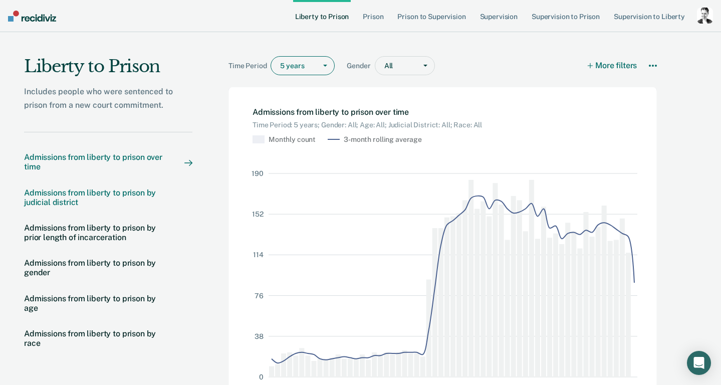
click at [433, 18] on link "Prison to Supervision" at bounding box center [431, 16] width 72 height 32
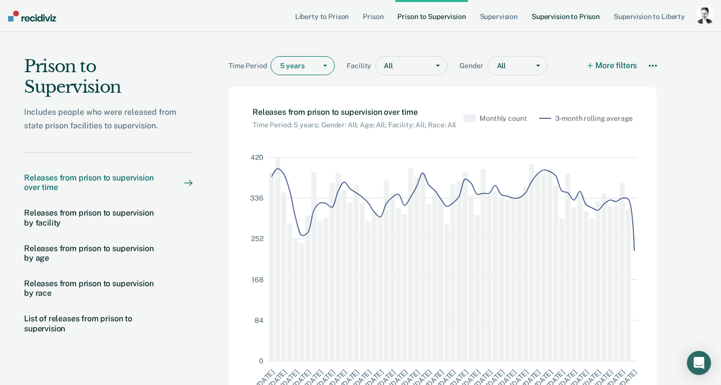
click at [551, 18] on link "Supervision to Prison" at bounding box center [565, 16] width 72 height 32
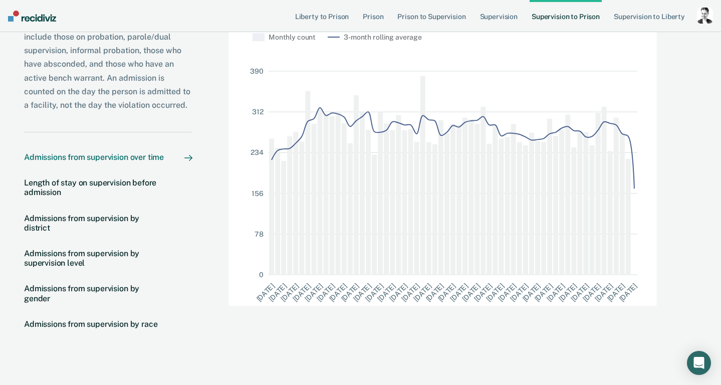
scroll to position [47, 0]
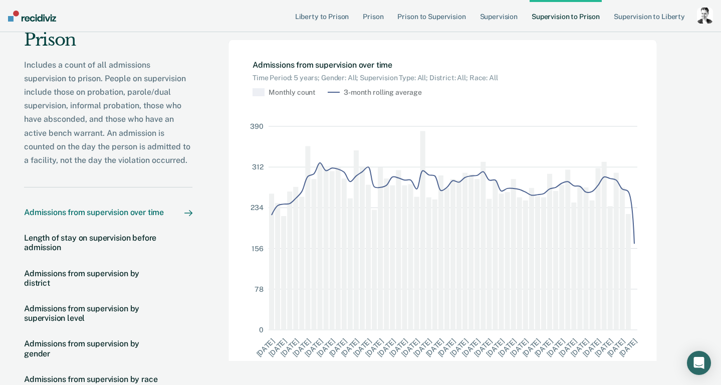
click at [559, 19] on link "Supervision to Prison" at bounding box center [565, 16] width 72 height 32
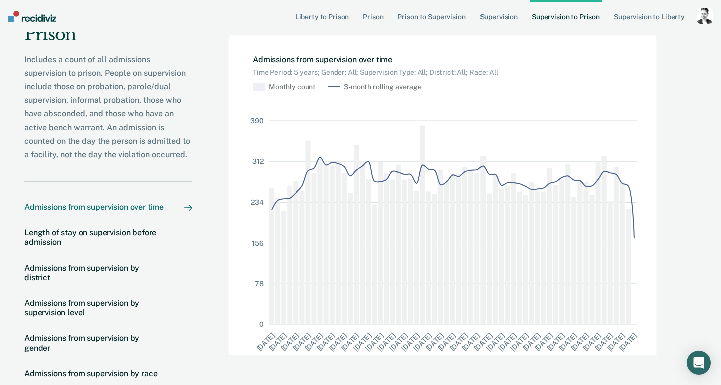
scroll to position [69, 0]
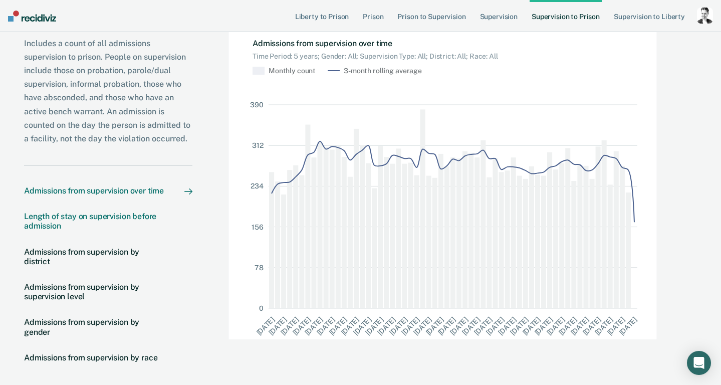
click at [77, 222] on div "Length of stay on supervision before admission" at bounding box center [94, 220] width 140 height 19
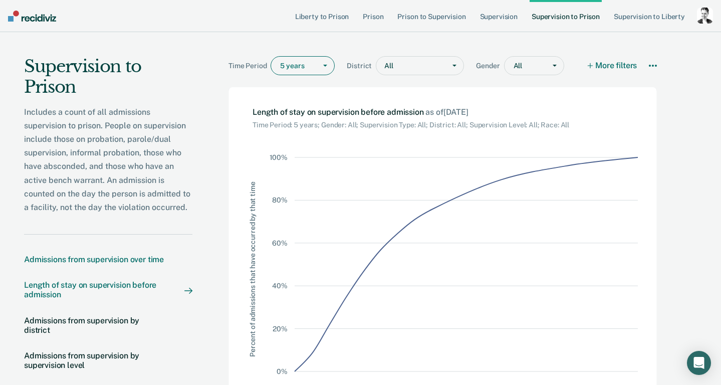
click at [124, 259] on div "Admissions from supervision over time" at bounding box center [94, 259] width 140 height 10
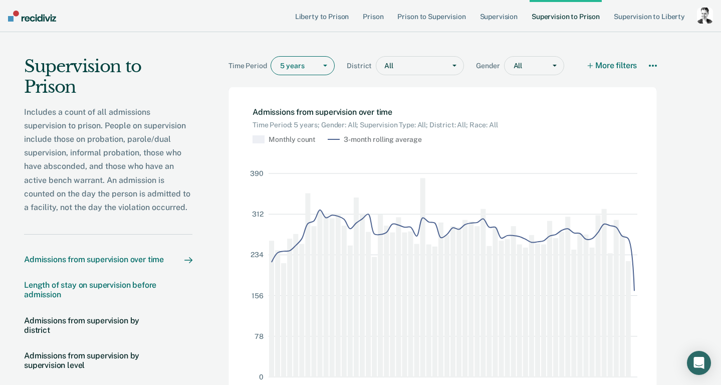
click at [89, 294] on div "Length of stay on supervision before admission" at bounding box center [94, 289] width 140 height 19
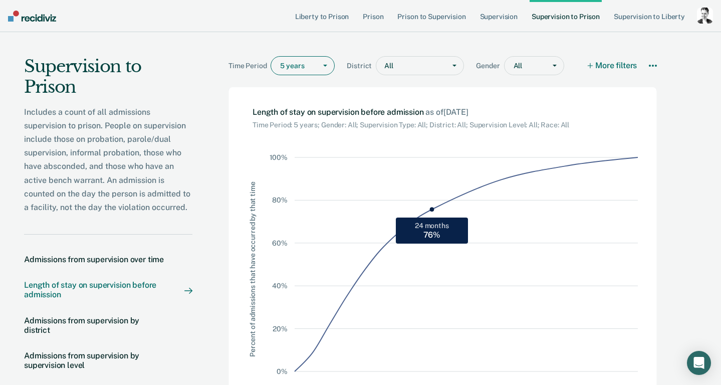
scroll to position [2, 0]
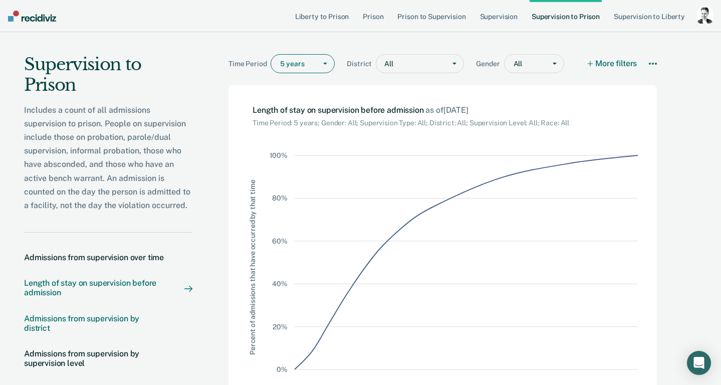
click at [101, 330] on div "Admissions from supervision by district" at bounding box center [94, 322] width 140 height 19
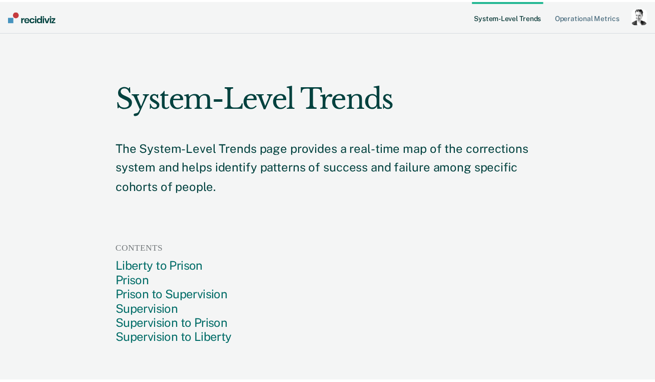
scroll to position [1158, 0]
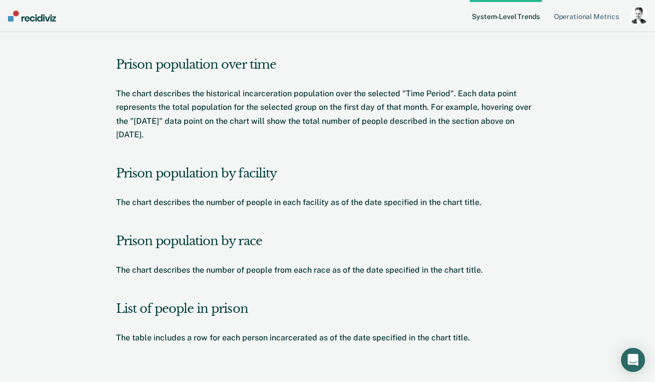
click at [516, 17] on link "System-Level Trends" at bounding box center [506, 16] width 72 height 32
